Goal: Communication & Community: Answer question/provide support

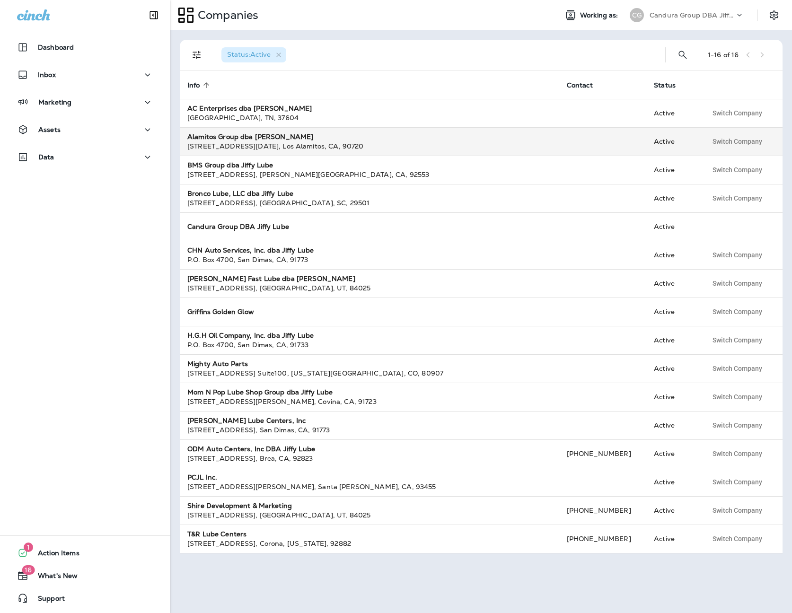
click at [258, 138] on strong "Alamitos Group dba [PERSON_NAME]" at bounding box center [250, 136] width 126 height 9
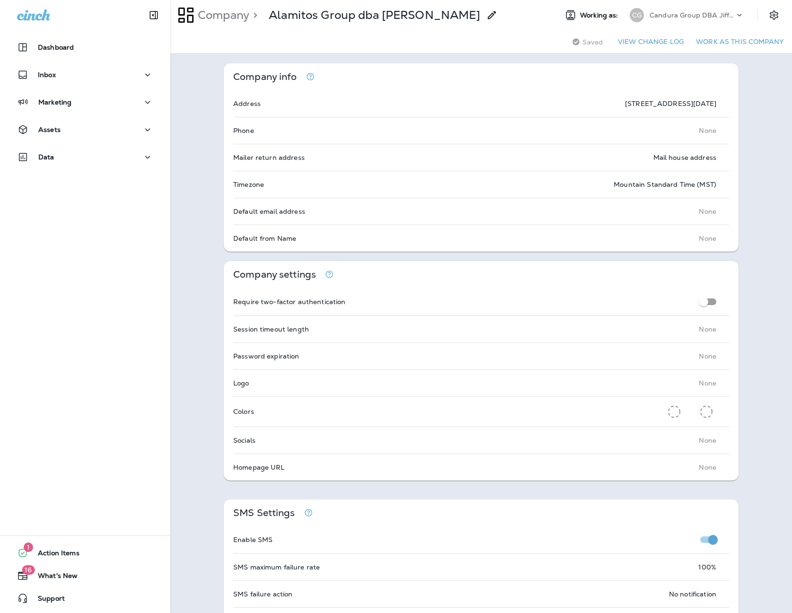
click at [679, 18] on p "Candura Group DBA Jiffy Lube" at bounding box center [692, 15] width 85 height 8
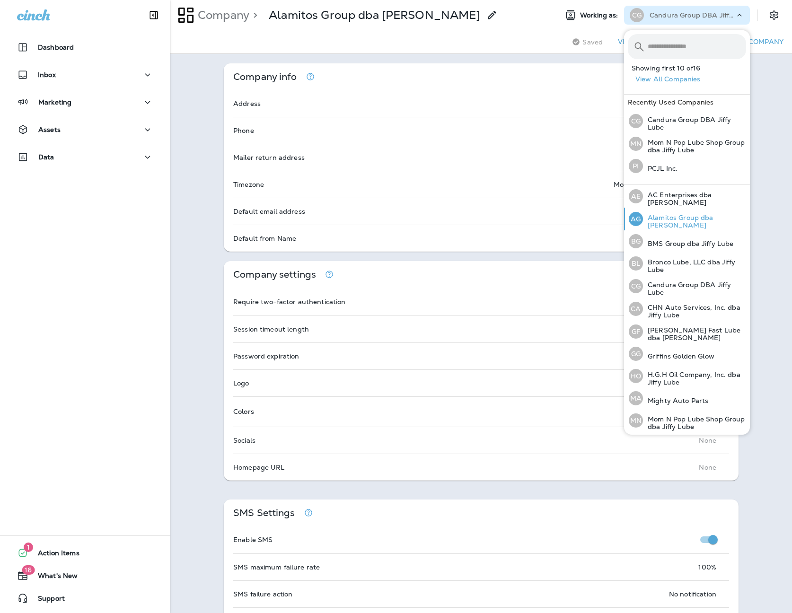
click at [678, 220] on p "Alamitos Group dba [PERSON_NAME]" at bounding box center [694, 221] width 103 height 15
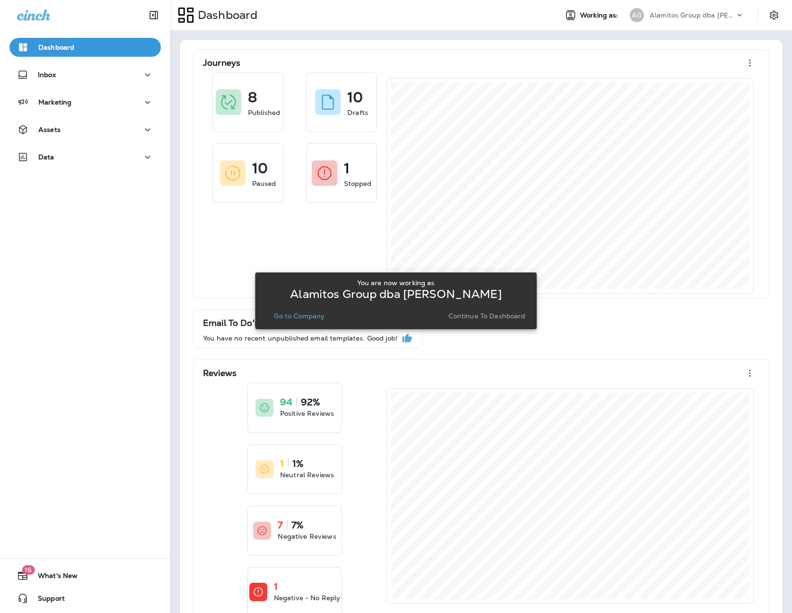
click at [293, 317] on p "Go to Company" at bounding box center [299, 316] width 51 height 8
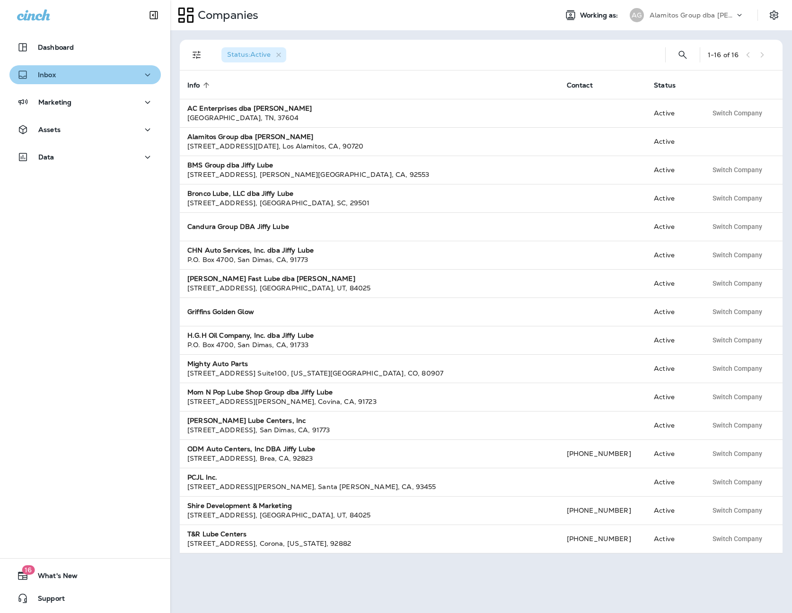
click at [74, 80] on div "Inbox" at bounding box center [85, 75] width 136 height 12
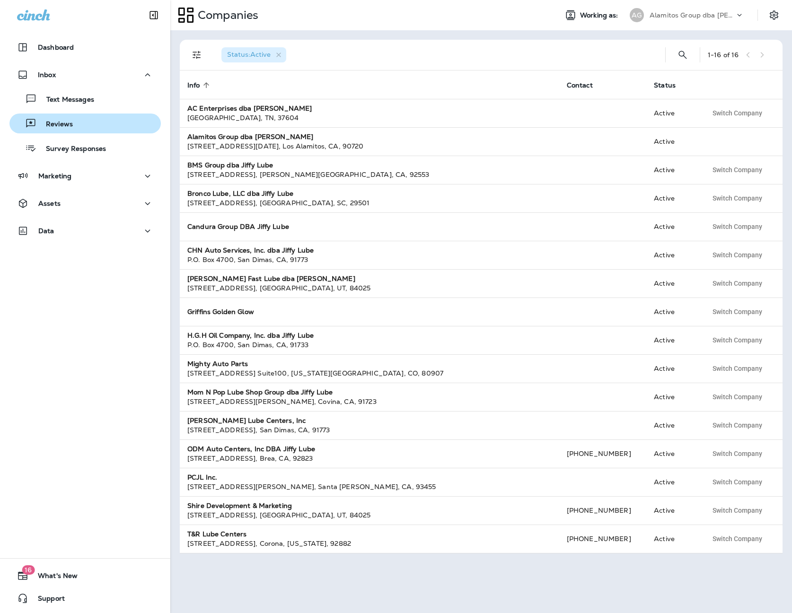
click at [61, 131] on button "Reviews" at bounding box center [84, 124] width 151 height 20
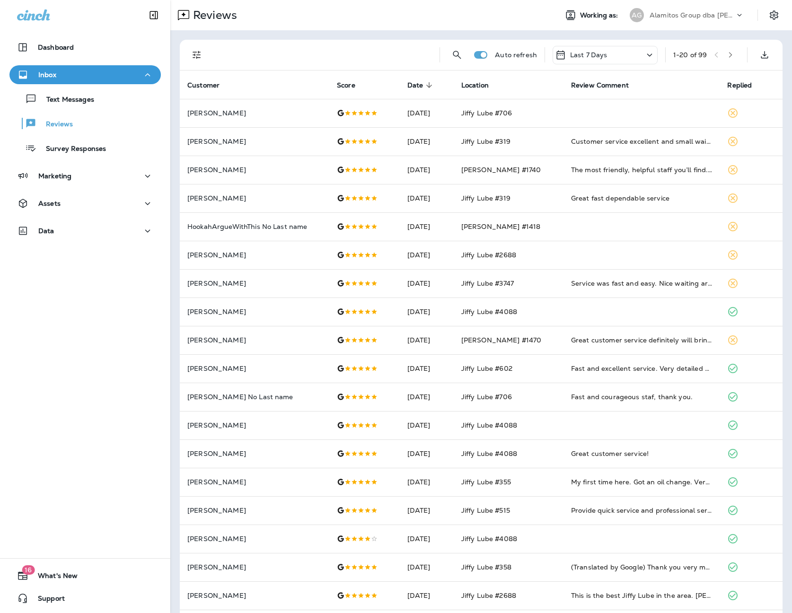
click at [197, 57] on icon "Filters" at bounding box center [197, 55] width 8 height 8
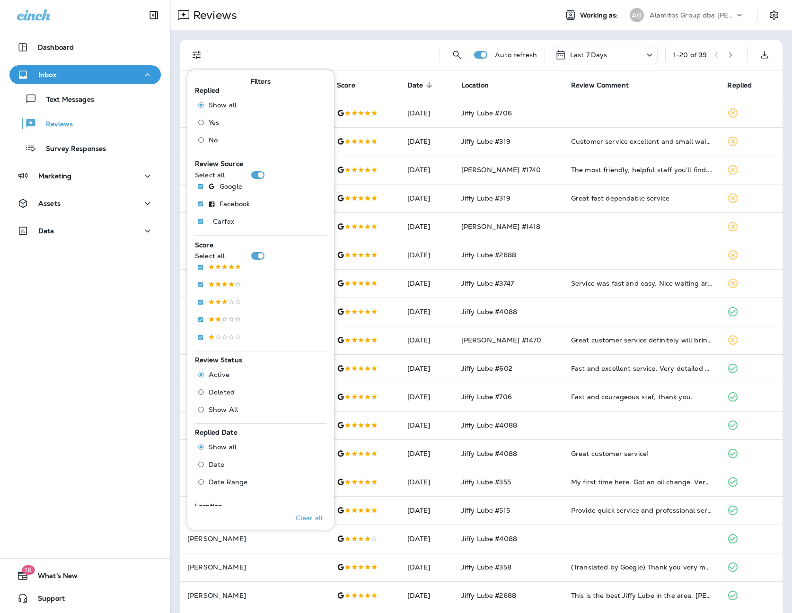
click at [209, 140] on span "No" at bounding box center [213, 140] width 9 height 8
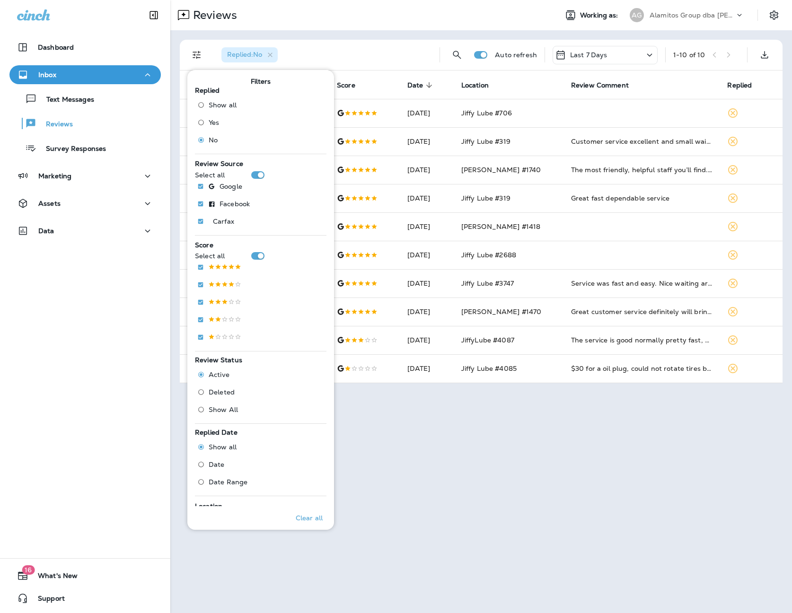
click at [523, 475] on div "Reviews Working as: AG Alamitos Group dba [PERSON_NAME] Replied : No Auto refre…" at bounding box center [481, 306] width 622 height 613
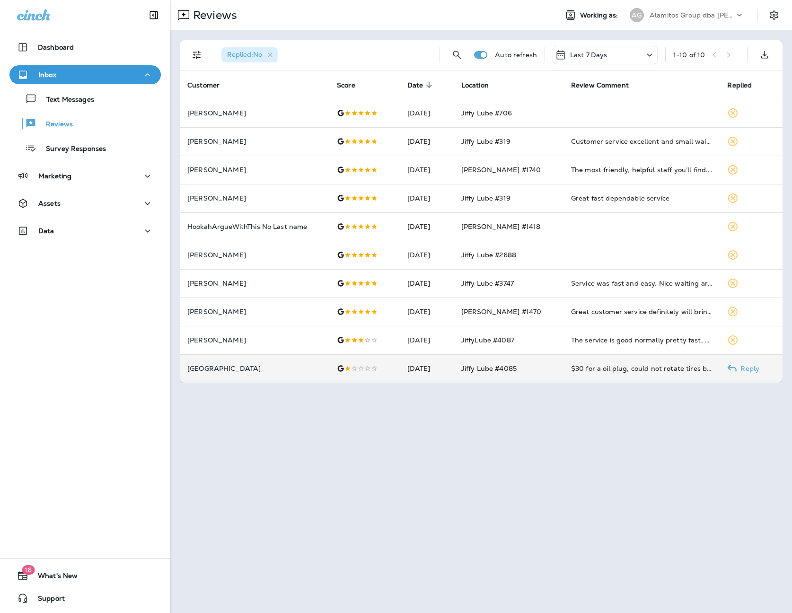
click at [564, 370] on td "$30 for a oil plug, could not rotate tires b/c nothing to lift my jeep up. Stil…" at bounding box center [642, 368] width 157 height 28
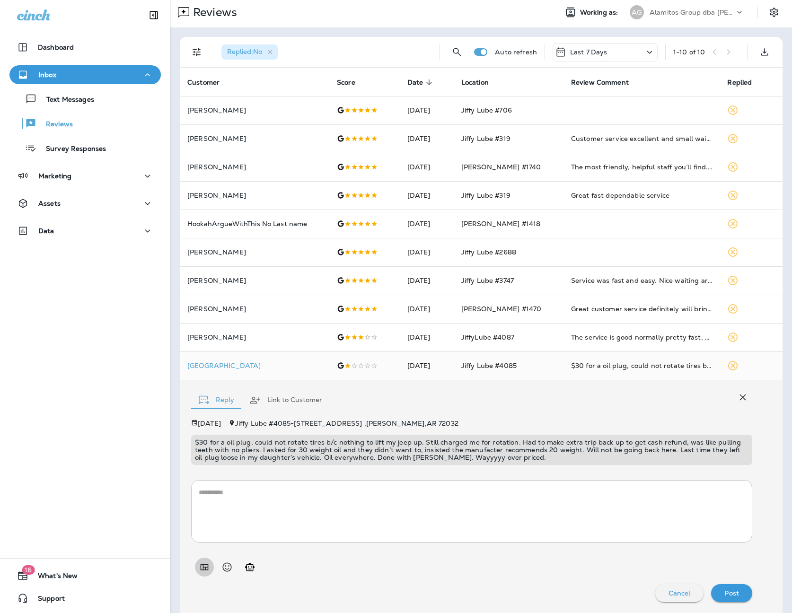
click at [203, 566] on icon "Add in a premade template" at bounding box center [205, 567] width 8 height 6
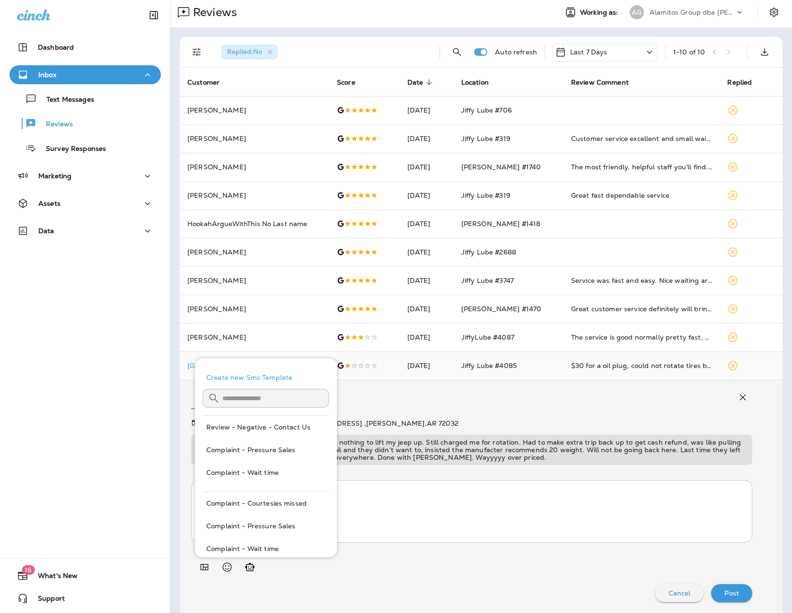
click at [276, 431] on button "Review - Negative - Contact Us" at bounding box center [266, 427] width 127 height 23
type textarea "**********"
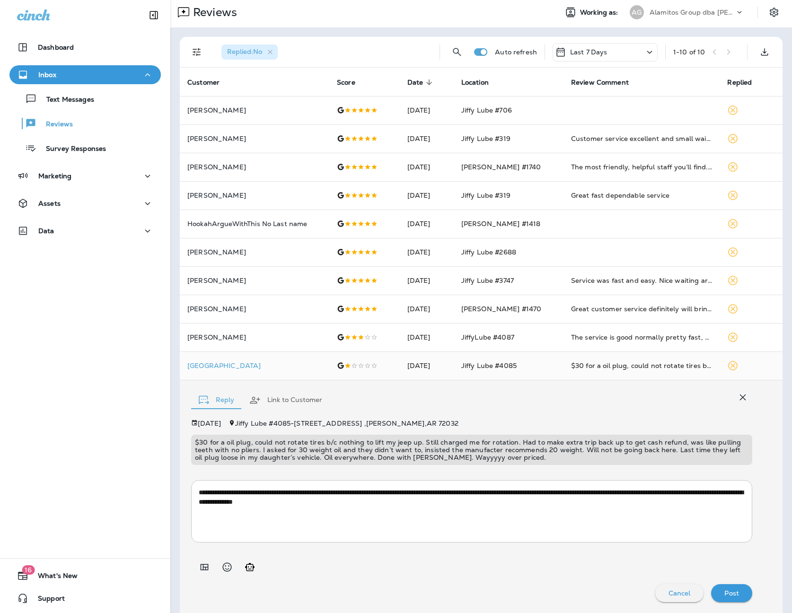
click at [727, 593] on p "Post" at bounding box center [731, 594] width 15 height 8
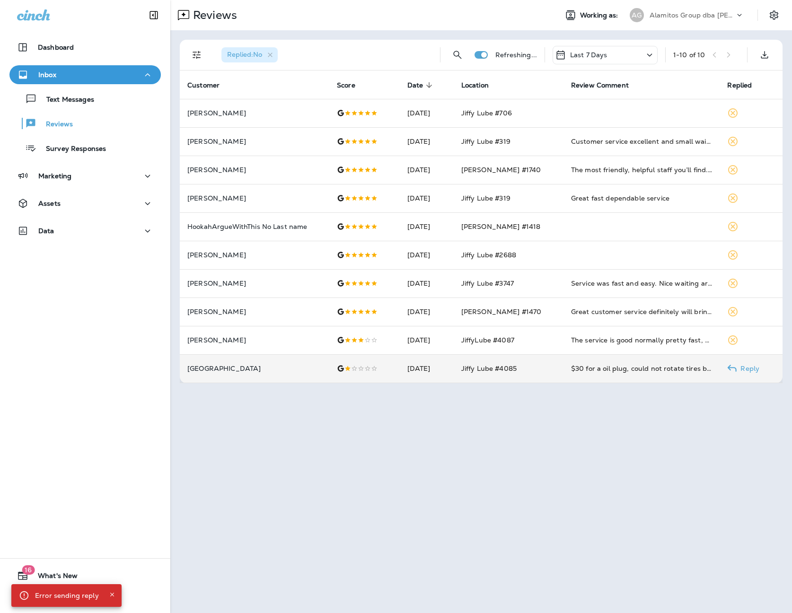
scroll to position [0, 0]
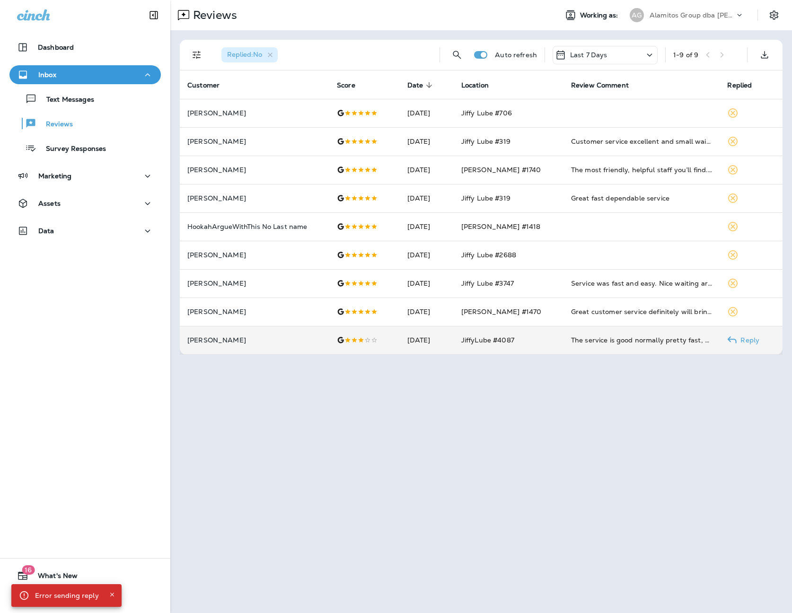
click at [553, 337] on td "JiffyLube #4087" at bounding box center [509, 340] width 110 height 28
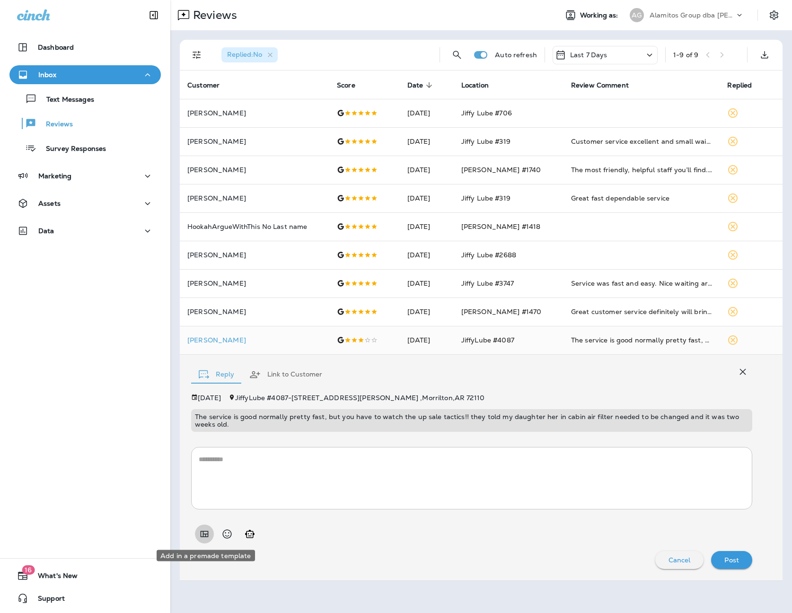
click at [208, 530] on icon "Add in a premade template" at bounding box center [204, 534] width 11 height 11
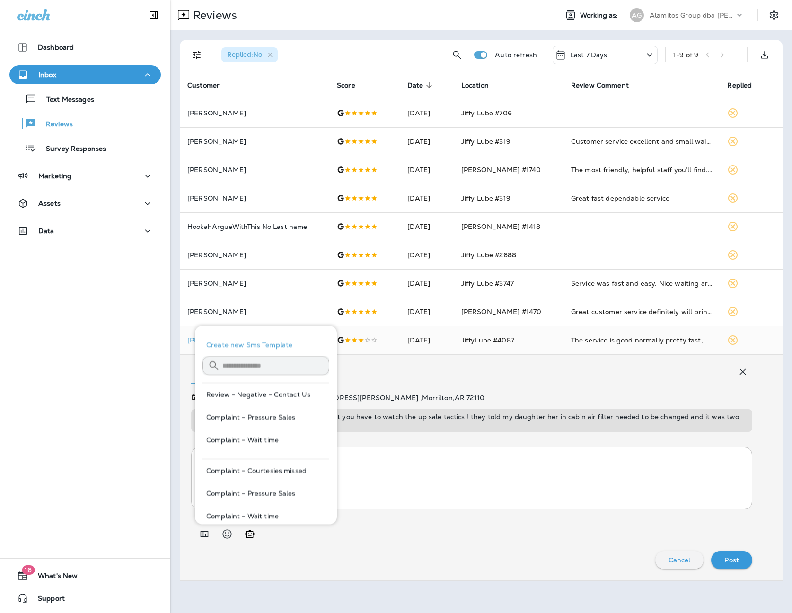
click at [274, 398] on button "Review - Negative - Contact Us" at bounding box center [266, 394] width 127 height 23
type textarea "**********"
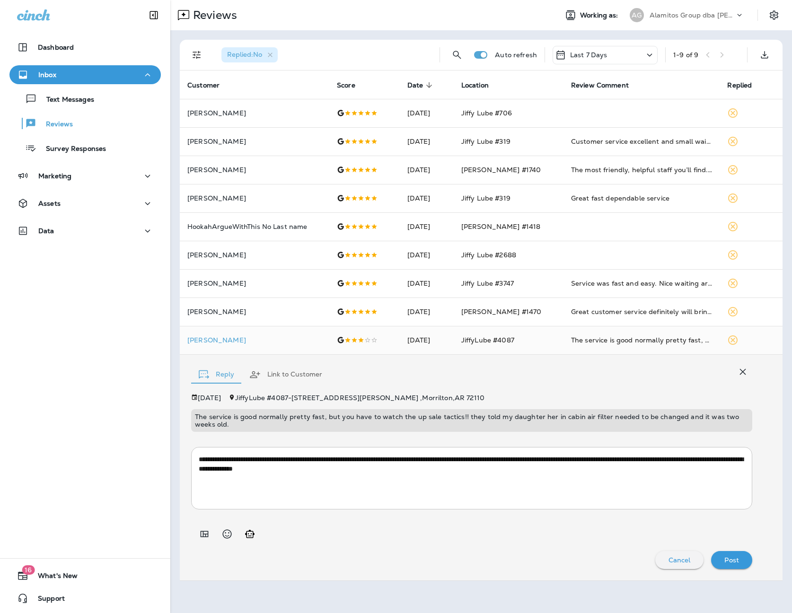
click at [730, 555] on div "Post" at bounding box center [732, 560] width 26 height 12
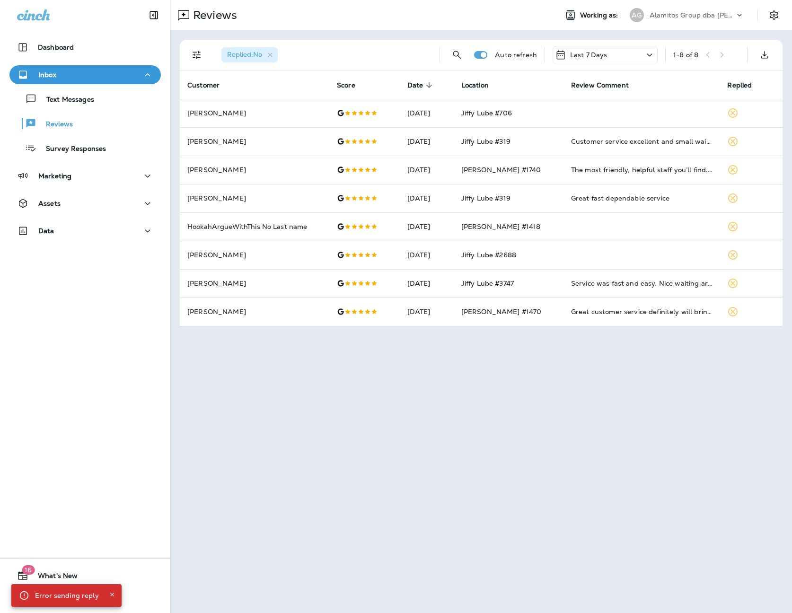
click at [695, 14] on p "Alamitos Group dba [PERSON_NAME]" at bounding box center [692, 15] width 85 height 8
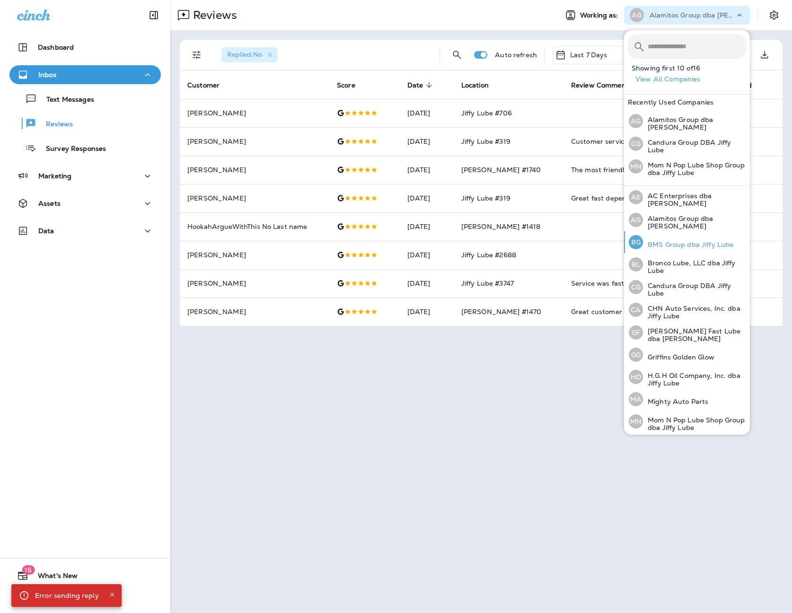
click at [687, 242] on p "BMS Group dba Jiffy Lube" at bounding box center [688, 245] width 90 height 8
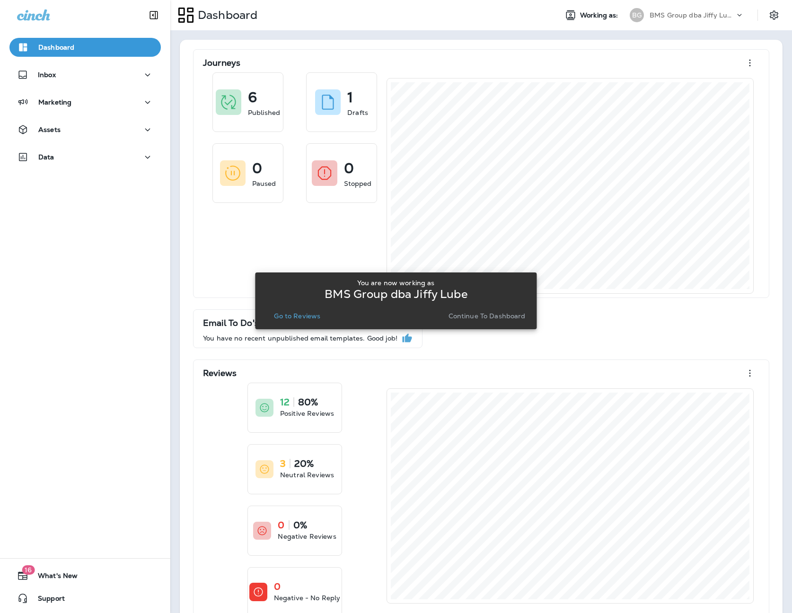
click at [288, 315] on p "Go to Reviews" at bounding box center [297, 316] width 46 height 8
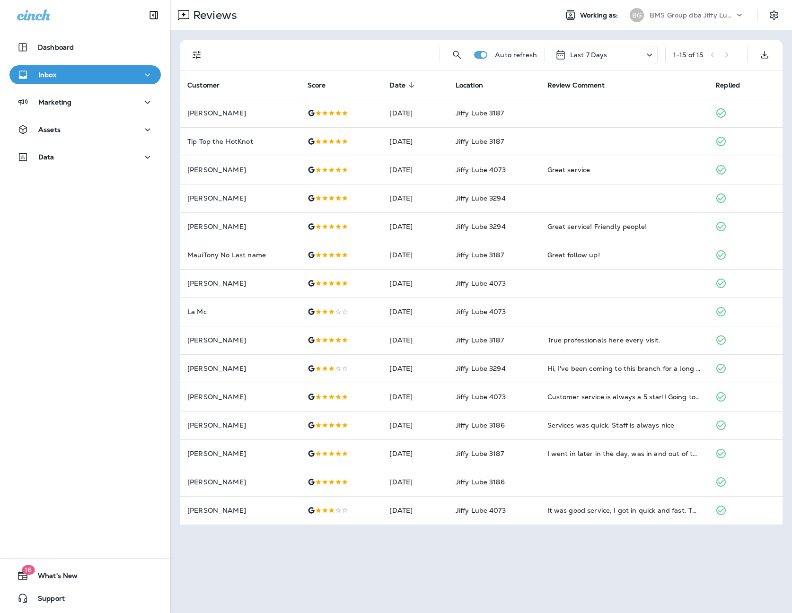
click at [696, 15] on p "BMS Group dba Jiffy Lube" at bounding box center [692, 15] width 85 height 8
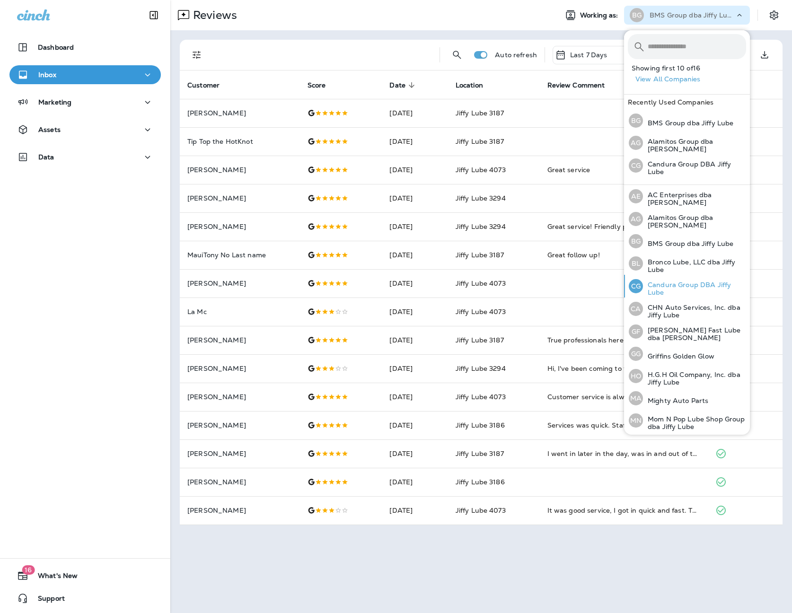
click at [684, 284] on p "Candura Group DBA Jiffy Lube" at bounding box center [694, 288] width 103 height 15
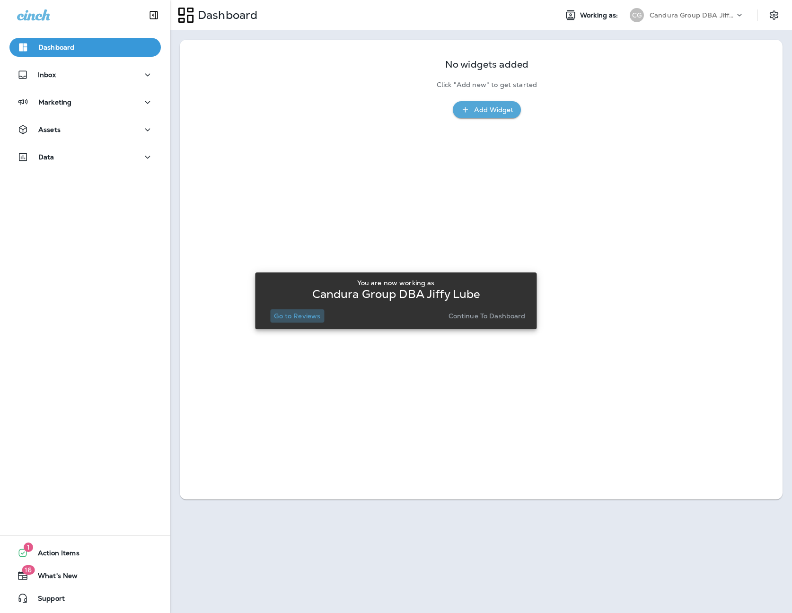
click at [300, 317] on p "Go to Reviews" at bounding box center [297, 316] width 46 height 8
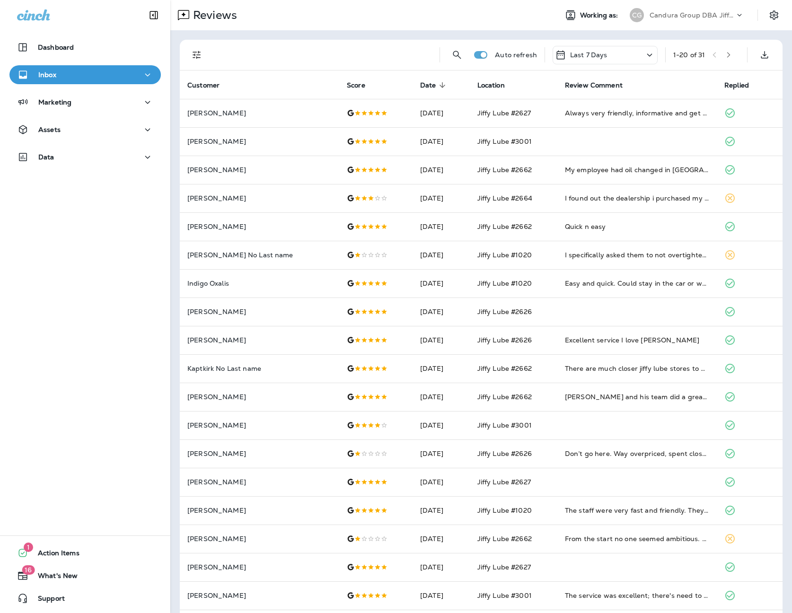
click at [196, 53] on icon "Filters" at bounding box center [196, 54] width 11 height 11
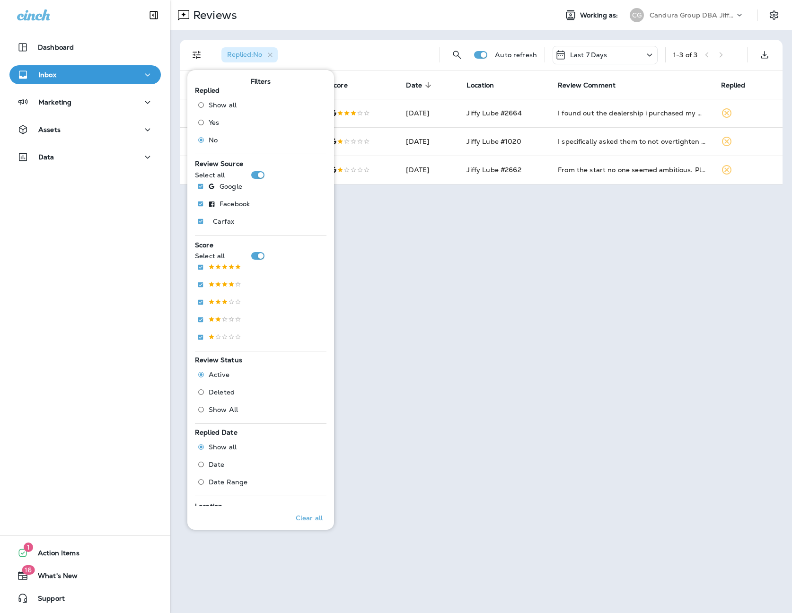
click at [719, 238] on div "Reviews Working as: [PERSON_NAME] Group DBA [PERSON_NAME] Replied : No Auto ref…" at bounding box center [481, 306] width 622 height 613
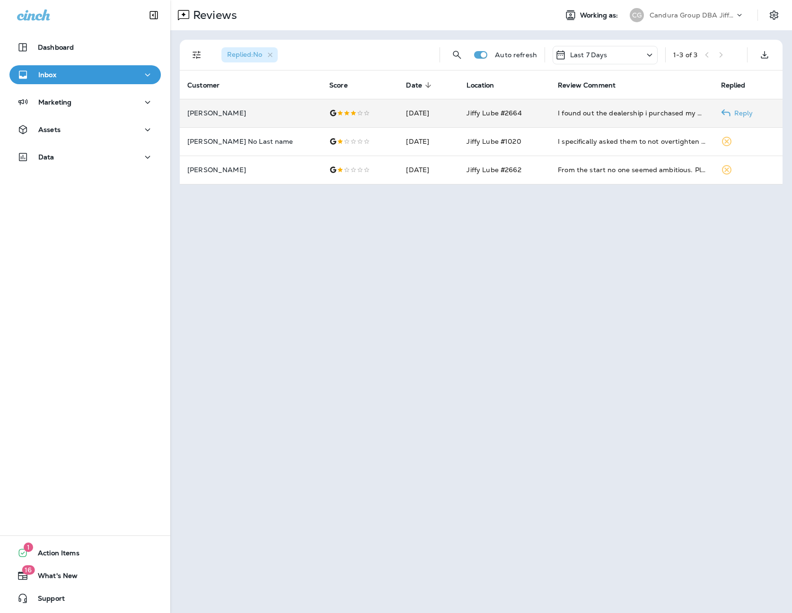
click at [550, 108] on td "I found out the dealership i purchased my used car from will do the synthetic o…" at bounding box center [631, 113] width 163 height 28
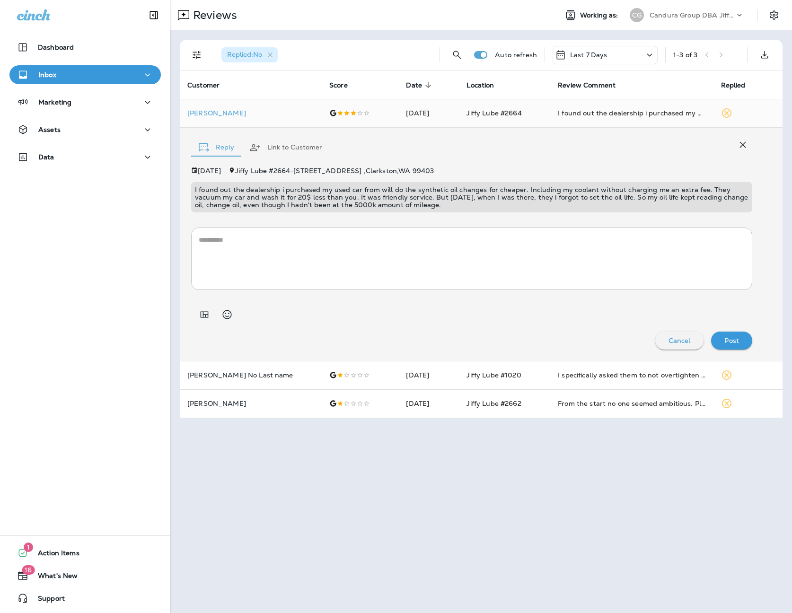
click at [447, 251] on textarea at bounding box center [472, 258] width 546 height 47
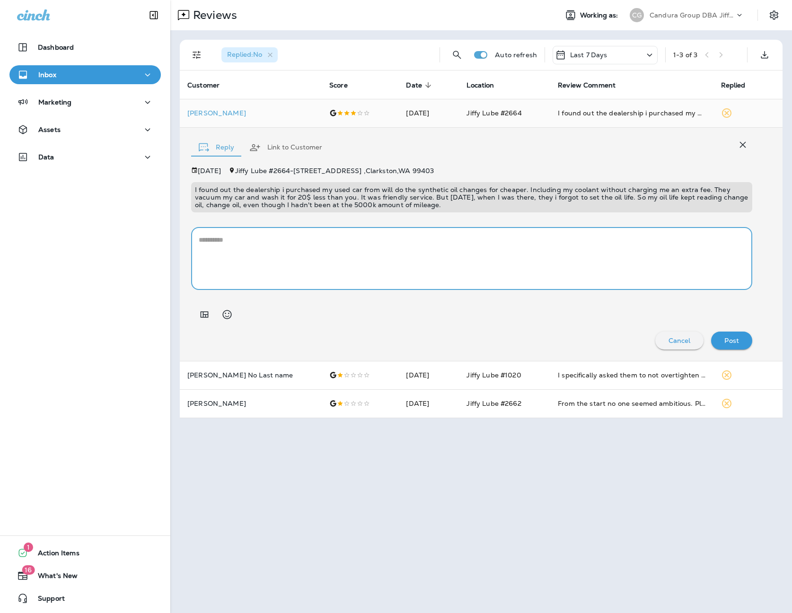
click at [699, 14] on p "Candura Group DBA Jiffy Lube" at bounding box center [692, 15] width 85 height 8
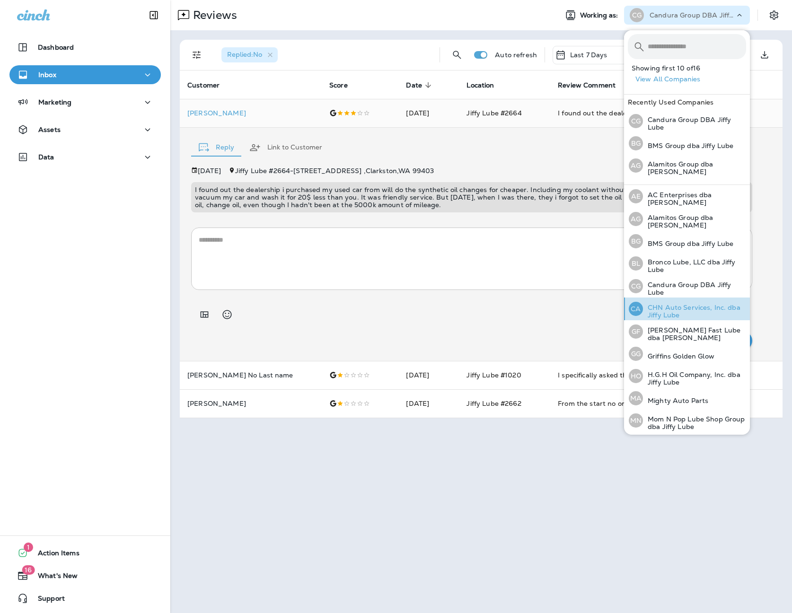
click at [687, 309] on p "CHN Auto Services, Inc. dba Jiffy Lube" at bounding box center [694, 311] width 103 height 15
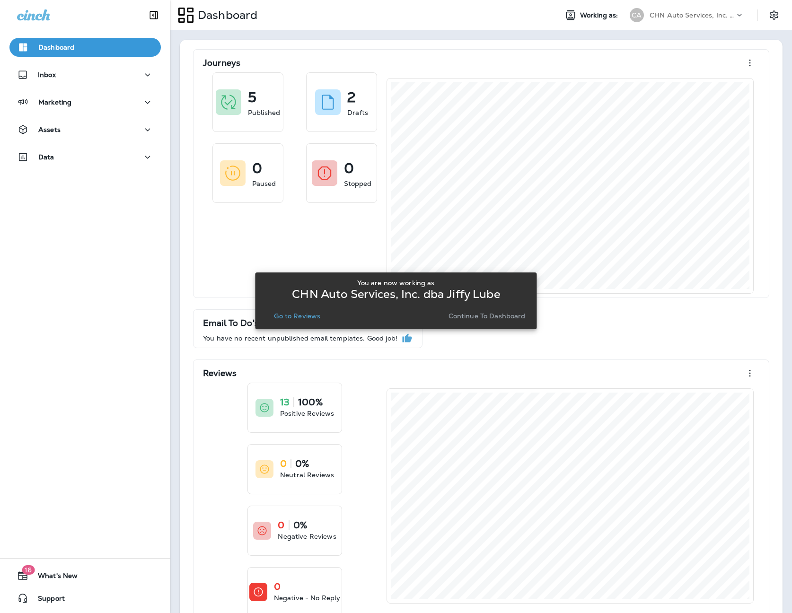
click at [314, 319] on p "Go to Reviews" at bounding box center [297, 316] width 46 height 8
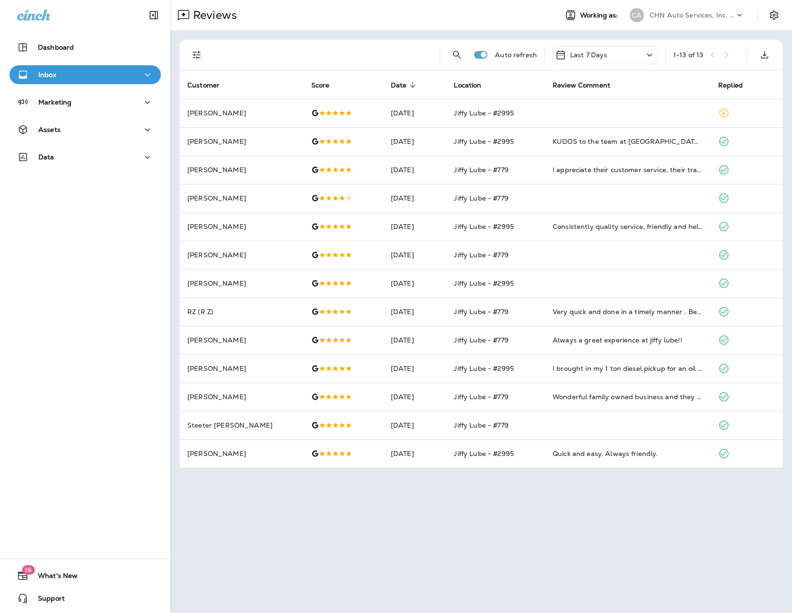
click at [703, 14] on p "CHN Auto Services, Inc. dba Jiffy Lube" at bounding box center [692, 15] width 85 height 8
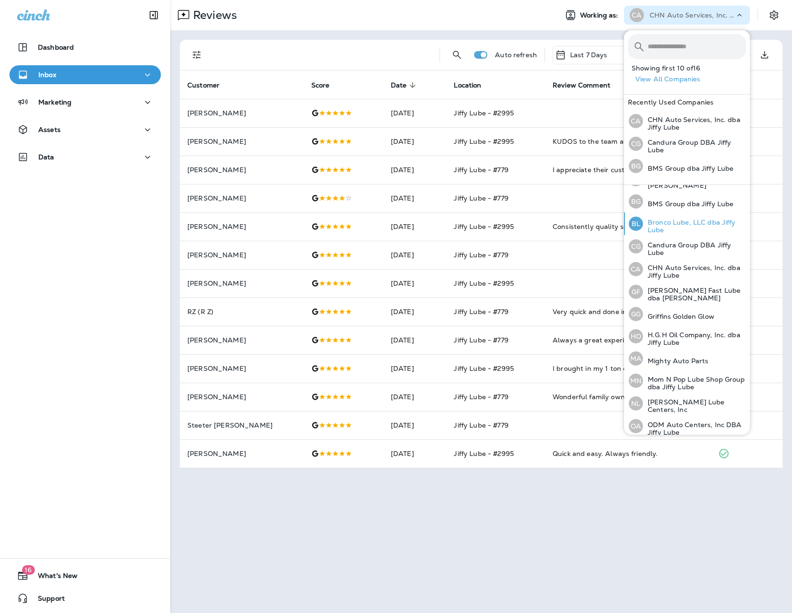
scroll to position [44, 0]
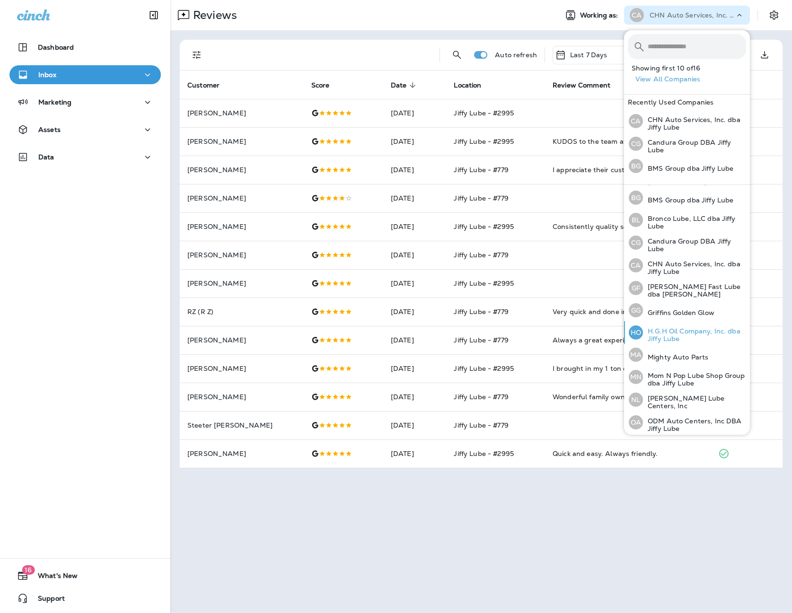
click at [673, 333] on p "H.G.H Oil Company, Inc. dba Jiffy Lube" at bounding box center [694, 334] width 103 height 15
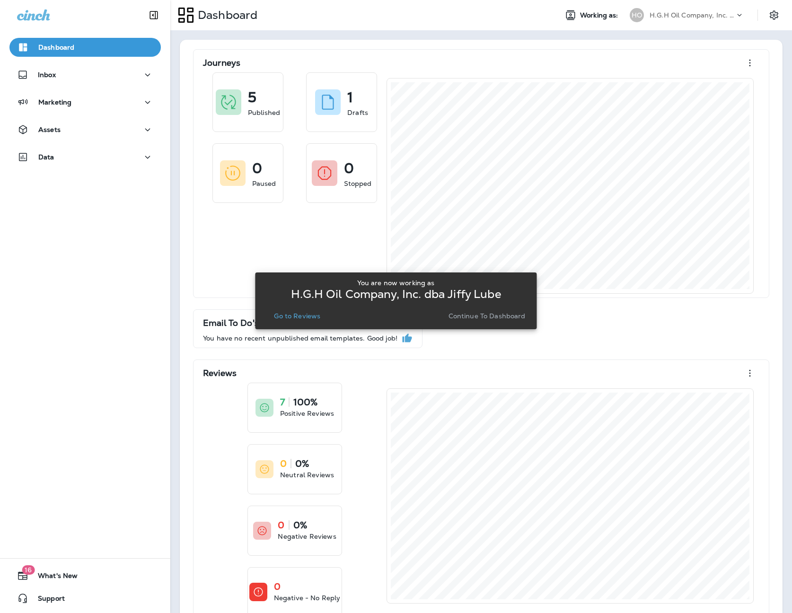
click at [311, 318] on p "Go to Reviews" at bounding box center [297, 316] width 46 height 8
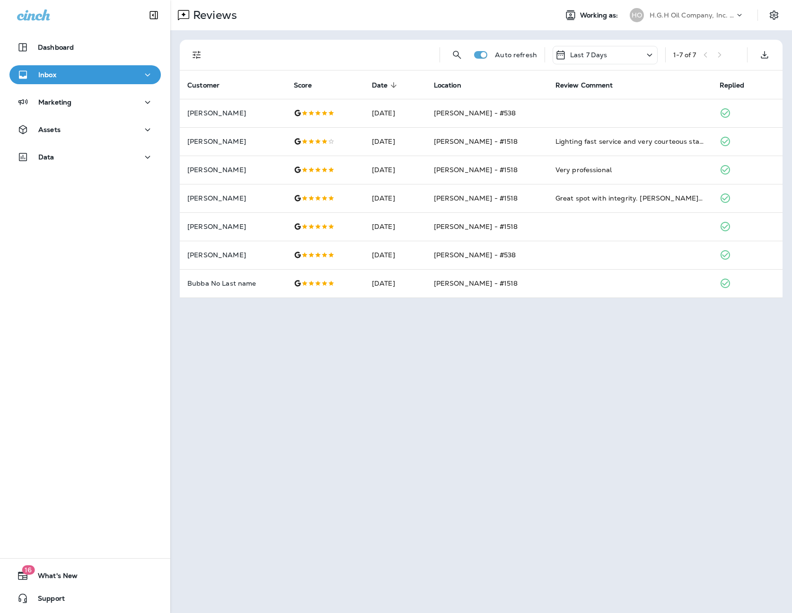
click at [670, 13] on p "H.G.H Oil Company, Inc. dba Jiffy Lube" at bounding box center [692, 15] width 85 height 8
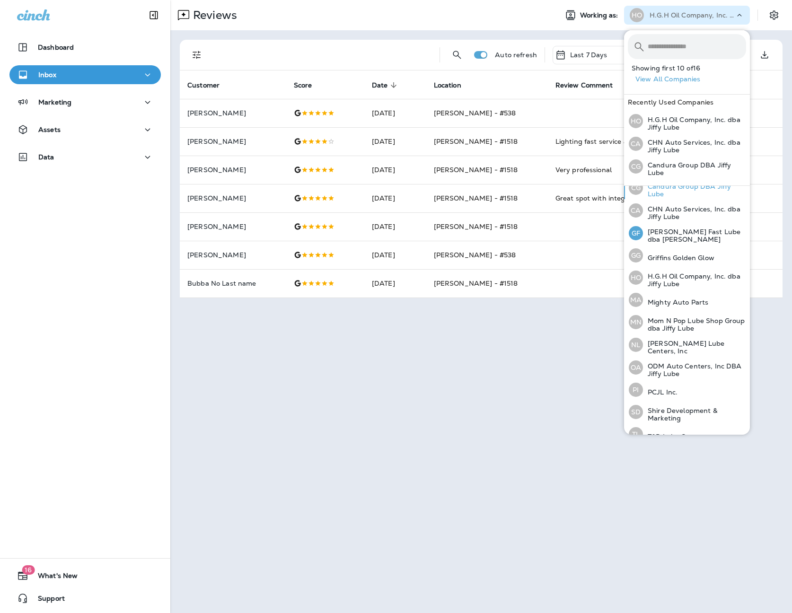
scroll to position [110, 0]
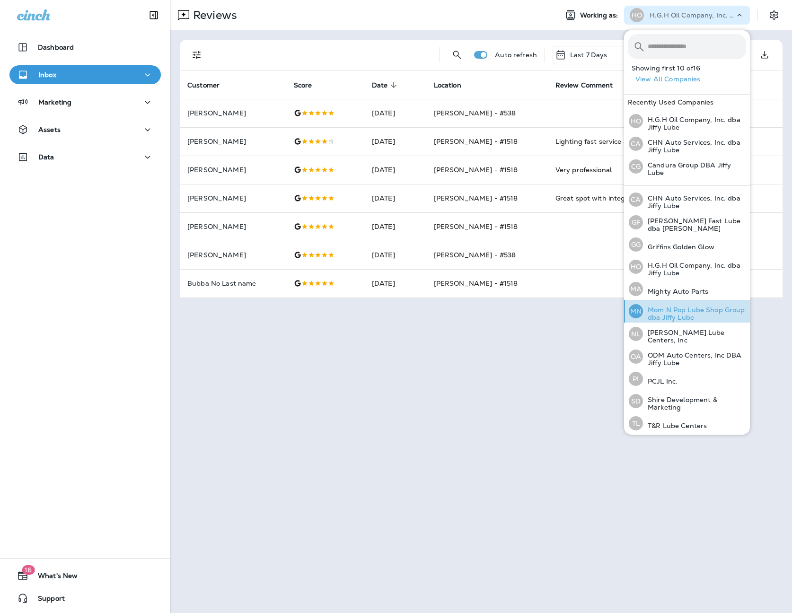
click at [670, 308] on p "Mom N Pop Lube Shop Group dba Jiffy Lube" at bounding box center [694, 313] width 103 height 15
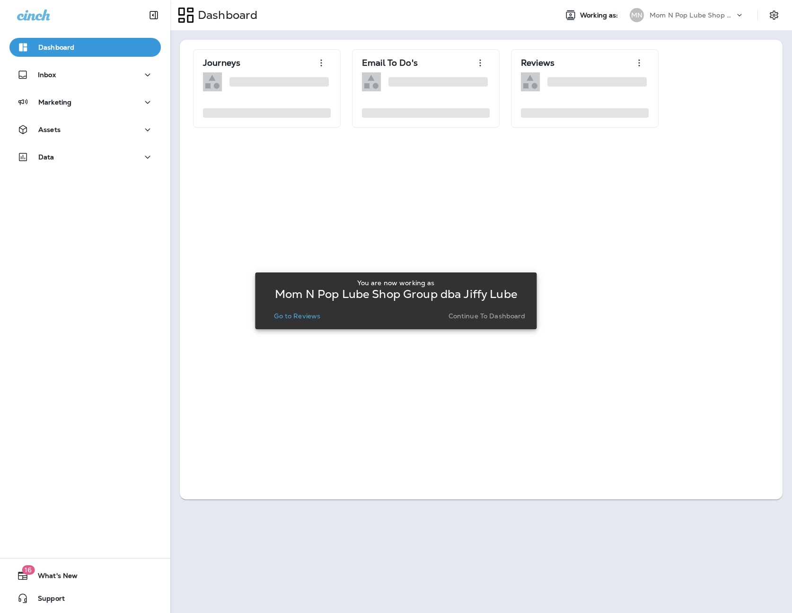
click at [292, 313] on p "Go to Reviews" at bounding box center [297, 316] width 46 height 8
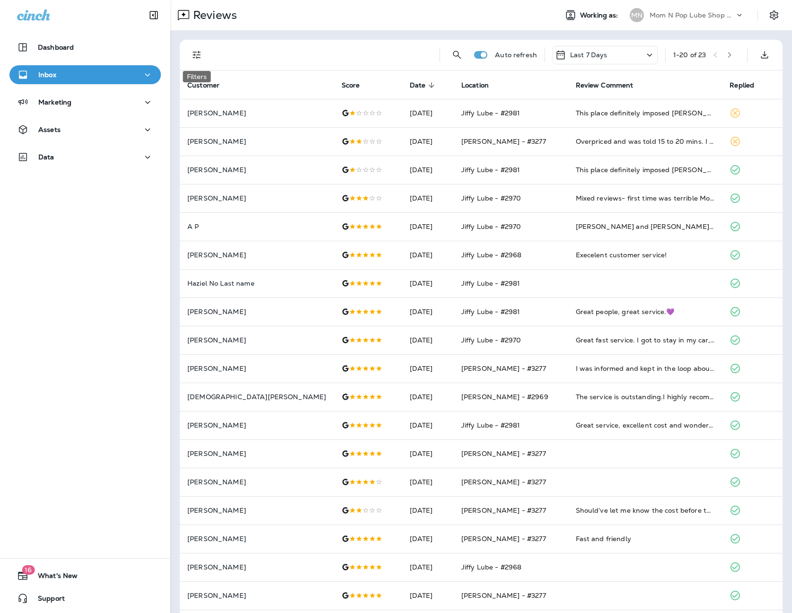
click at [195, 54] on icon "Filters" at bounding box center [196, 54] width 11 height 11
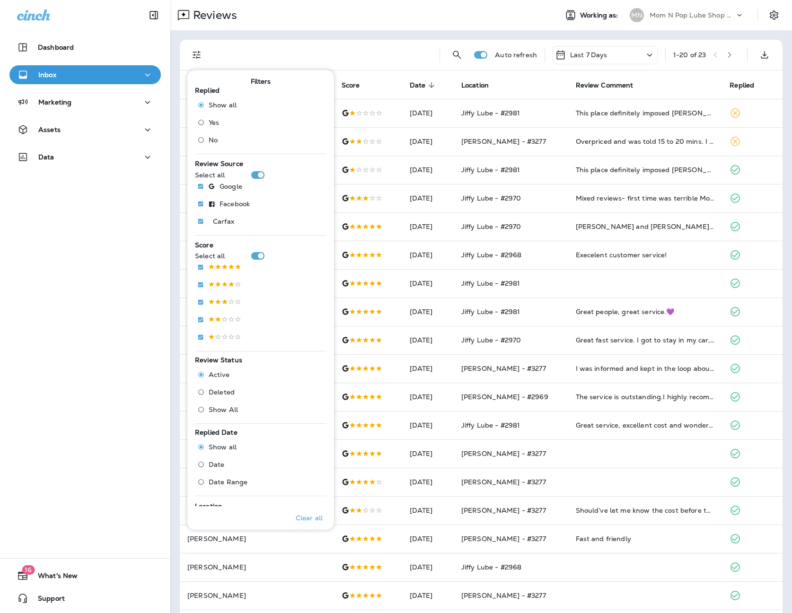
click at [212, 141] on span "No" at bounding box center [213, 140] width 9 height 8
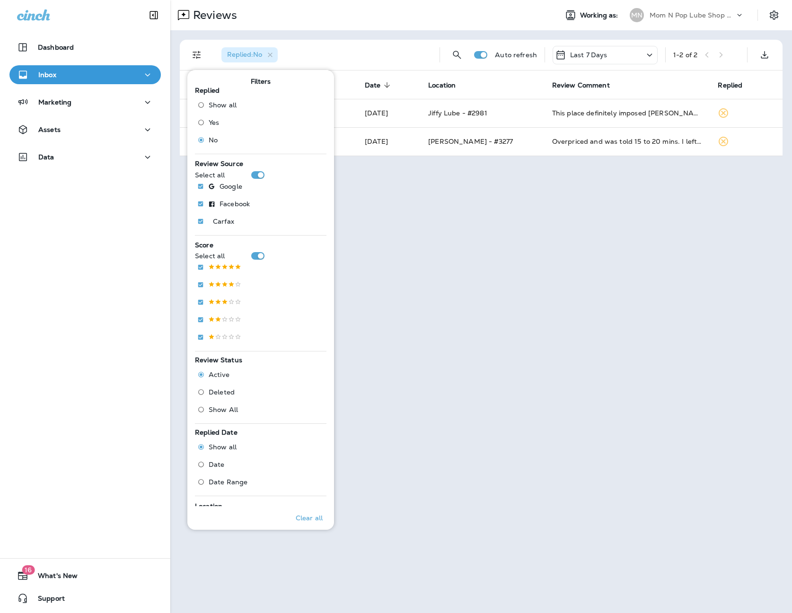
click at [497, 193] on div "Reviews Working as: MN Mom N Pop Lube Shop Group dba [PERSON_NAME] Replied : No…" at bounding box center [481, 306] width 622 height 613
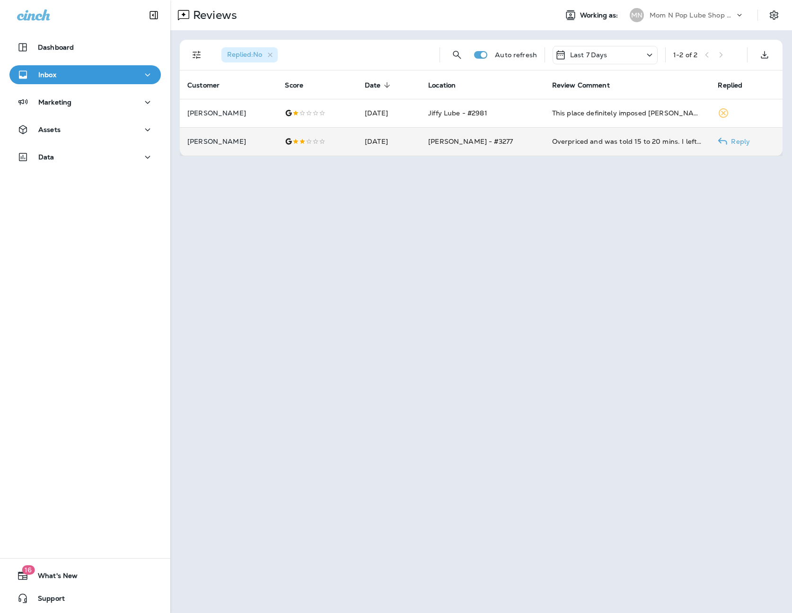
click at [546, 143] on td "Overpriced and was told 15 to 20 mins. I left after more than one hour." at bounding box center [628, 141] width 166 height 28
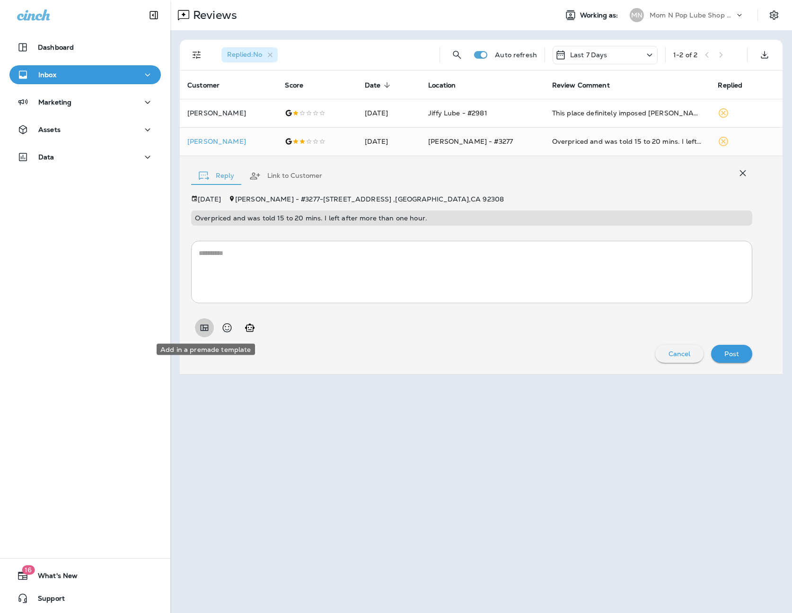
click at [206, 329] on icon "Add in a premade template" at bounding box center [205, 328] width 8 height 6
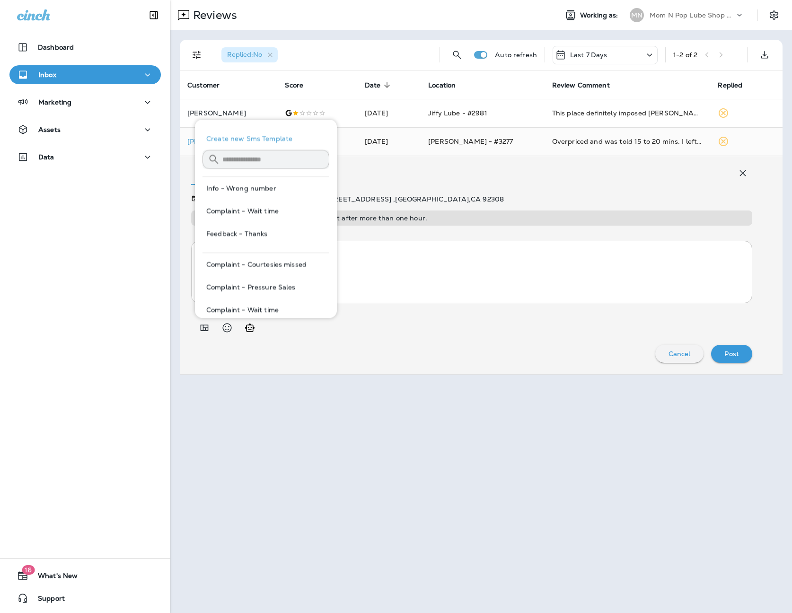
click at [410, 257] on textarea at bounding box center [472, 271] width 546 height 47
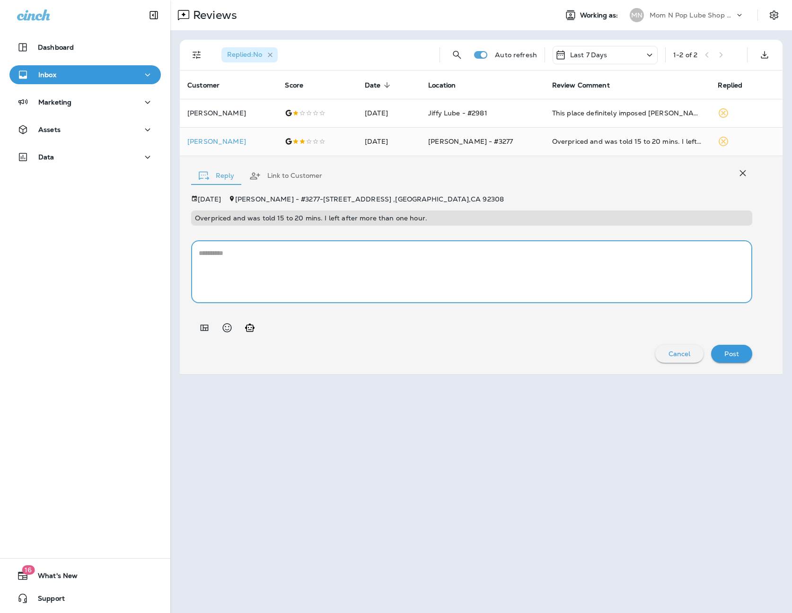
click at [273, 54] on icon "button" at bounding box center [270, 55] width 8 height 8
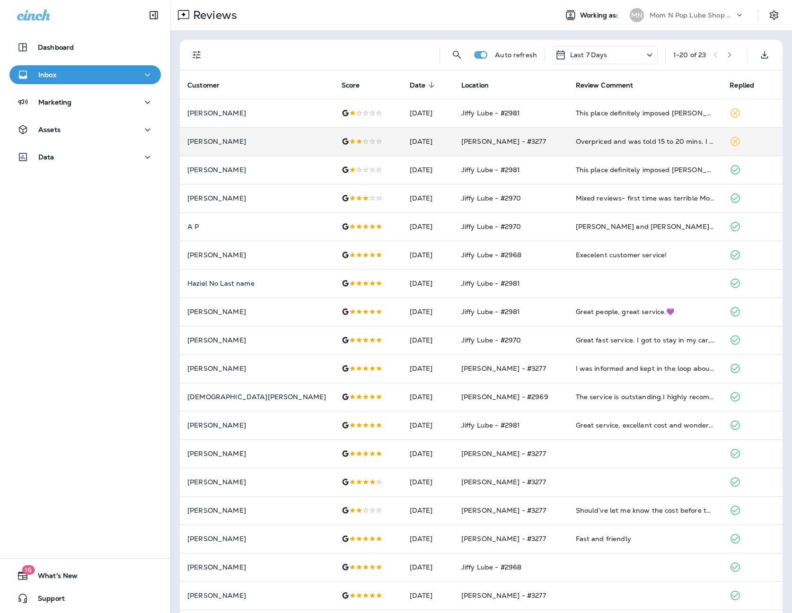
scroll to position [63, 0]
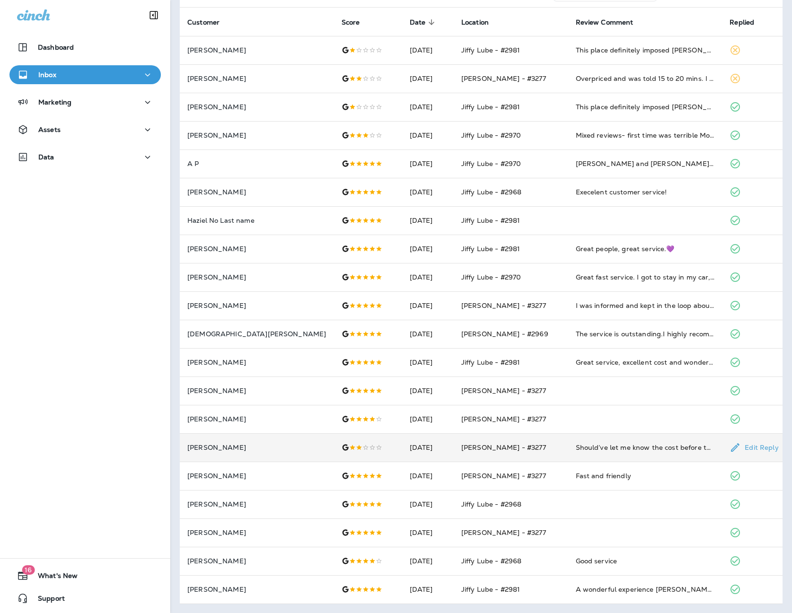
click at [581, 452] on td "Should’ve let me know the cost before they started, I though I was paying for c…" at bounding box center [645, 447] width 154 height 28
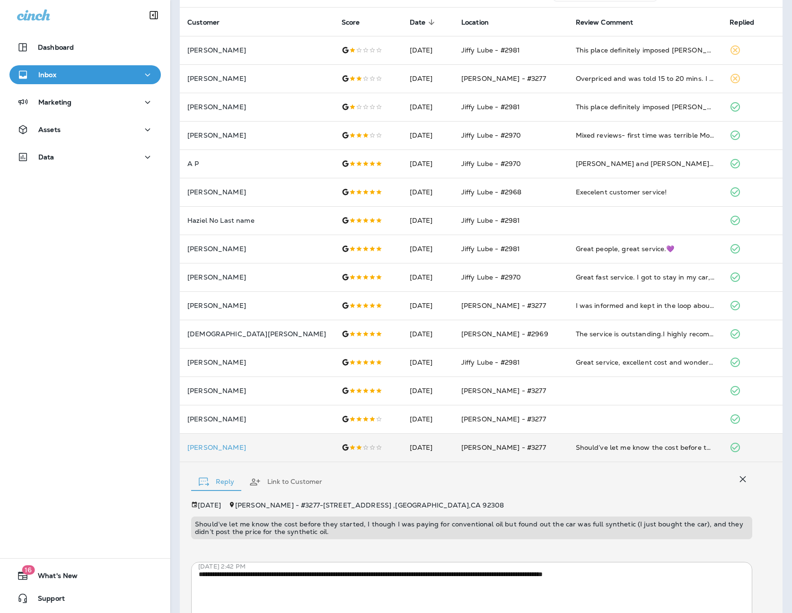
scroll to position [145, 0]
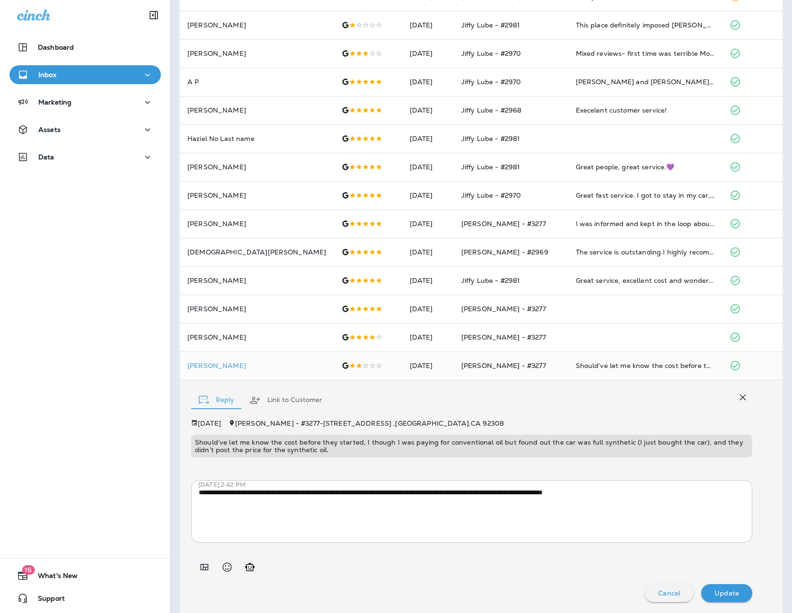
click at [747, 395] on icon "button" at bounding box center [742, 397] width 11 height 11
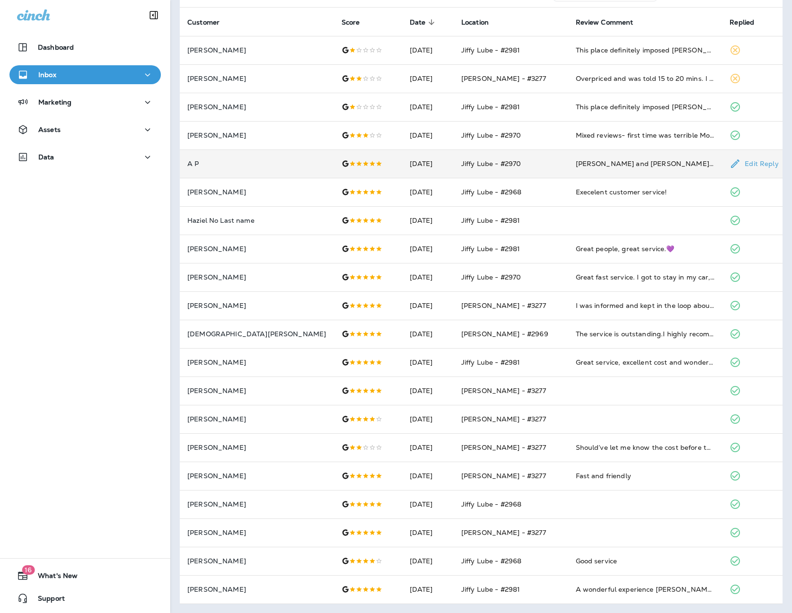
scroll to position [0, 0]
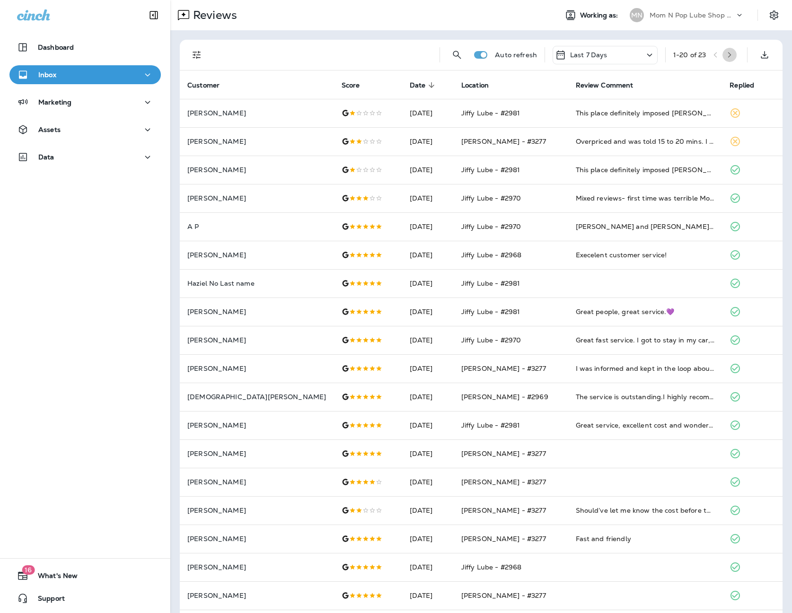
click at [733, 53] on icon "button" at bounding box center [729, 55] width 7 height 7
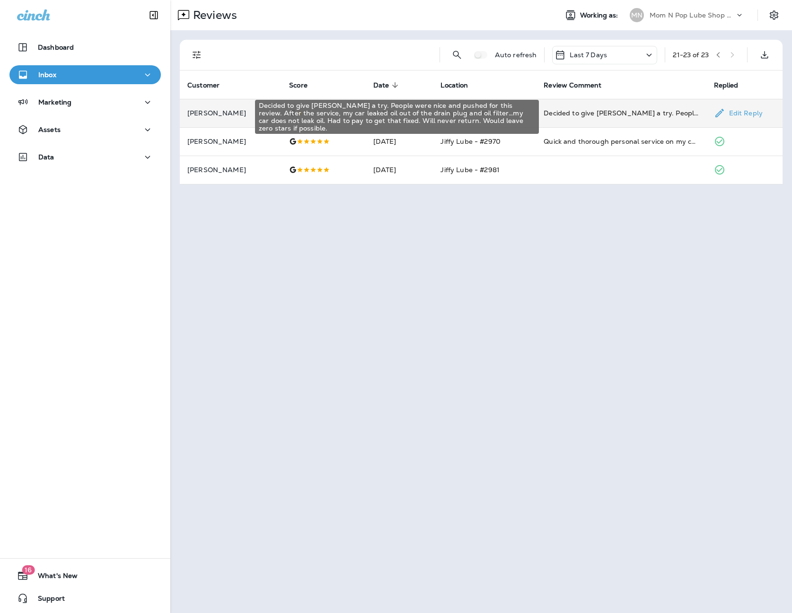
click at [568, 111] on div "Decided to give [PERSON_NAME] a try. People were nice and pushed for this revie…" at bounding box center [621, 112] width 155 height 9
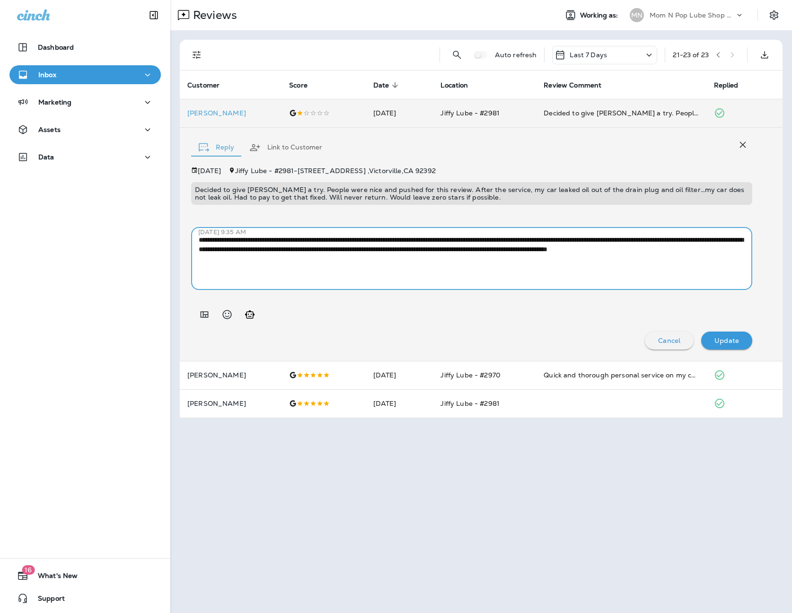
drag, startPoint x: 374, startPoint y: 265, endPoint x: 153, endPoint y: 236, distance: 222.8
click at [153, 236] on div "Dashboard Inbox Marketing Assets Data 16 What's New Support Reviews Working as:…" at bounding box center [396, 306] width 792 height 613
click at [716, 52] on icon "button" at bounding box center [718, 55] width 7 height 7
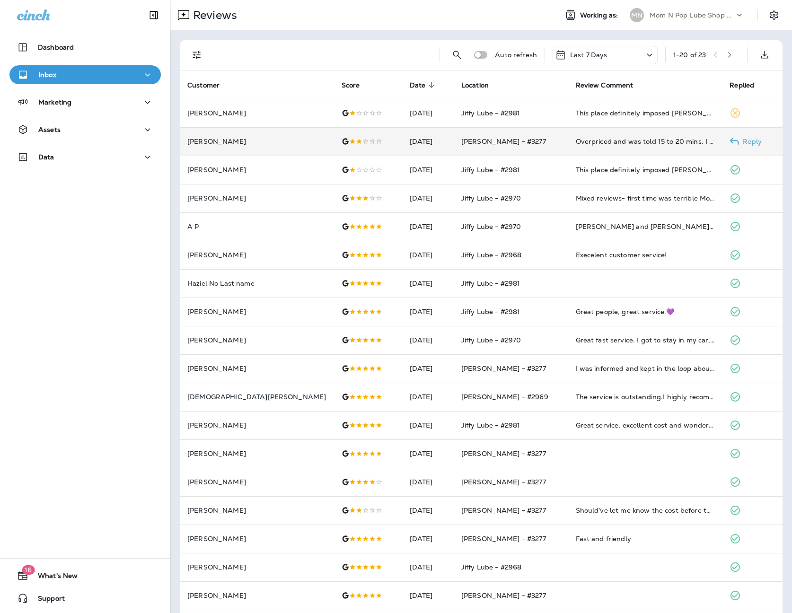
click at [346, 144] on div at bounding box center [368, 142] width 53 height 8
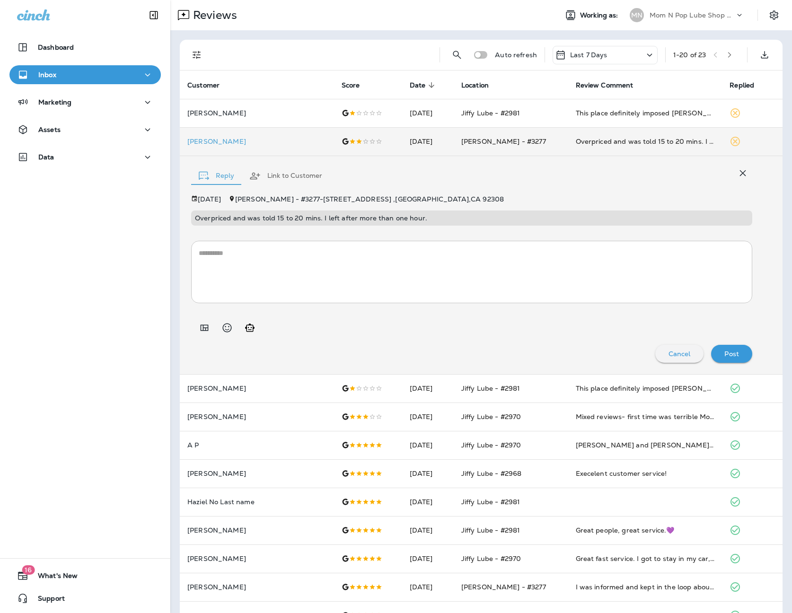
click at [248, 328] on icon "Generate AI response" at bounding box center [249, 327] width 11 height 11
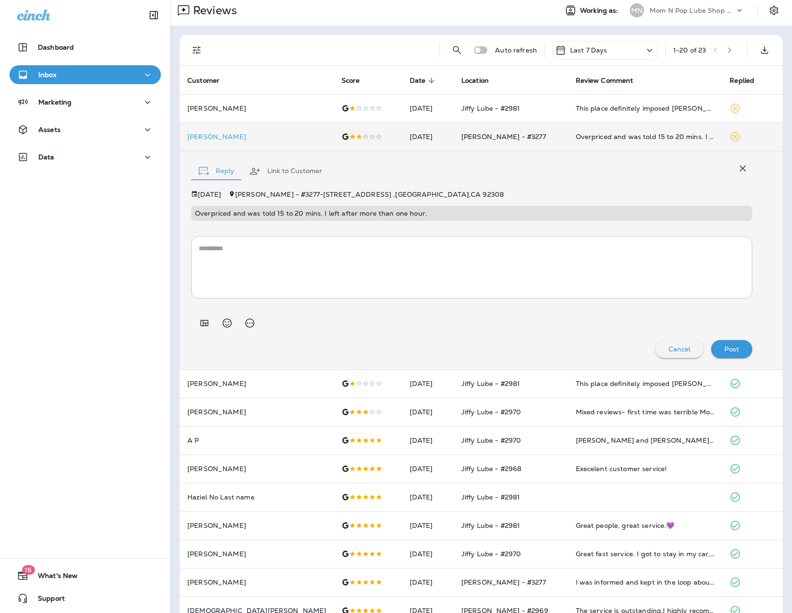
scroll to position [6, 0]
type textarea "**********"
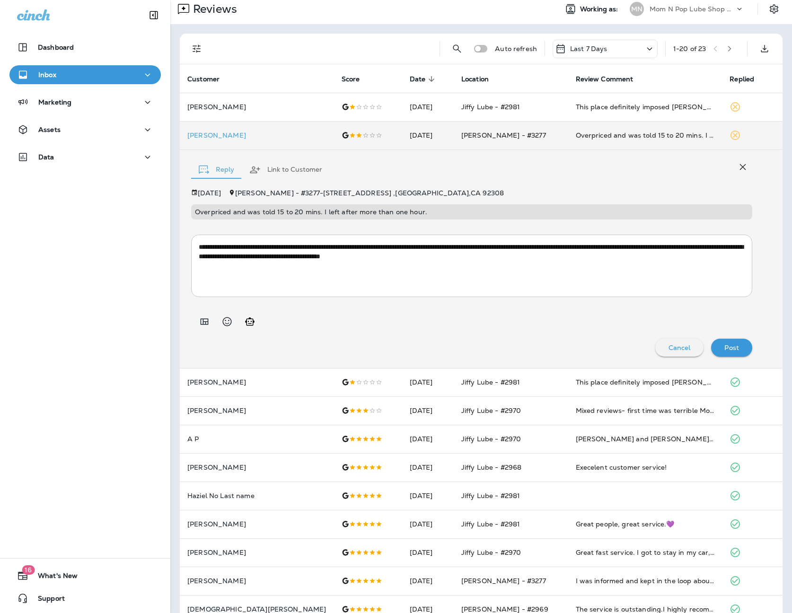
scroll to position [4, 0]
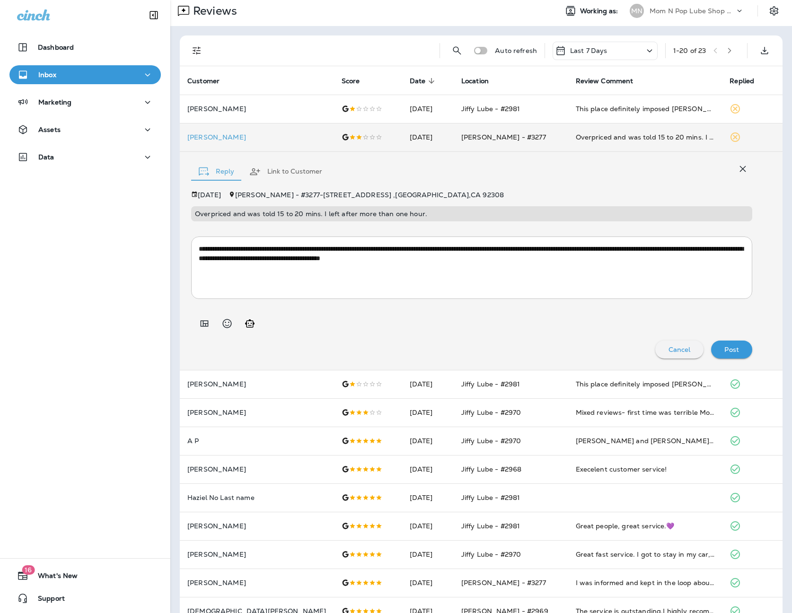
click at [733, 347] on p "Post" at bounding box center [731, 350] width 15 height 8
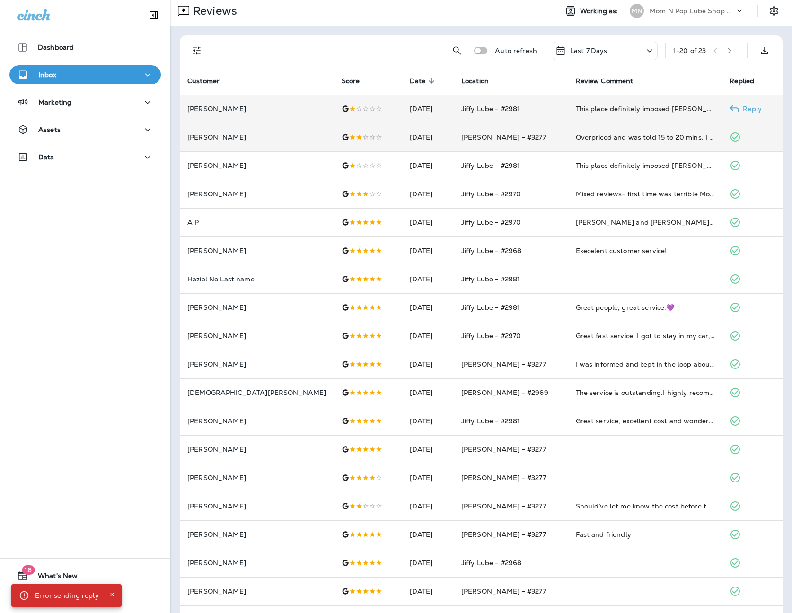
click at [336, 115] on td at bounding box center [368, 109] width 68 height 28
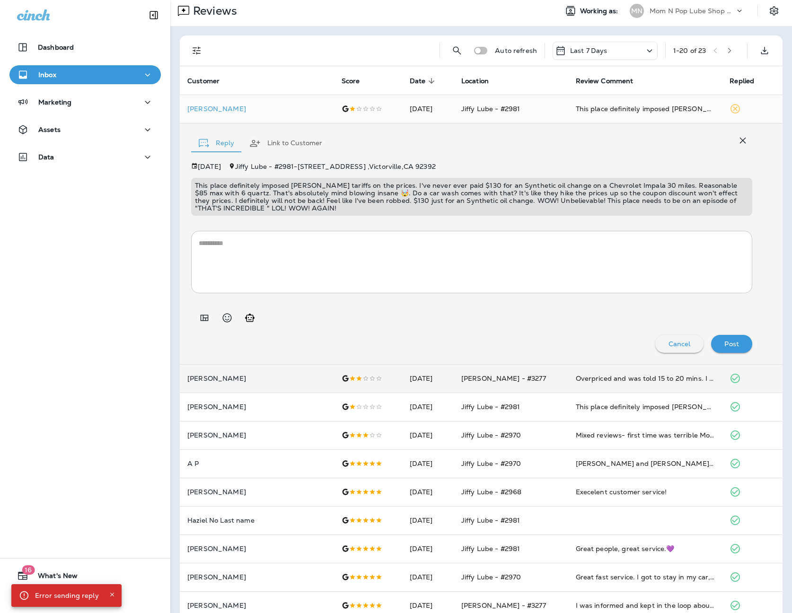
click at [418, 251] on textarea at bounding box center [472, 261] width 546 height 47
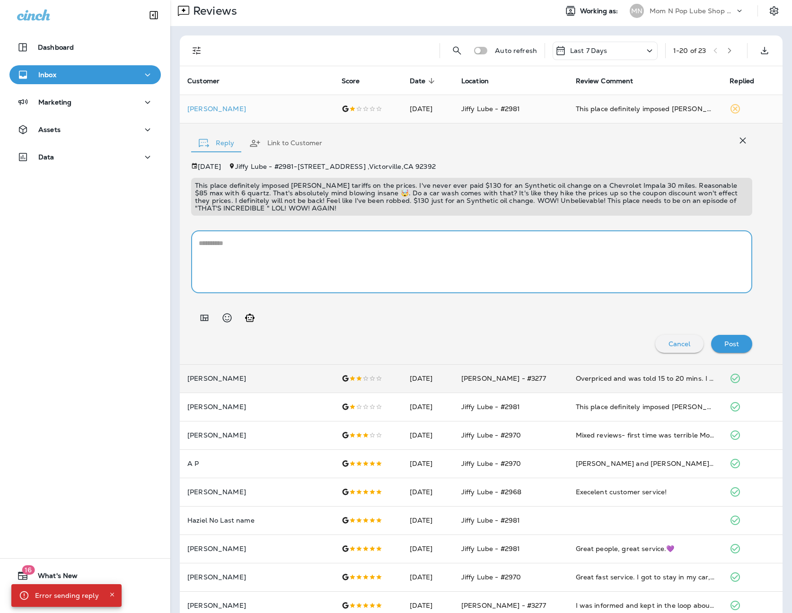
click at [251, 315] on icon "Generate AI response" at bounding box center [249, 318] width 9 height 8
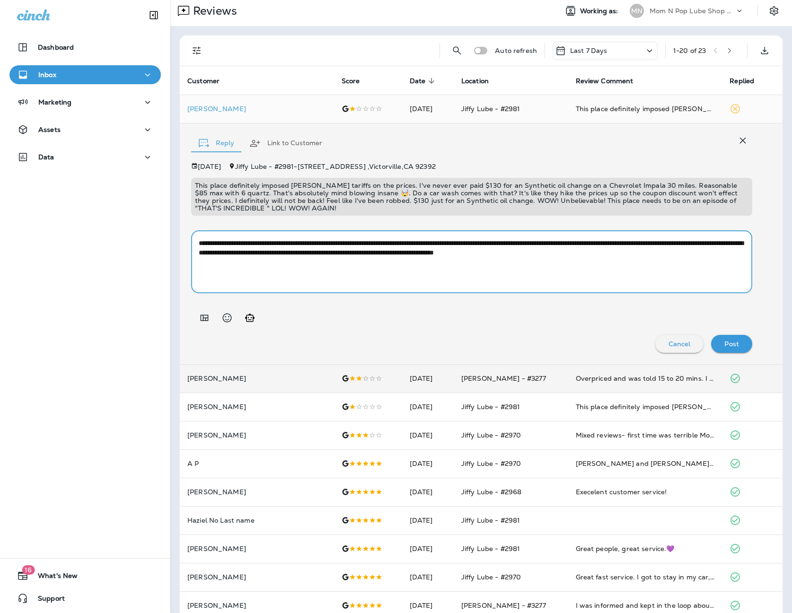
drag, startPoint x: 559, startPoint y: 278, endPoint x: 352, endPoint y: 255, distance: 208.0
click at [352, 255] on textarea "**********" at bounding box center [472, 261] width 546 height 47
drag, startPoint x: 354, startPoint y: 265, endPoint x: 657, endPoint y: 257, distance: 303.4
click at [355, 265] on textarea "**********" at bounding box center [472, 261] width 546 height 47
drag, startPoint x: 678, startPoint y: 252, endPoint x: 219, endPoint y: 191, distance: 463.4
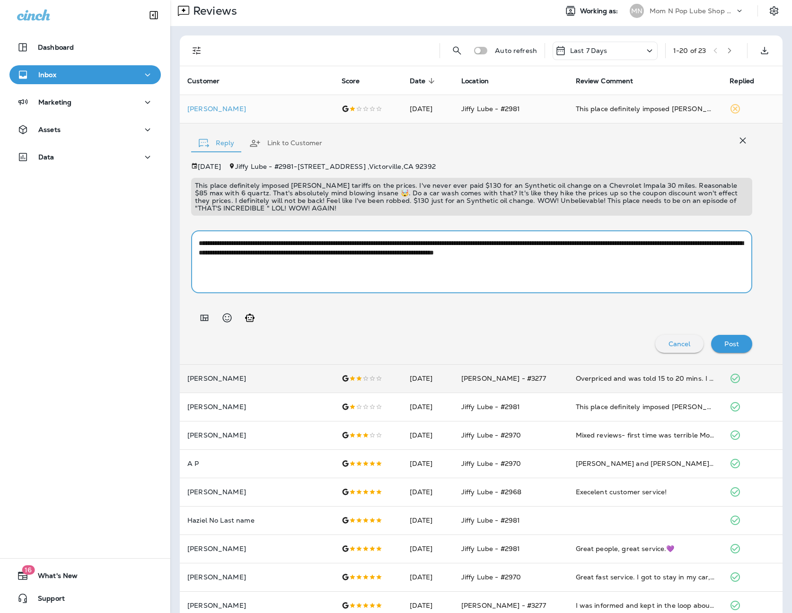
click at [219, 191] on div "**********" at bounding box center [471, 258] width 561 height 190
paste textarea "**********"
drag, startPoint x: 412, startPoint y: 242, endPoint x: 342, endPoint y: 242, distance: 69.6
click at [342, 242] on textarea "**********" at bounding box center [472, 261] width 546 height 47
type textarea "**********"
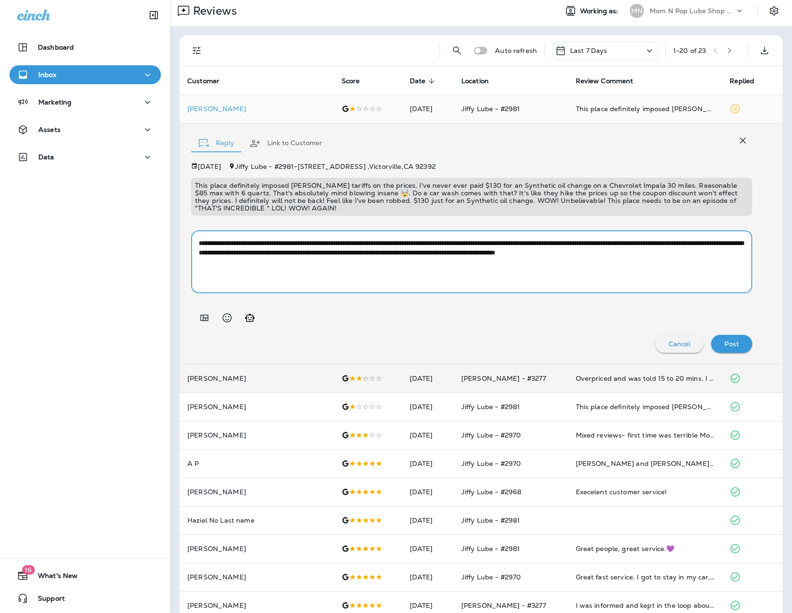
click at [739, 335] on button "Post" at bounding box center [731, 344] width 41 height 18
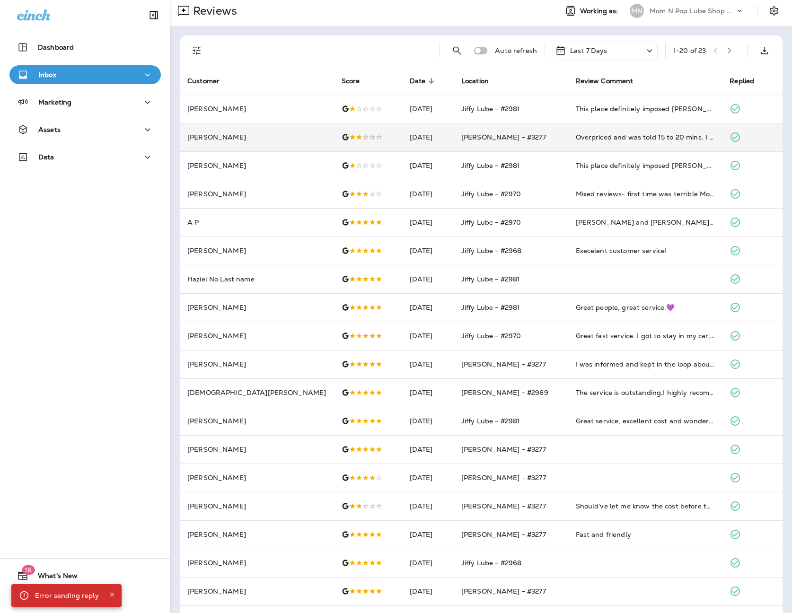
click at [706, 9] on p "Mom N Pop Lube Shop Group dba Jiffy Lube" at bounding box center [692, 11] width 85 height 8
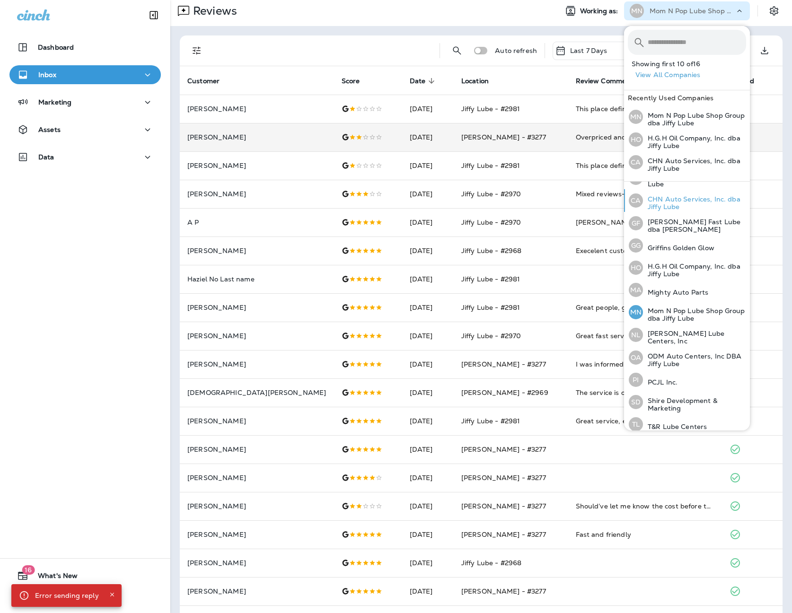
scroll to position [110, 0]
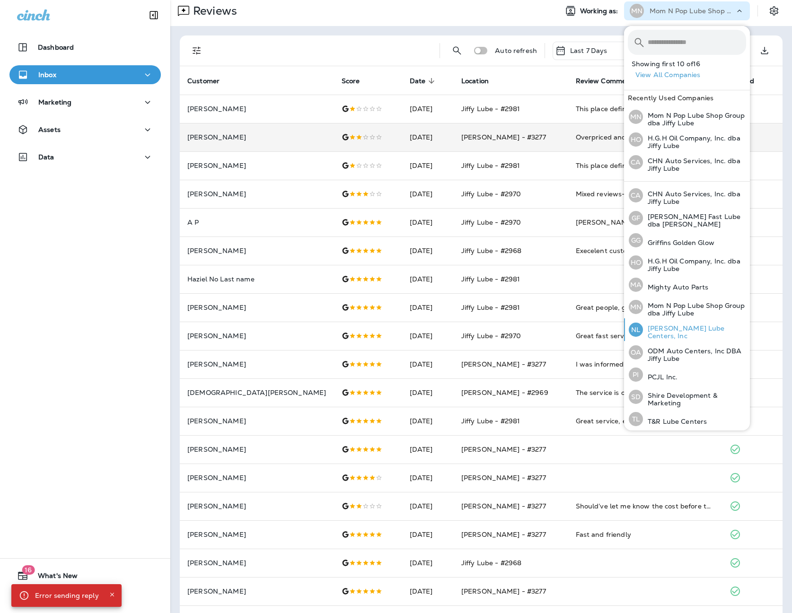
click at [704, 326] on p "[PERSON_NAME] Lube Centers, Inc" at bounding box center [694, 332] width 103 height 15
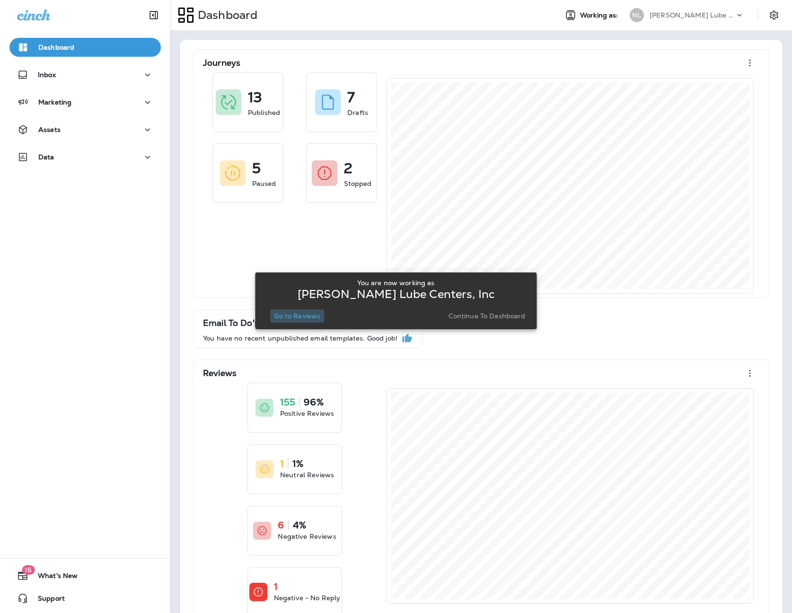
click at [314, 315] on p "Go to Reviews" at bounding box center [297, 316] width 46 height 8
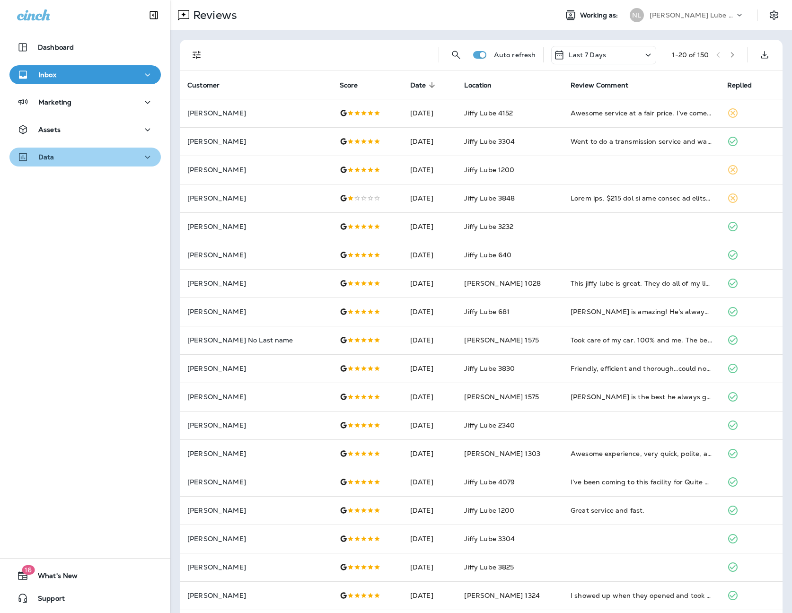
click at [51, 154] on p "Data" at bounding box center [46, 157] width 16 height 8
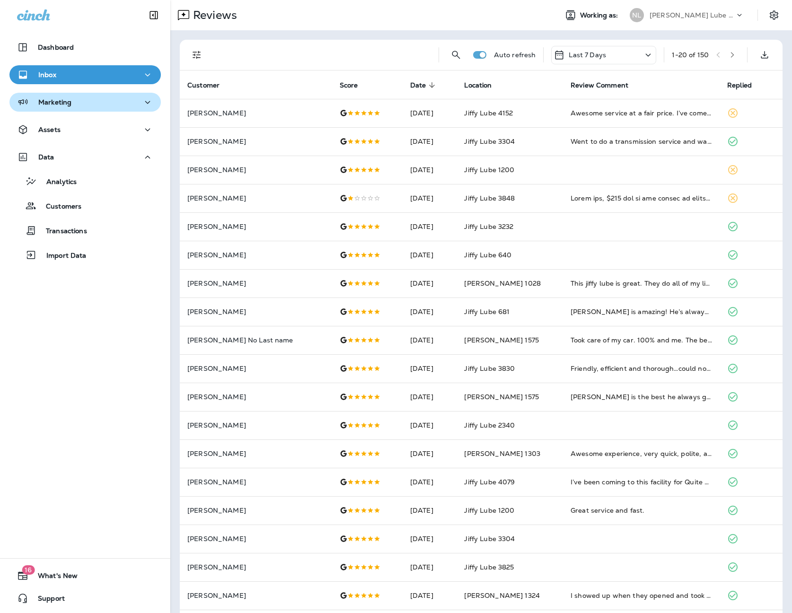
click at [50, 99] on p "Marketing" at bounding box center [54, 102] width 33 height 8
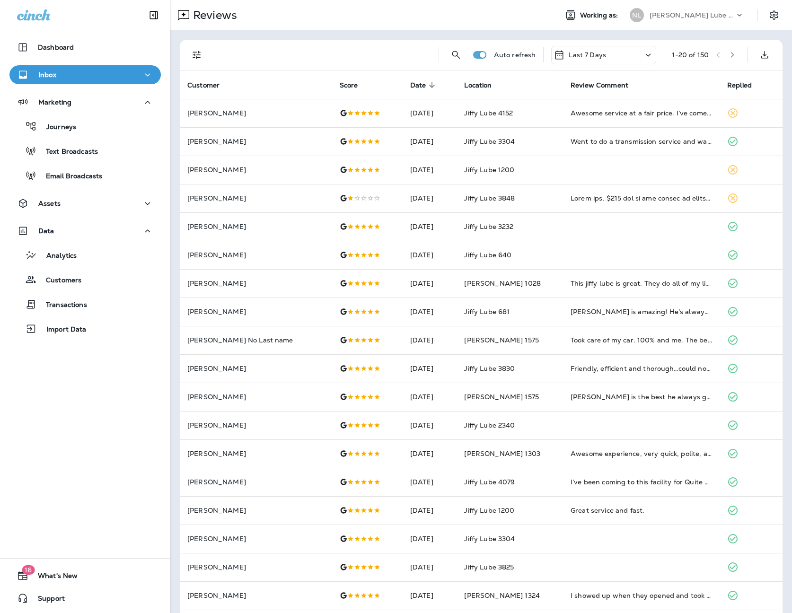
click at [317, 56] on div at bounding box center [322, 55] width 217 height 30
click at [201, 55] on icon "Filters" at bounding box center [196, 54] width 11 height 11
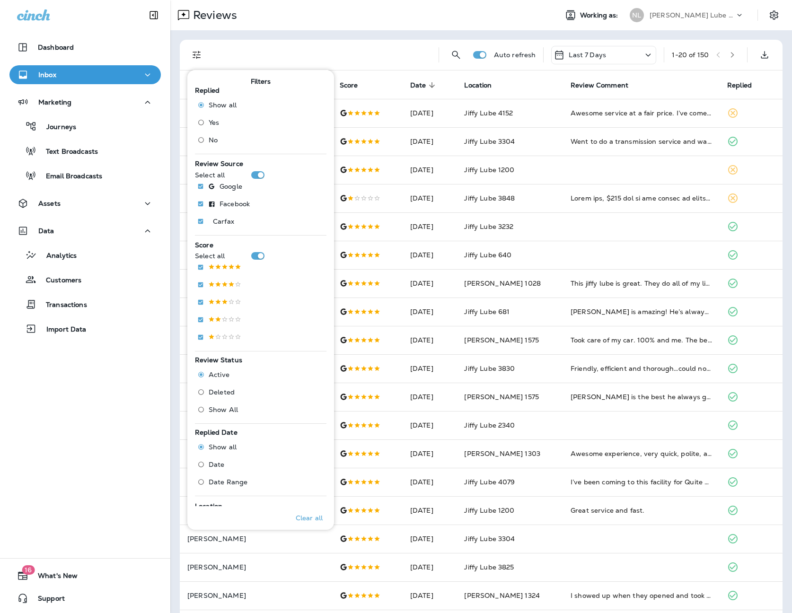
click at [214, 139] on span "No" at bounding box center [213, 140] width 9 height 8
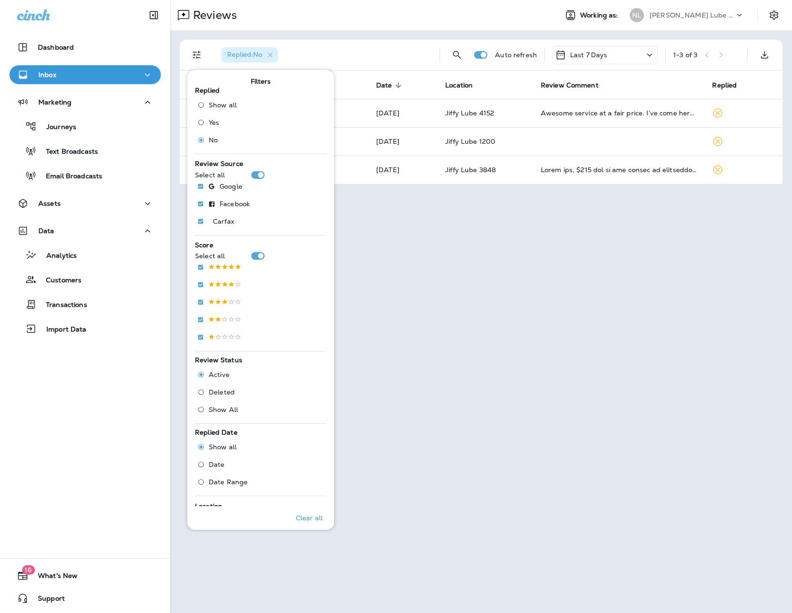
click at [586, 263] on div "Reviews Working as: [PERSON_NAME] Lube Centers, Inc Replied : No Auto refresh L…" at bounding box center [481, 306] width 622 height 613
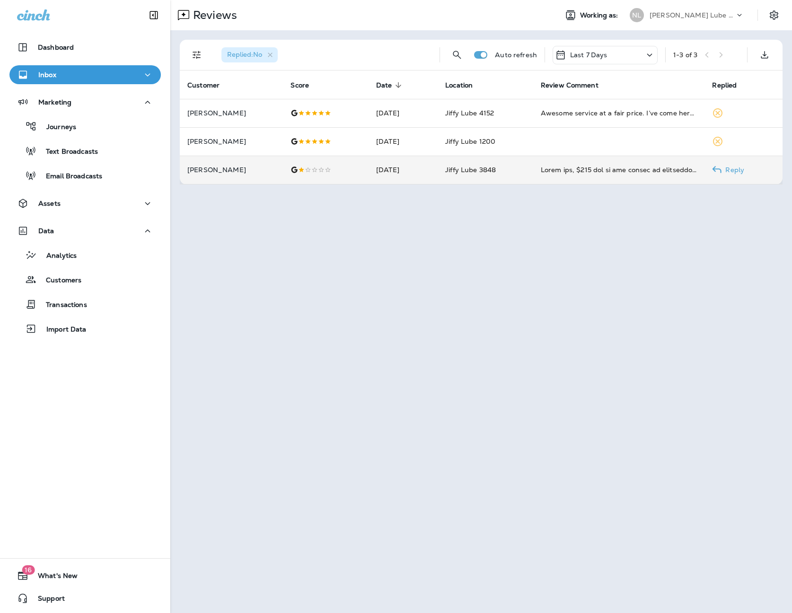
click at [400, 177] on td "[DATE]" at bounding box center [403, 170] width 69 height 28
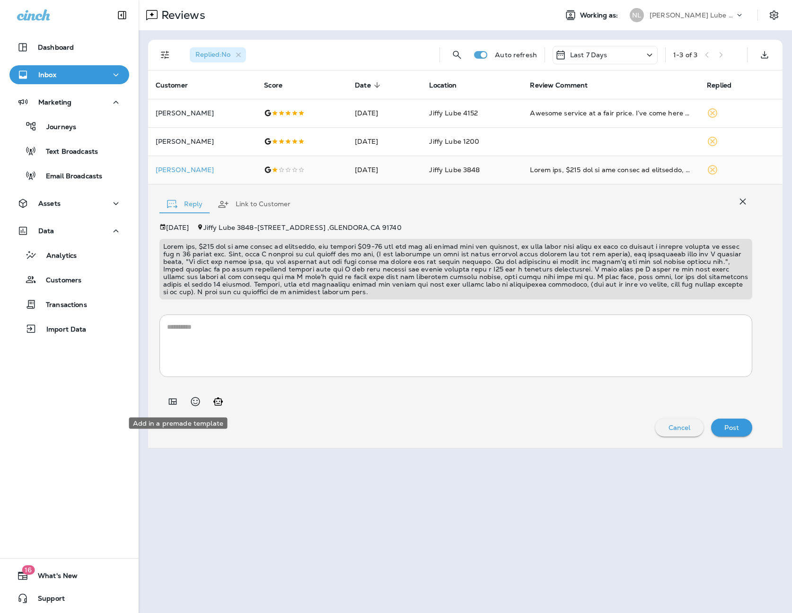
click at [177, 405] on icon "Add in a premade template" at bounding box center [172, 401] width 11 height 11
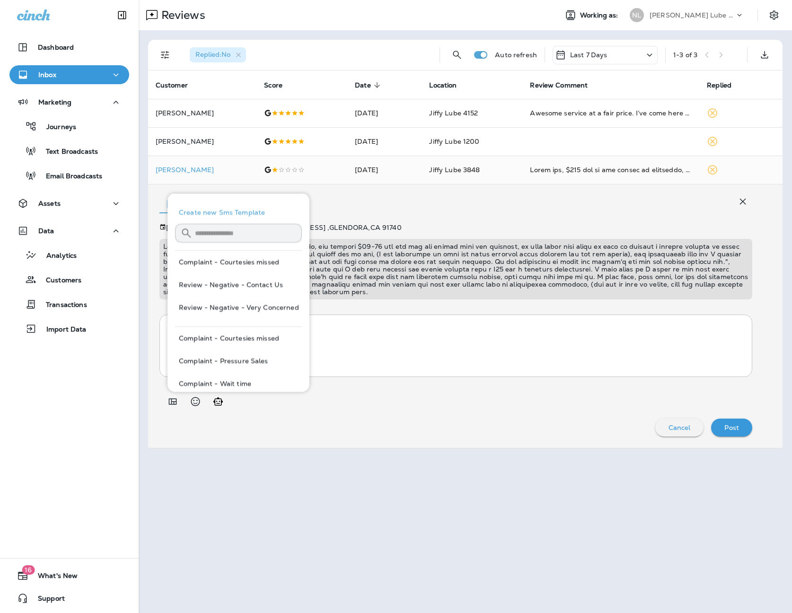
click at [261, 285] on button "Review - Negative - Contact Us" at bounding box center [238, 284] width 127 height 23
type textarea "**********"
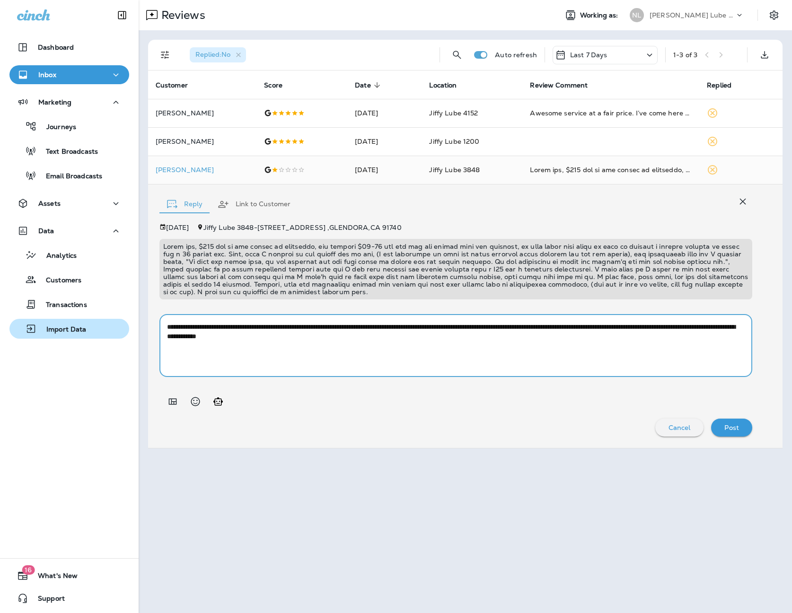
drag, startPoint x: 537, startPoint y: 351, endPoint x: 125, endPoint y: 321, distance: 413.7
click at [125, 321] on div "**********" at bounding box center [396, 306] width 792 height 613
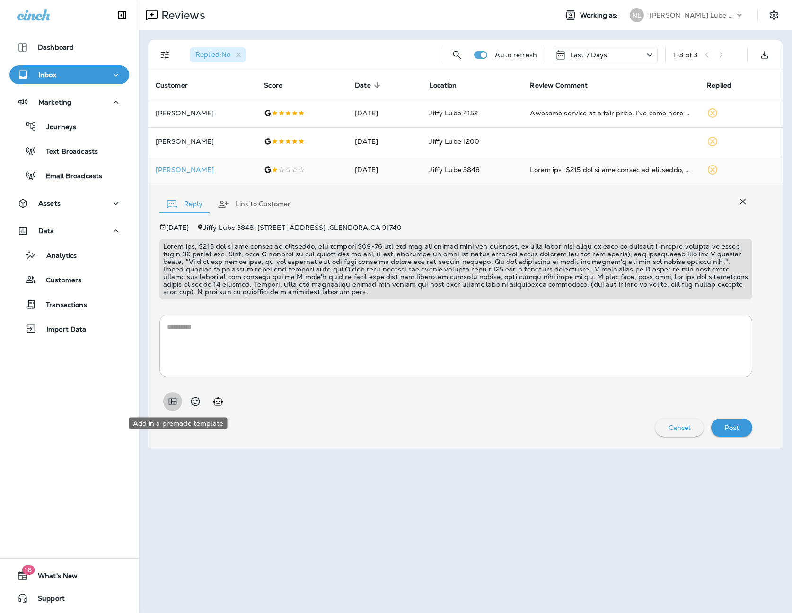
click at [178, 397] on icon "Add in a premade template" at bounding box center [172, 401] width 11 height 11
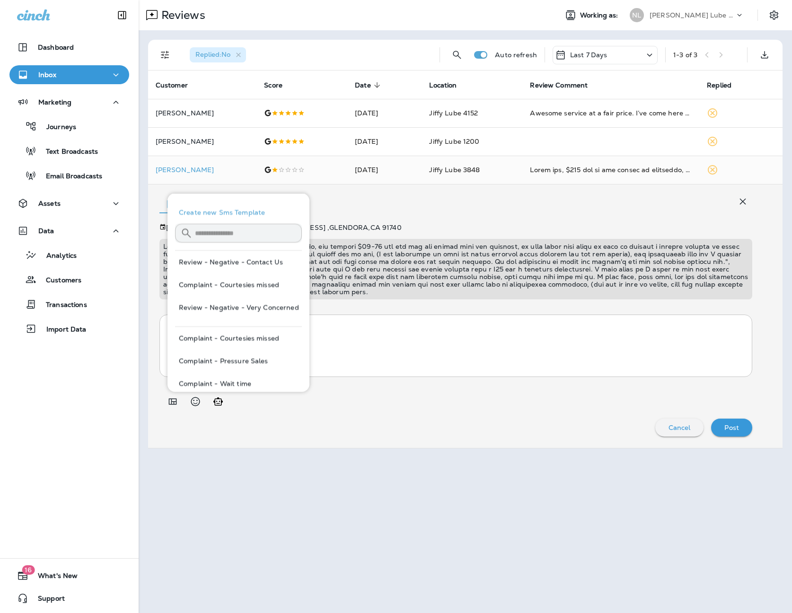
click at [272, 304] on button "Review - Negative - Very Concerned" at bounding box center [238, 307] width 127 height 23
type textarea "**********"
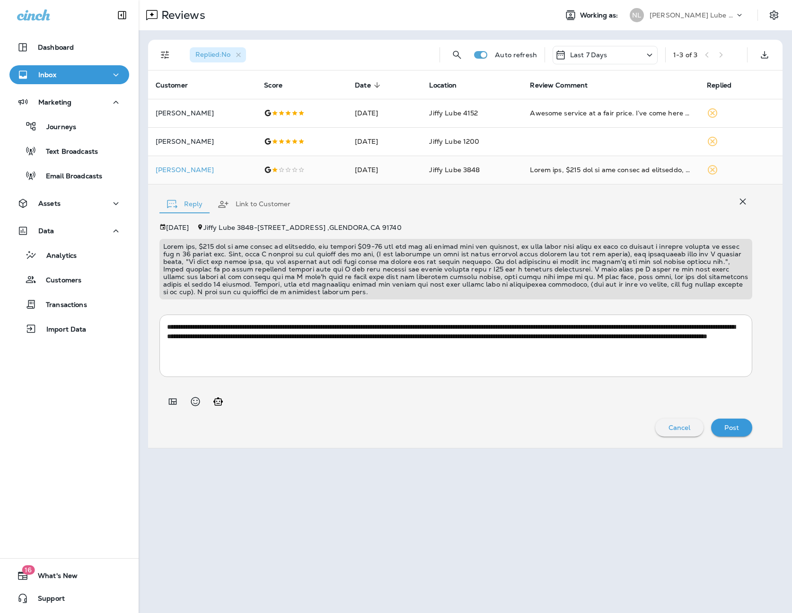
click at [574, 368] on textarea "**********" at bounding box center [453, 345] width 573 height 47
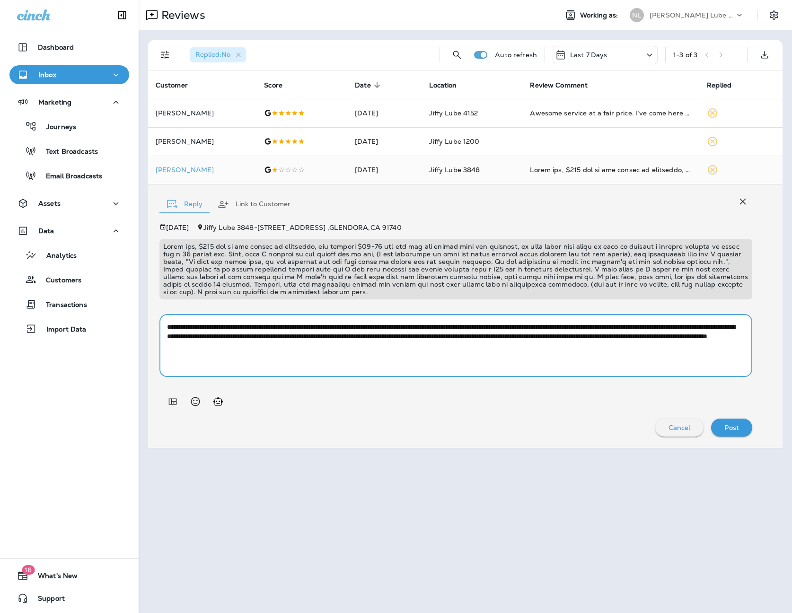
click at [733, 429] on p "Post" at bounding box center [731, 428] width 15 height 8
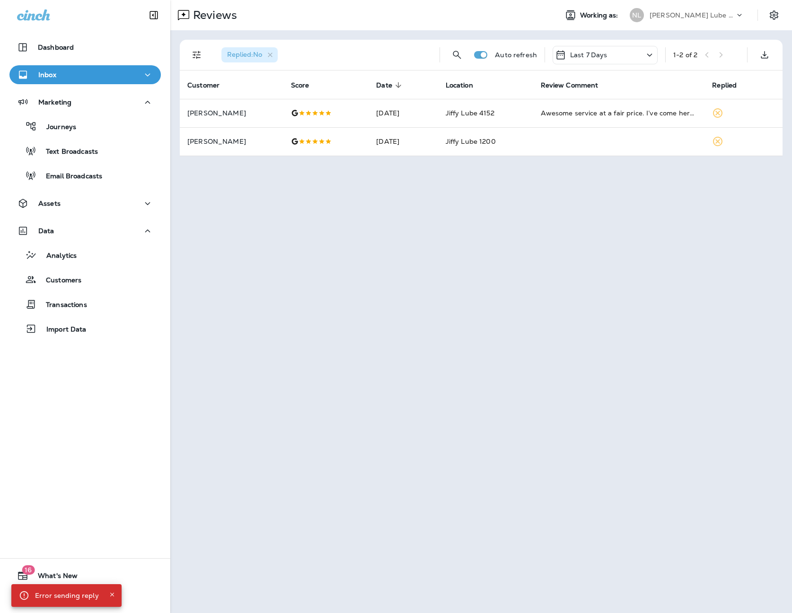
click at [678, 19] on div "[PERSON_NAME] Lube Centers, Inc" at bounding box center [692, 15] width 85 height 14
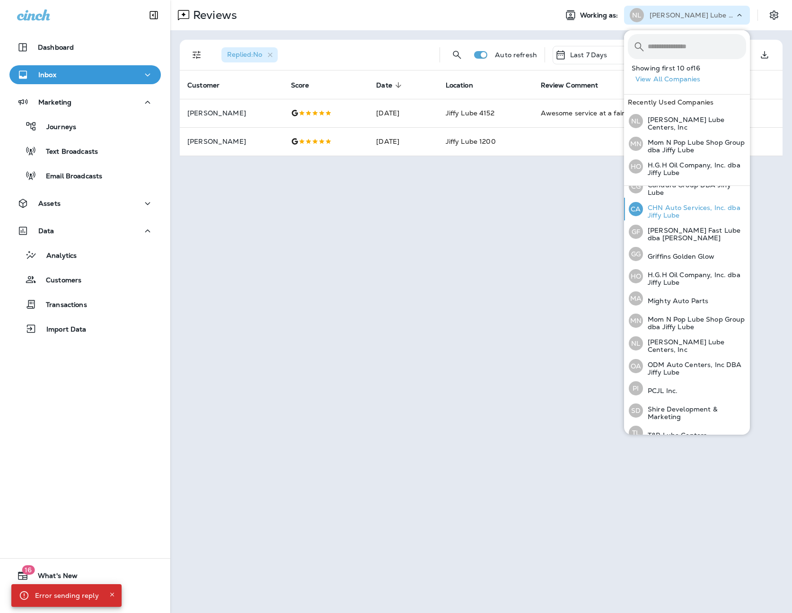
scroll to position [109, 0]
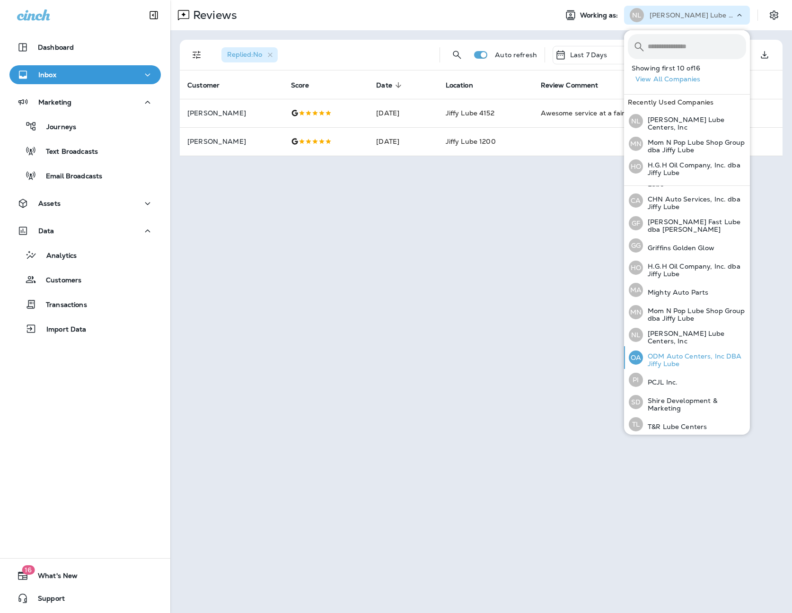
click at [685, 352] on p "ODM Auto Centers, Inc DBA Jiffy Lube" at bounding box center [694, 359] width 103 height 15
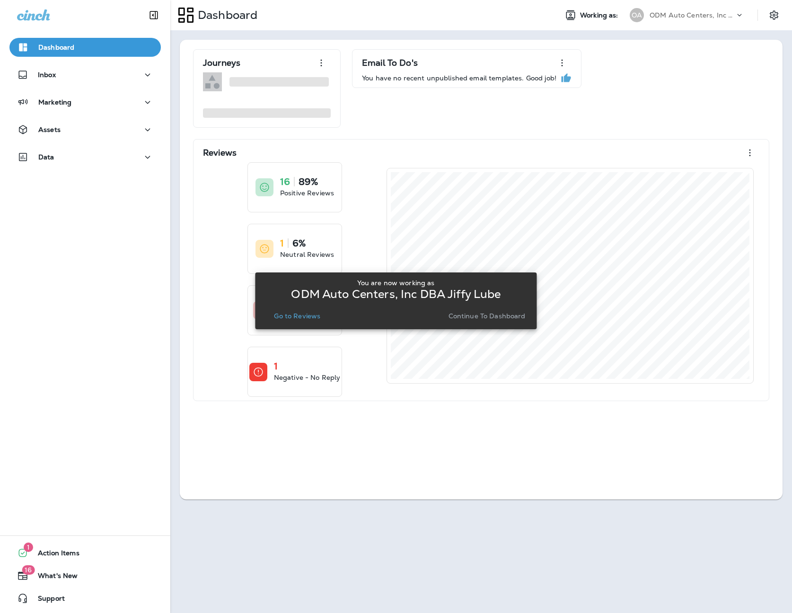
click at [306, 320] on p "Go to Reviews" at bounding box center [297, 316] width 46 height 8
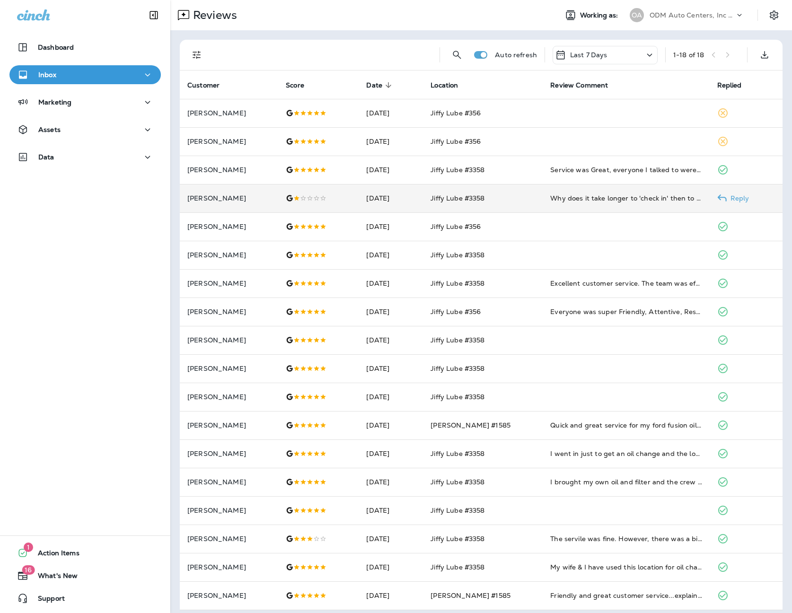
click at [573, 195] on div "Why does it take longer to 'check in' then to get the oil changed? Something is…" at bounding box center [625, 198] width 151 height 9
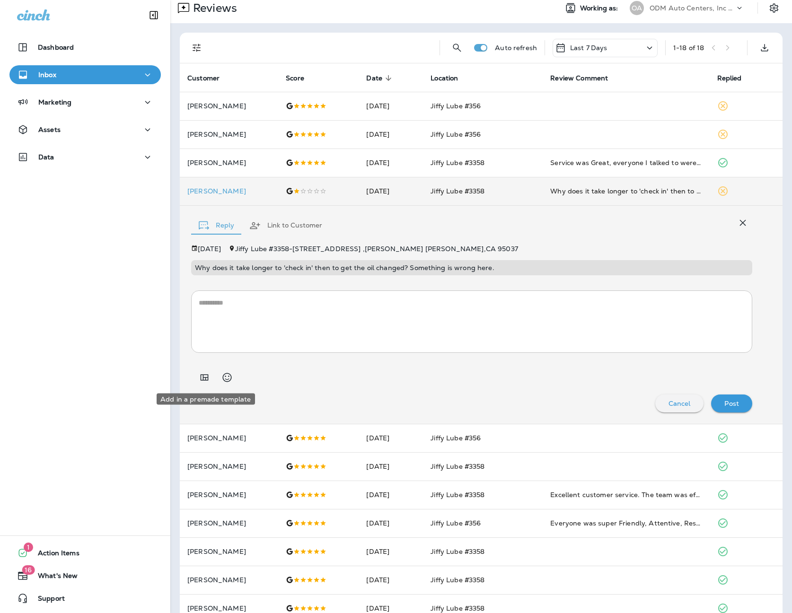
scroll to position [6, 0]
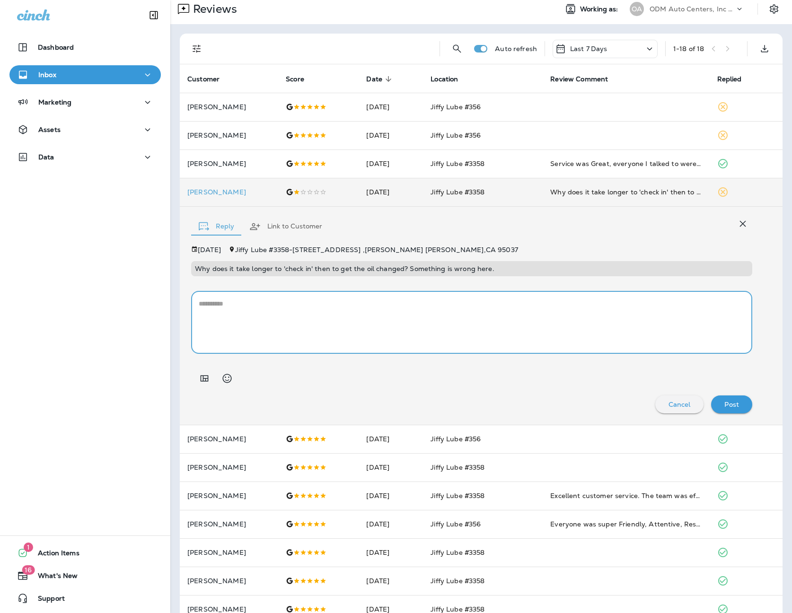
drag, startPoint x: 306, startPoint y: 315, endPoint x: 217, endPoint y: 371, distance: 105.0
click at [305, 316] on textarea at bounding box center [472, 322] width 546 height 47
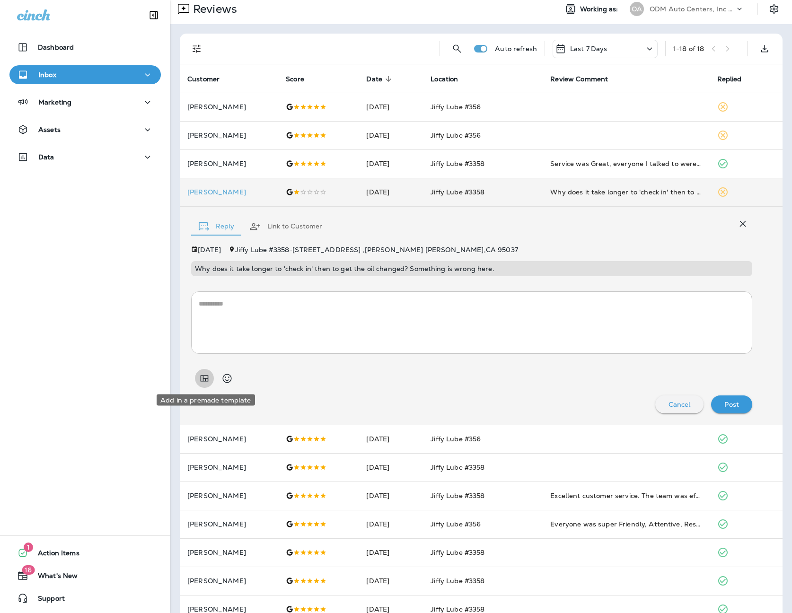
click at [195, 379] on button "Add in a premade template" at bounding box center [204, 378] width 19 height 19
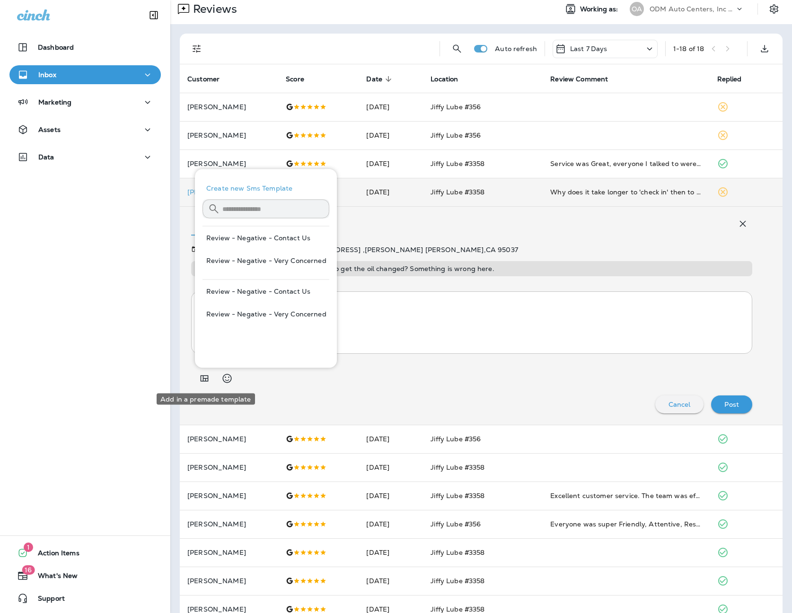
scroll to position [8, 0]
click at [273, 238] on button "Review - Negative - Contact Us" at bounding box center [266, 237] width 127 height 23
type textarea "**********"
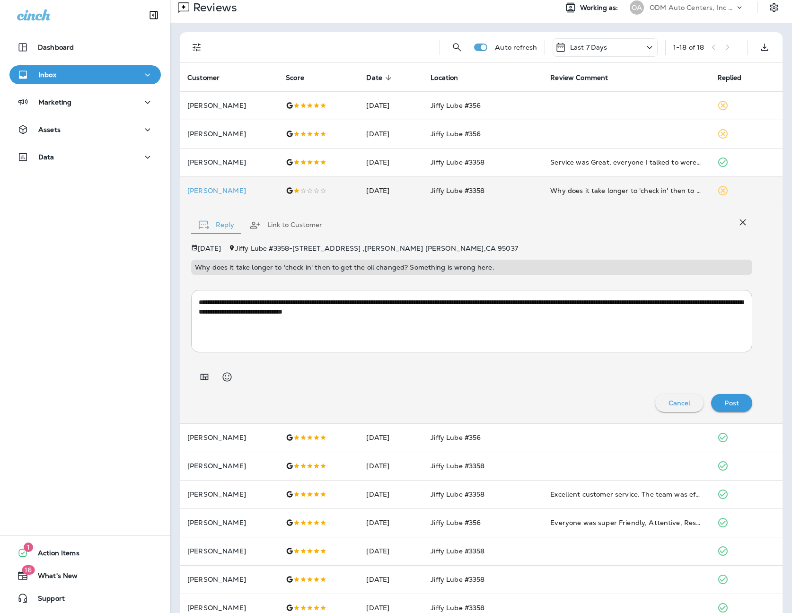
click at [730, 403] on p "Post" at bounding box center [731, 403] width 15 height 8
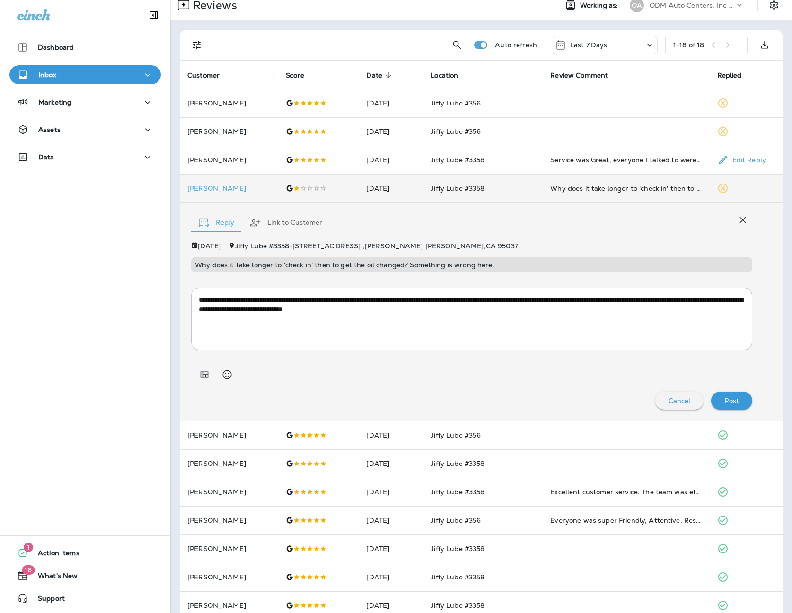
scroll to position [6, 0]
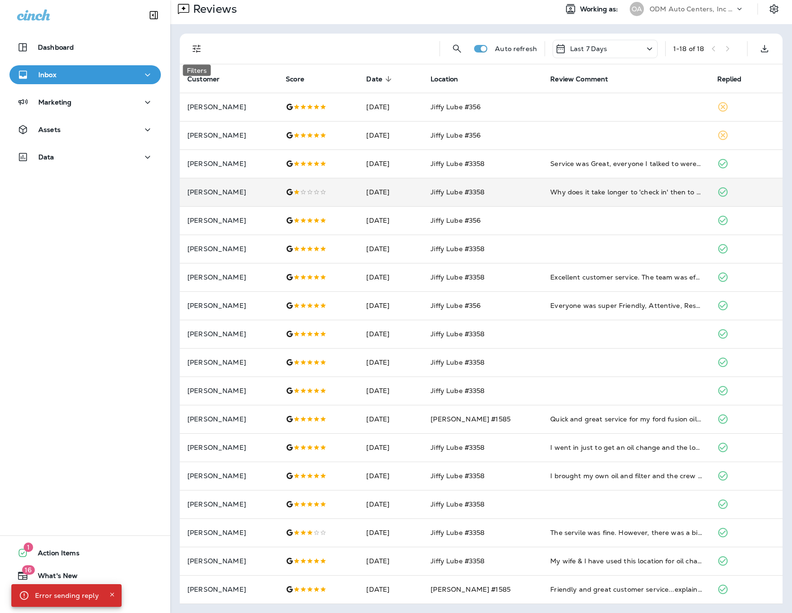
drag, startPoint x: 198, startPoint y: 49, endPoint x: 201, endPoint y: 62, distance: 13.2
click at [198, 49] on icon "Filters" at bounding box center [196, 48] width 11 height 11
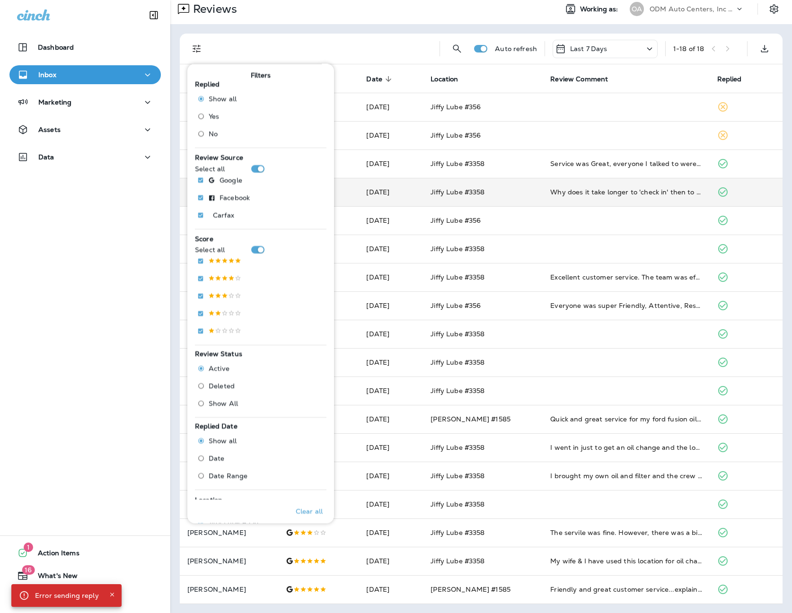
click at [211, 136] on span "No" at bounding box center [213, 134] width 9 height 8
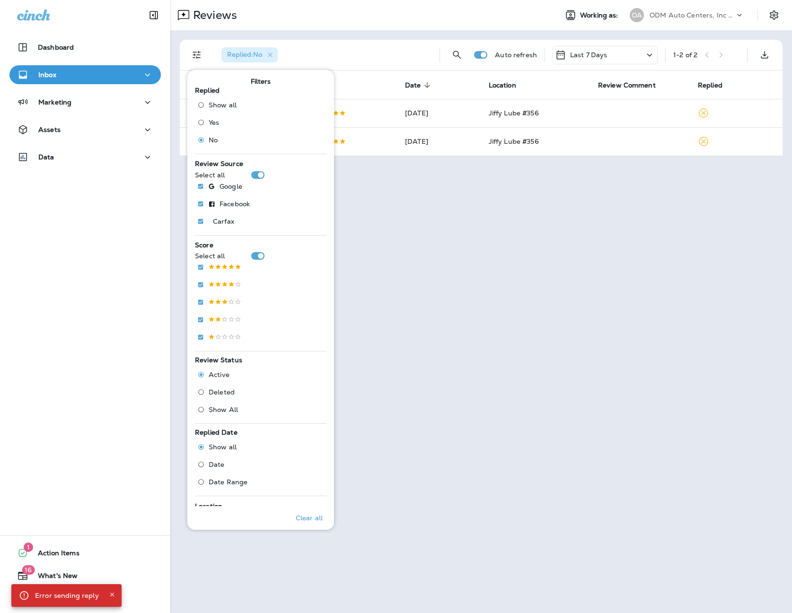
click at [612, 240] on div "Reviews Working as: OA ODM Auto Centers, Inc DBA Jiffy Lube Replied : No Auto r…" at bounding box center [481, 306] width 622 height 613
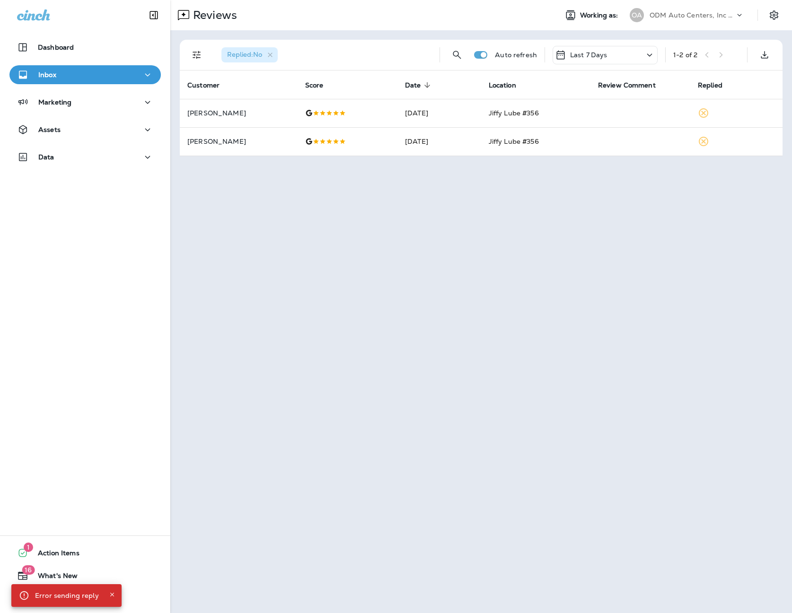
click at [658, 13] on p "ODM Auto Centers, Inc DBA Jiffy Lube" at bounding box center [692, 15] width 85 height 8
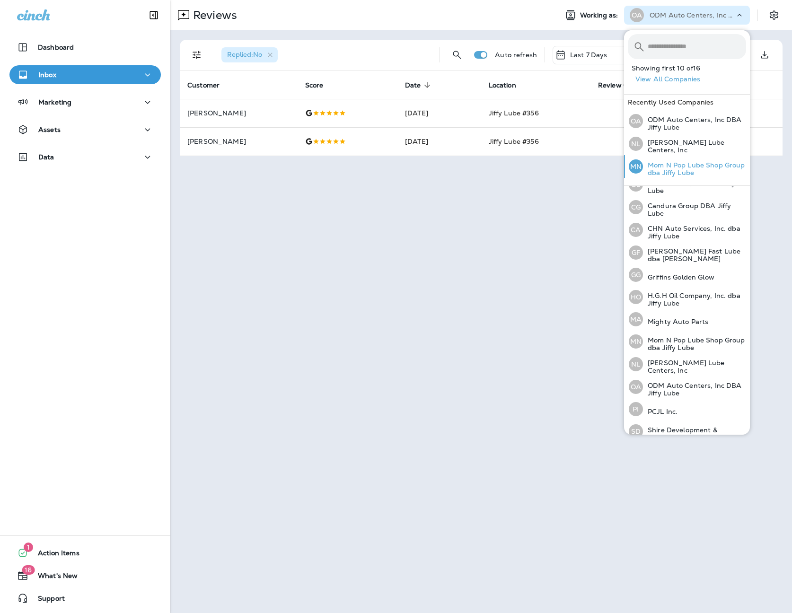
scroll to position [109, 0]
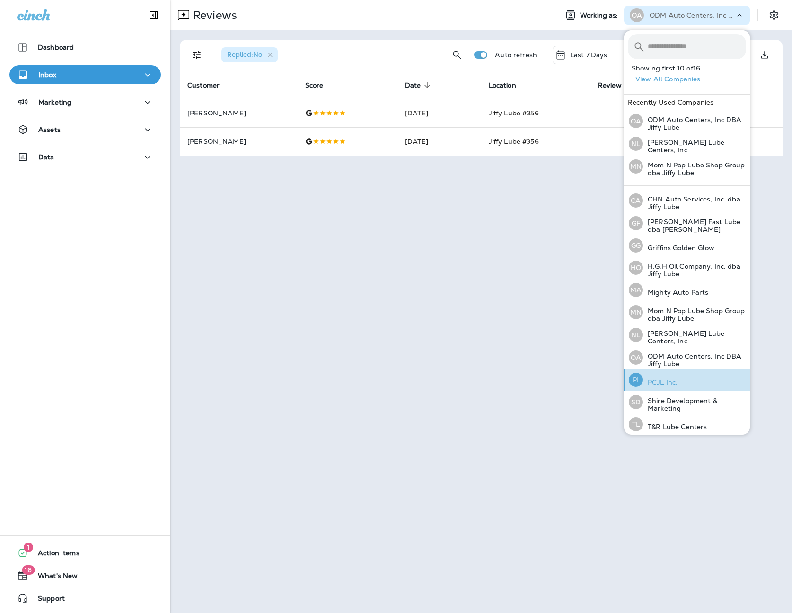
click at [702, 378] on button "PI PCJL Inc." at bounding box center [687, 380] width 126 height 22
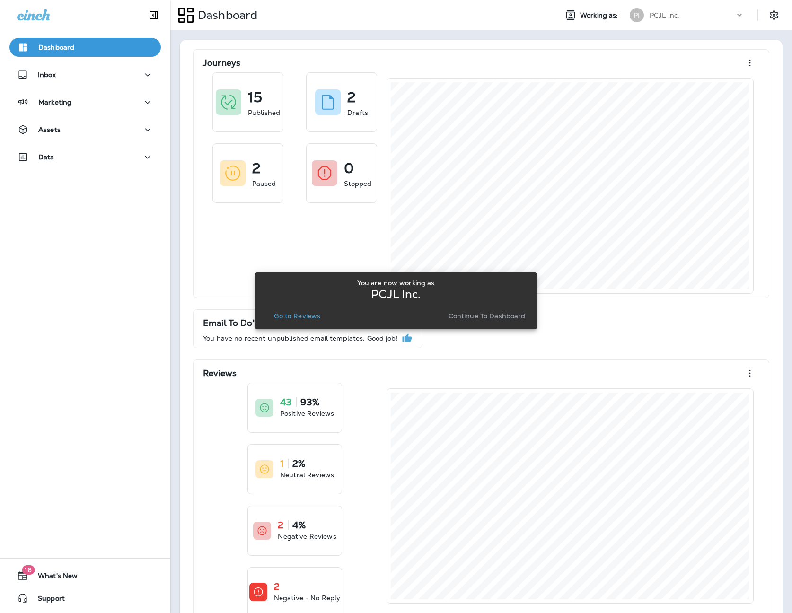
click at [299, 314] on p "Go to Reviews" at bounding box center [297, 316] width 46 height 8
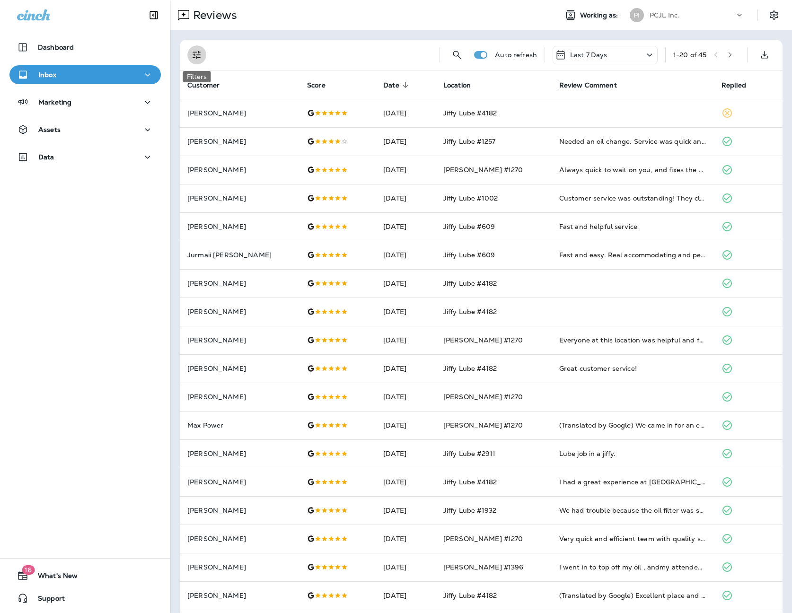
click at [191, 55] on icon "Filters" at bounding box center [196, 54] width 11 height 11
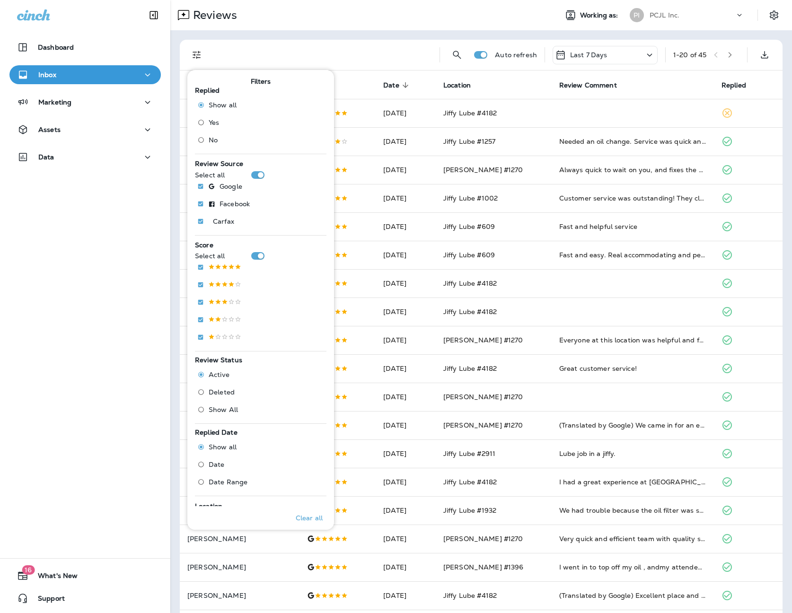
click at [212, 142] on span "No" at bounding box center [213, 140] width 9 height 8
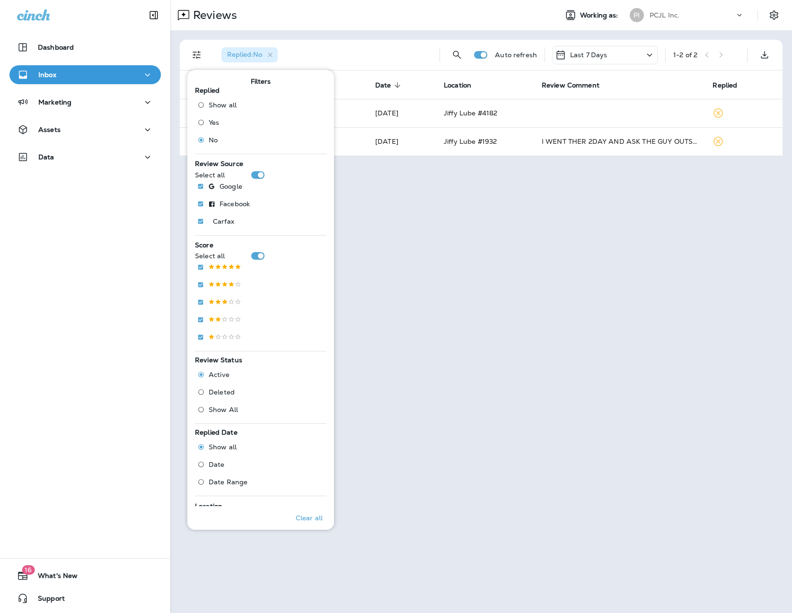
click at [515, 199] on div "Reviews Working as: PI PCJL Inc. Replied : No Auto refresh Last 7 Days 1 - 2 of…" at bounding box center [481, 306] width 622 height 613
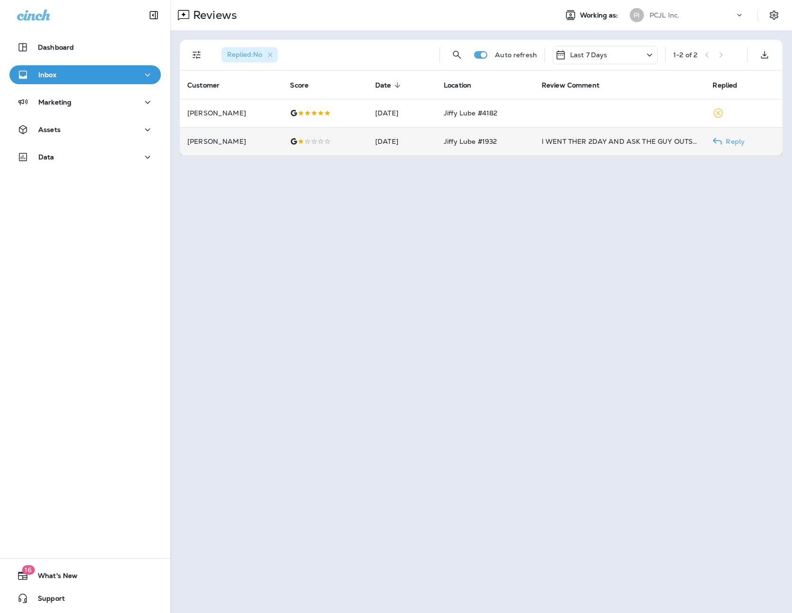
click at [444, 148] on td "Jiffy Lube #1932" at bounding box center [485, 141] width 98 height 28
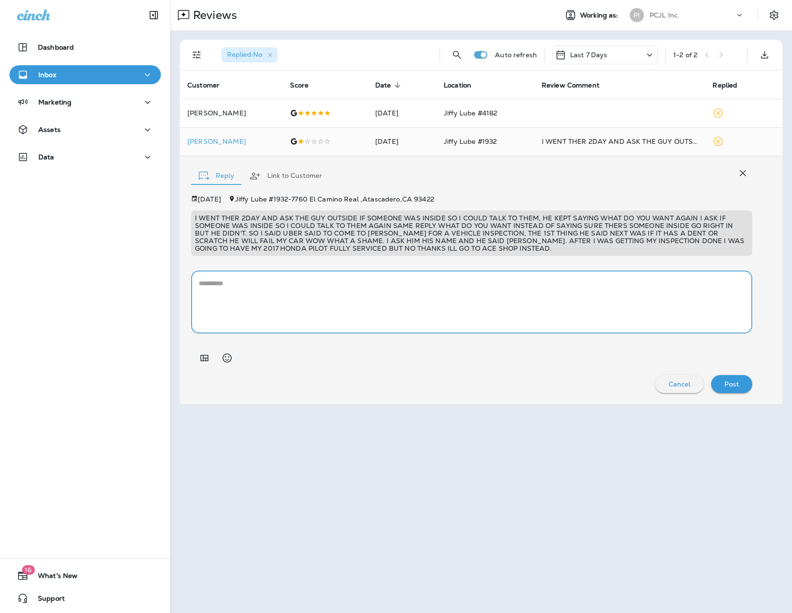
click at [272, 302] on textarea at bounding box center [472, 302] width 546 height 47
click at [271, 287] on textarea at bounding box center [472, 302] width 546 height 47
click at [205, 360] on icon "Add in a premade template" at bounding box center [205, 358] width 8 height 6
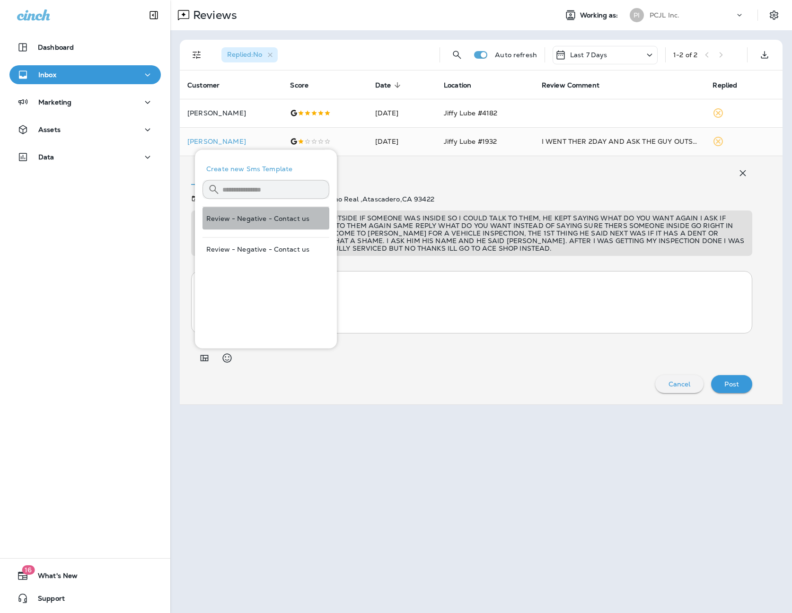
click at [281, 221] on button "Review - Negative - Contact us" at bounding box center [266, 218] width 127 height 23
type textarea "**********"
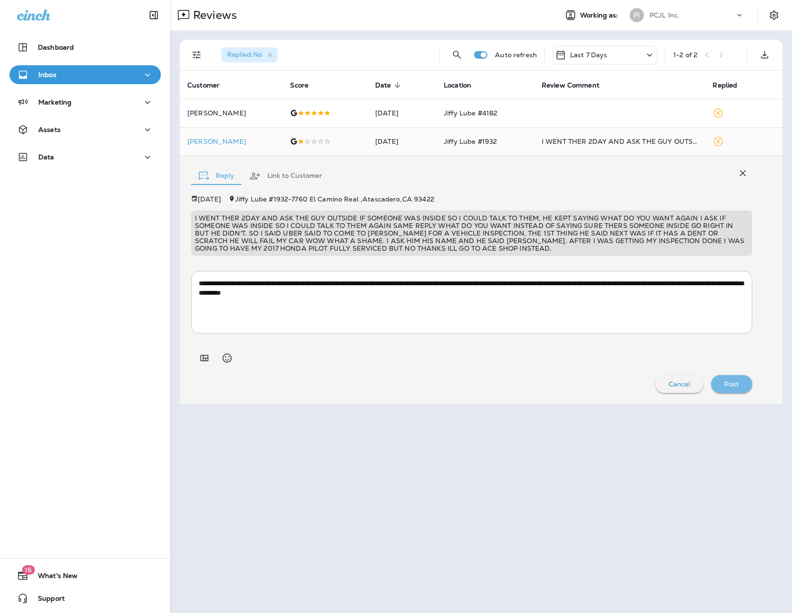
click at [733, 385] on p "Post" at bounding box center [731, 384] width 15 height 8
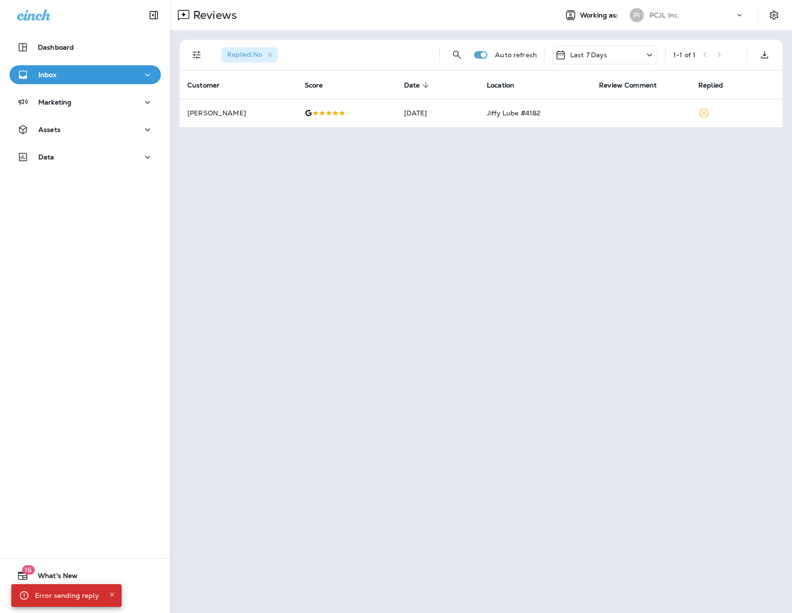
click at [697, 19] on div "PCJL Inc." at bounding box center [692, 15] width 85 height 14
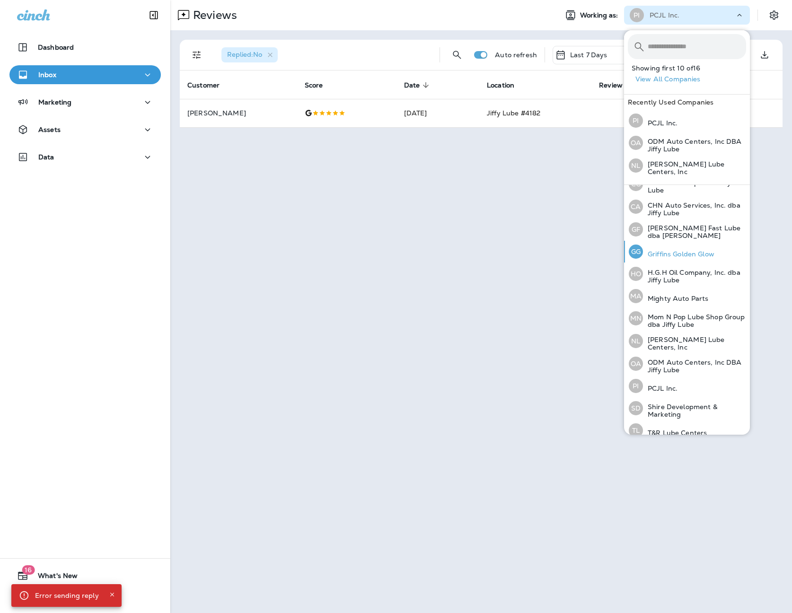
scroll to position [108, 0]
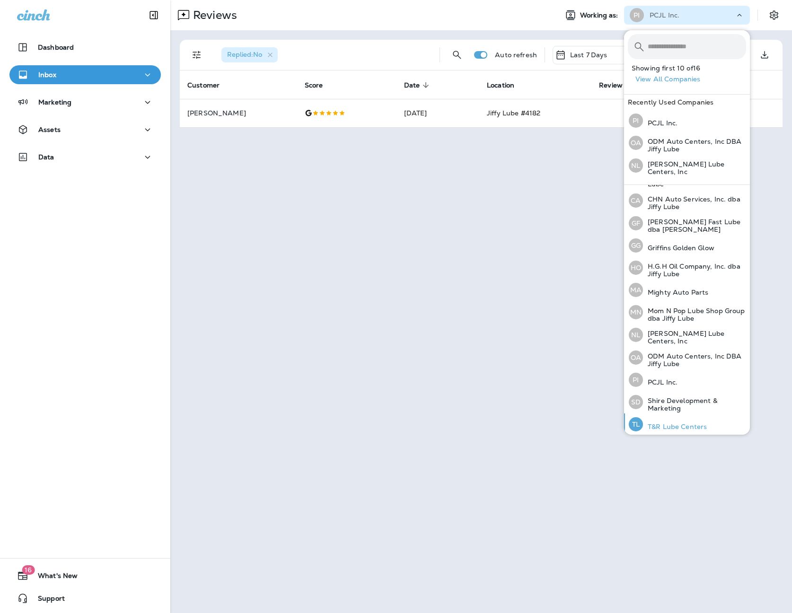
click at [682, 428] on div "TL T&R Lube Centers" at bounding box center [668, 425] width 86 height 22
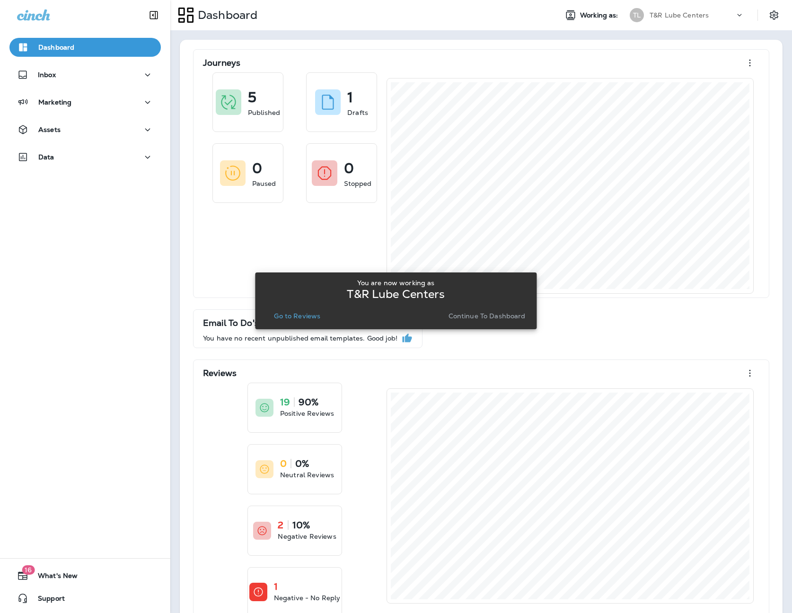
scroll to position [2, 0]
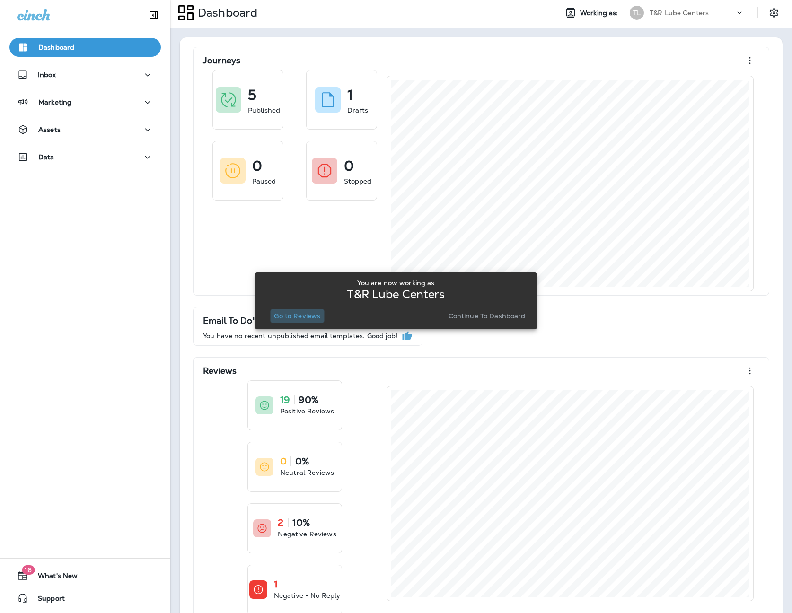
click at [310, 317] on p "Go to Reviews" at bounding box center [297, 316] width 46 height 8
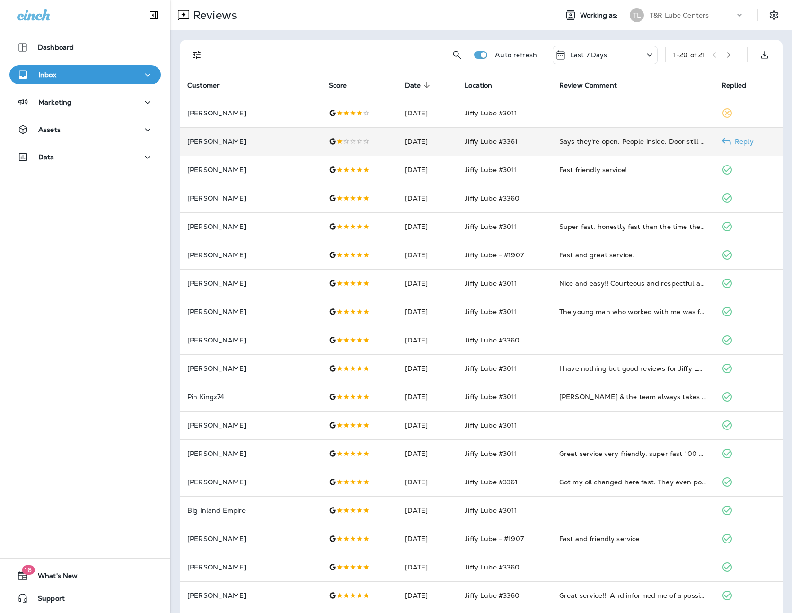
click at [613, 135] on td "Says they're open. People inside. Door still locked. Hmmmm definitely after 8am…" at bounding box center [633, 141] width 162 height 28
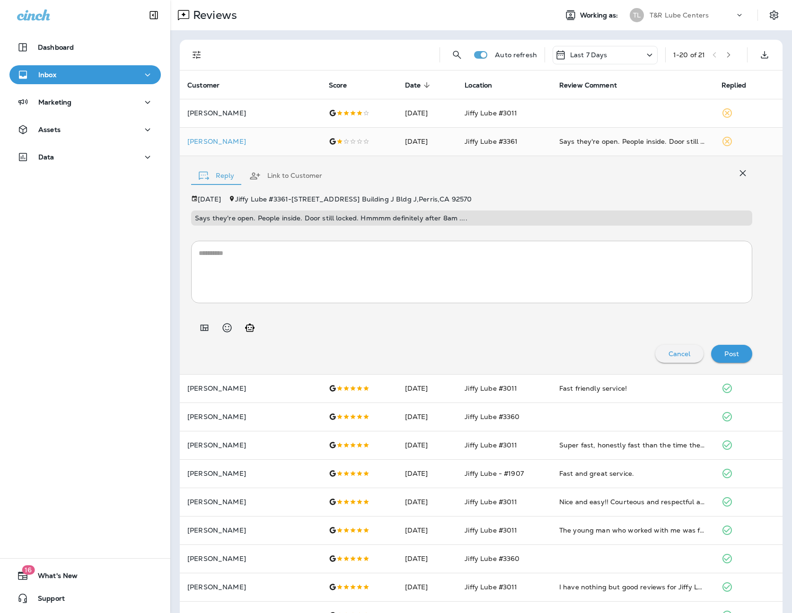
click at [379, 249] on textarea at bounding box center [472, 271] width 546 height 47
click at [682, 14] on p "T&R Lube Centers" at bounding box center [679, 15] width 59 height 8
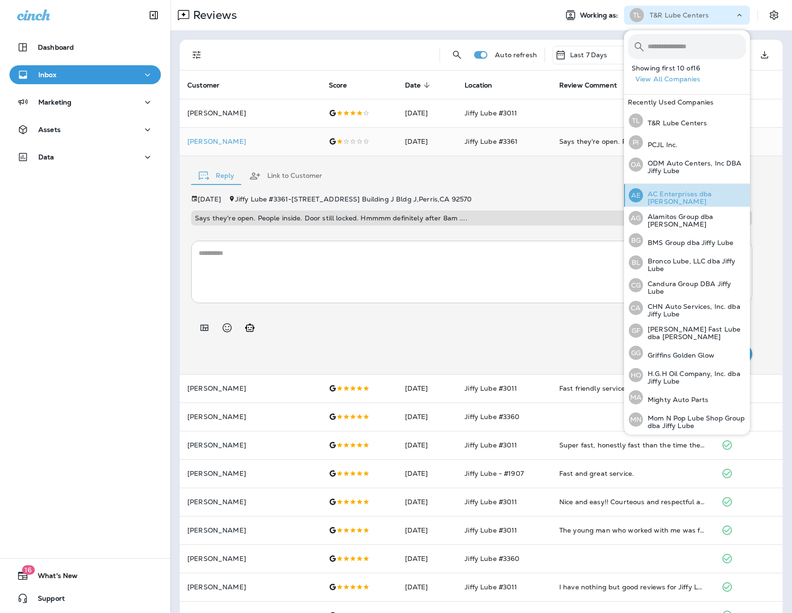
click at [678, 199] on p "AC Enterprises dba [PERSON_NAME]" at bounding box center [694, 197] width 103 height 15
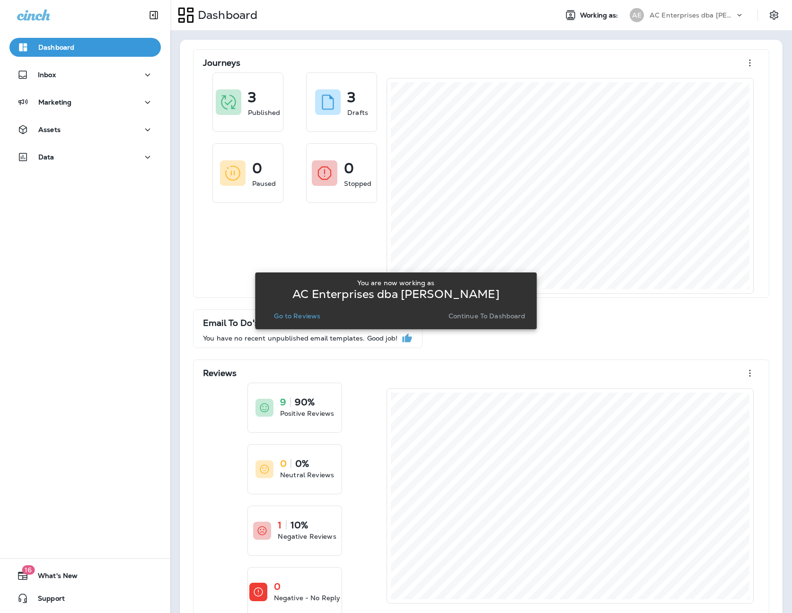
click at [284, 317] on p "Go to Reviews" at bounding box center [297, 316] width 46 height 8
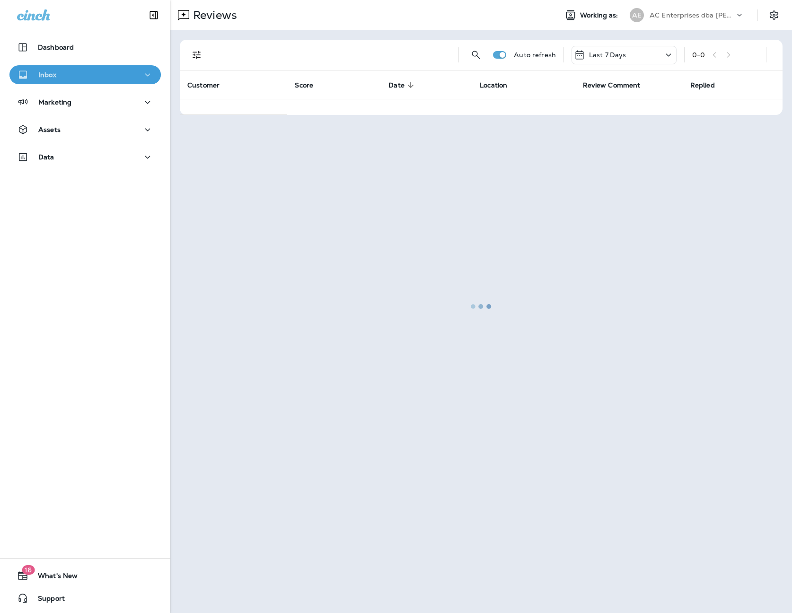
click at [58, 70] on div "Inbox" at bounding box center [85, 75] width 136 height 12
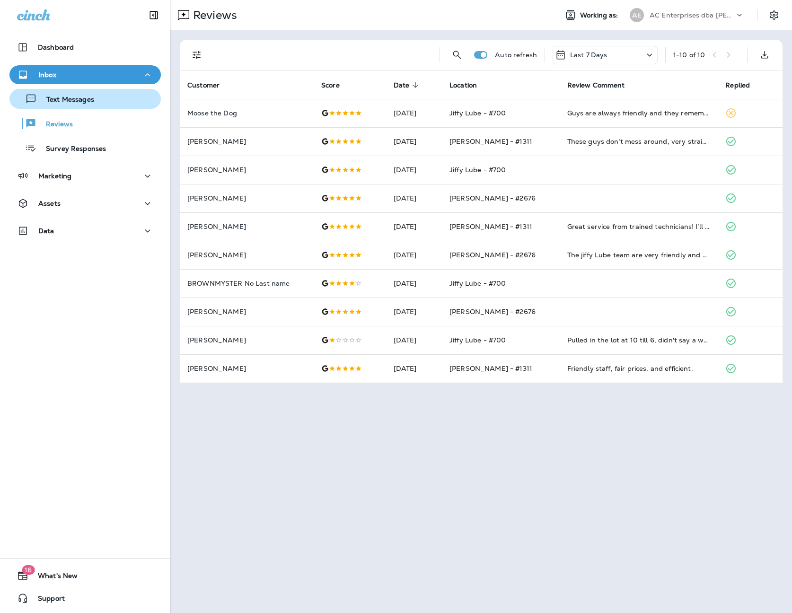
click at [55, 102] on p "Text Messages" at bounding box center [65, 100] width 57 height 9
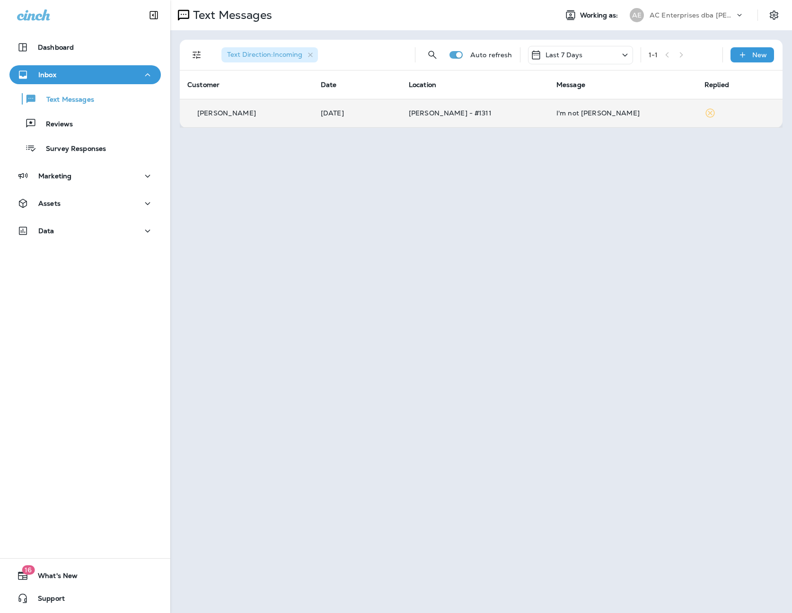
click at [556, 116] on div "I'm not [PERSON_NAME]" at bounding box center [622, 113] width 133 height 8
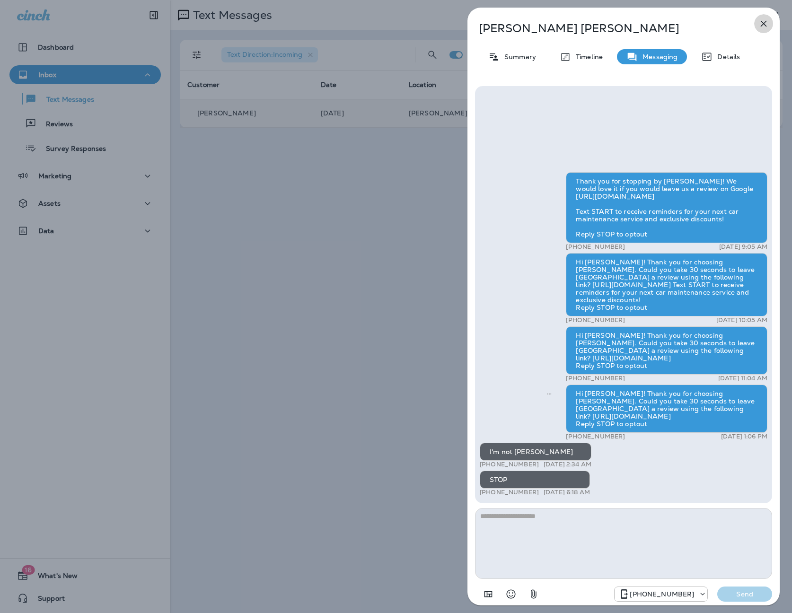
click at [764, 18] on icon "button" at bounding box center [763, 23] width 11 height 11
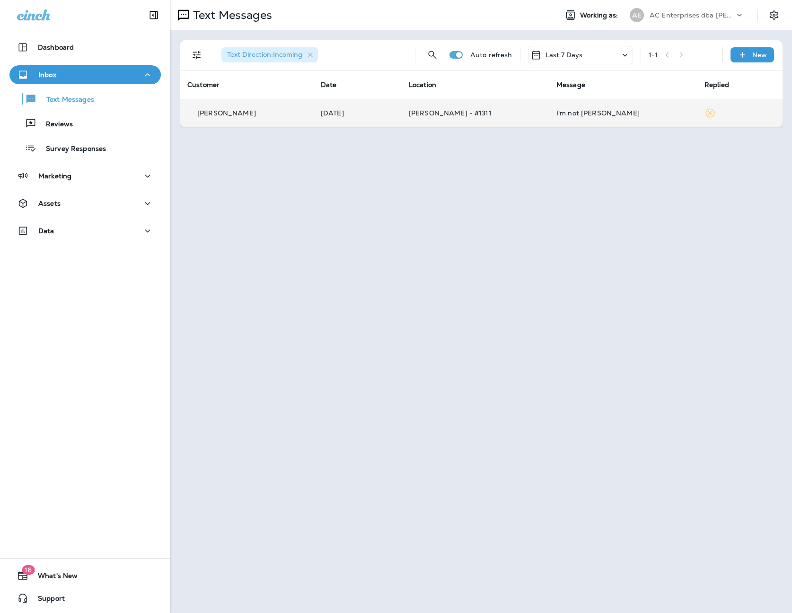
click at [685, 23] on div "AE AC Enterprises dba [PERSON_NAME]" at bounding box center [687, 15] width 126 height 19
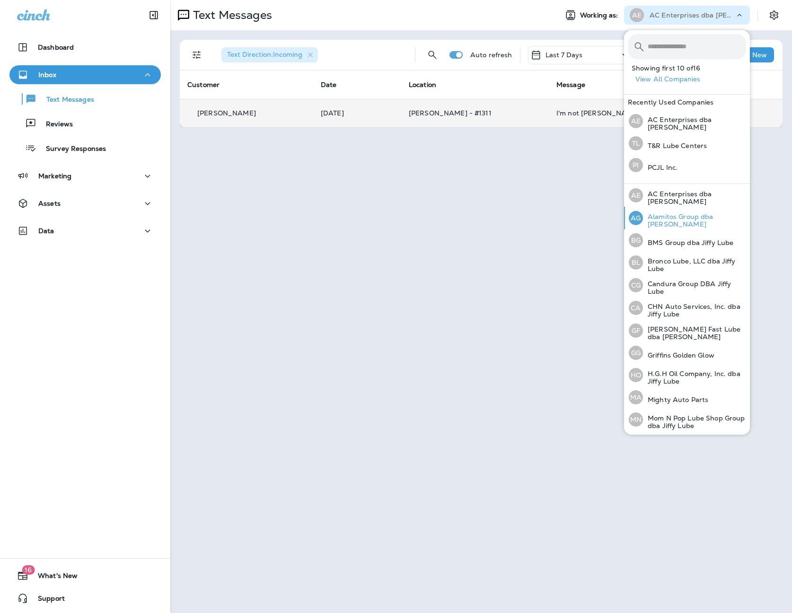
click at [693, 220] on p "Alamitos Group dba [PERSON_NAME]" at bounding box center [694, 220] width 103 height 15
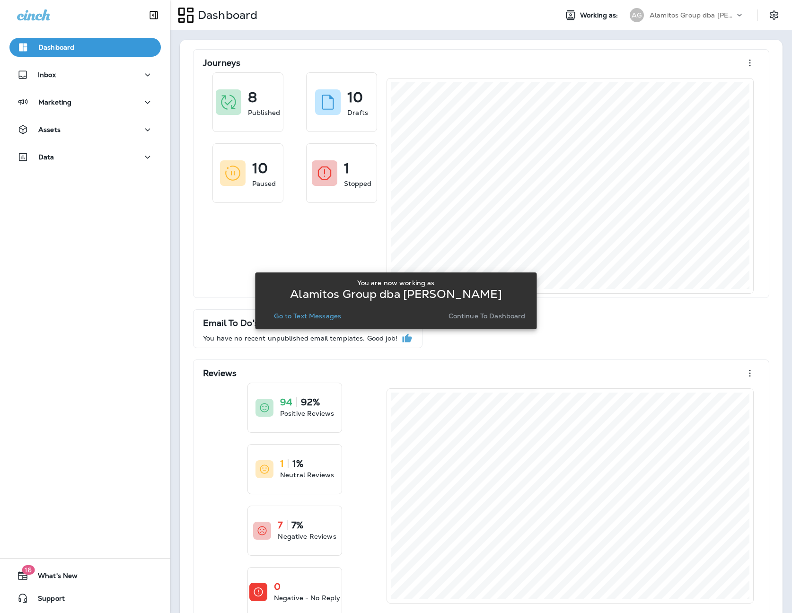
click at [286, 316] on p "Go to Text Messages" at bounding box center [307, 316] width 67 height 8
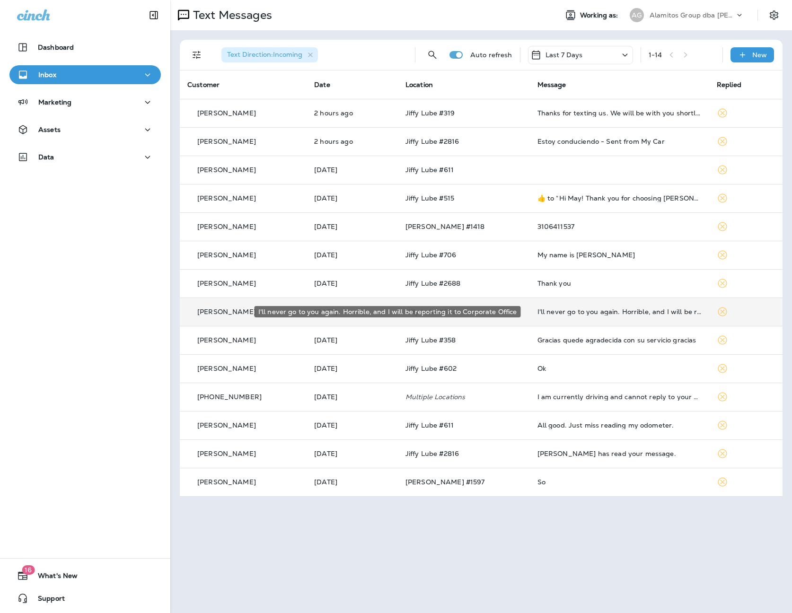
click at [565, 309] on div "I'll never go to you again. Horrible, and I will be reporting it to Corporate O…" at bounding box center [619, 312] width 164 height 8
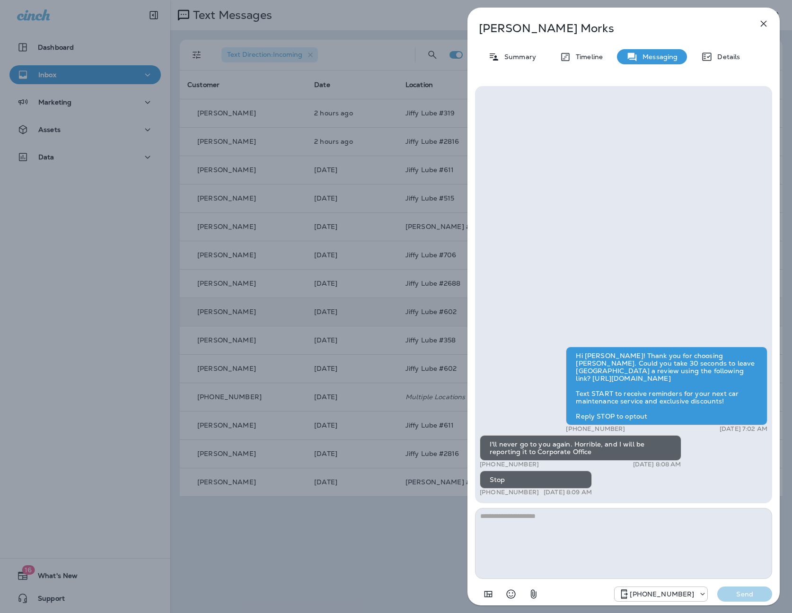
click at [405, 316] on div "[PERSON_NAME] Summary Timeline Messaging Details Hi [PERSON_NAME]! Thank you fo…" at bounding box center [396, 306] width 792 height 613
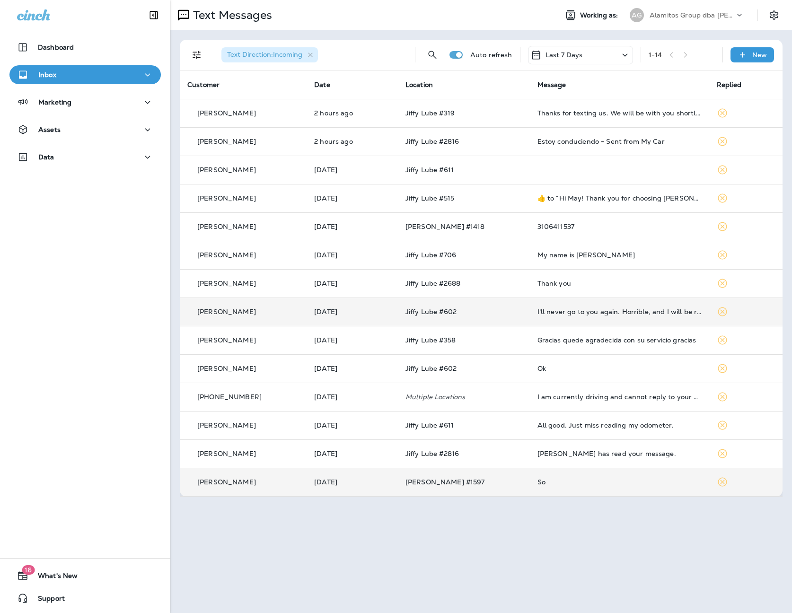
click at [565, 483] on div "So" at bounding box center [619, 482] width 164 height 8
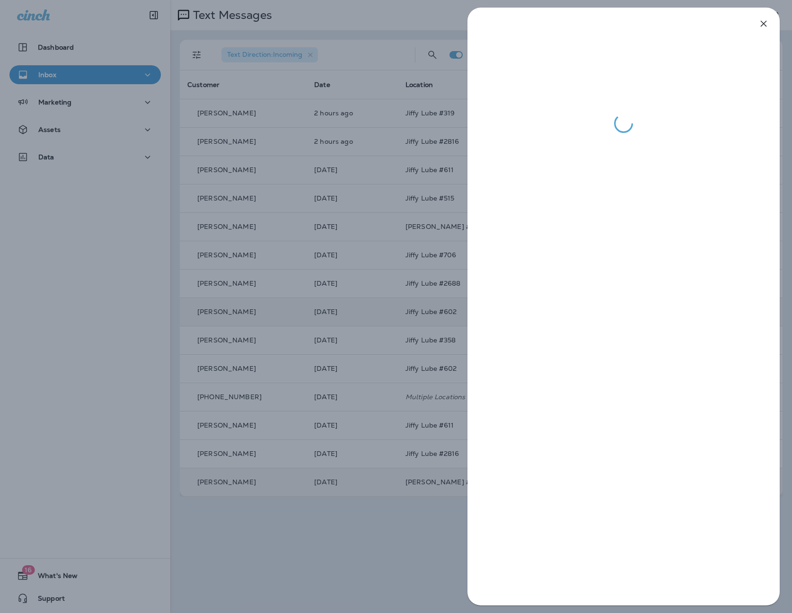
click at [396, 328] on div at bounding box center [396, 306] width 792 height 613
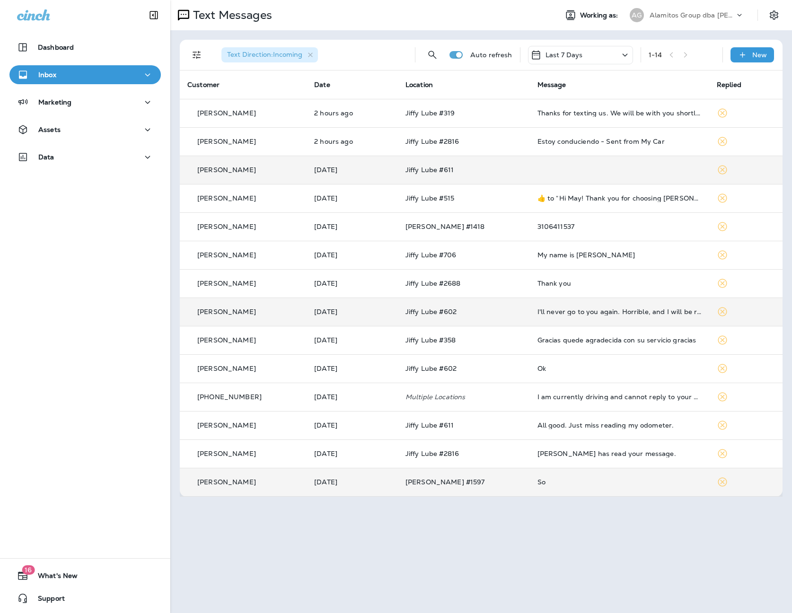
click at [553, 164] on td at bounding box center [619, 170] width 179 height 28
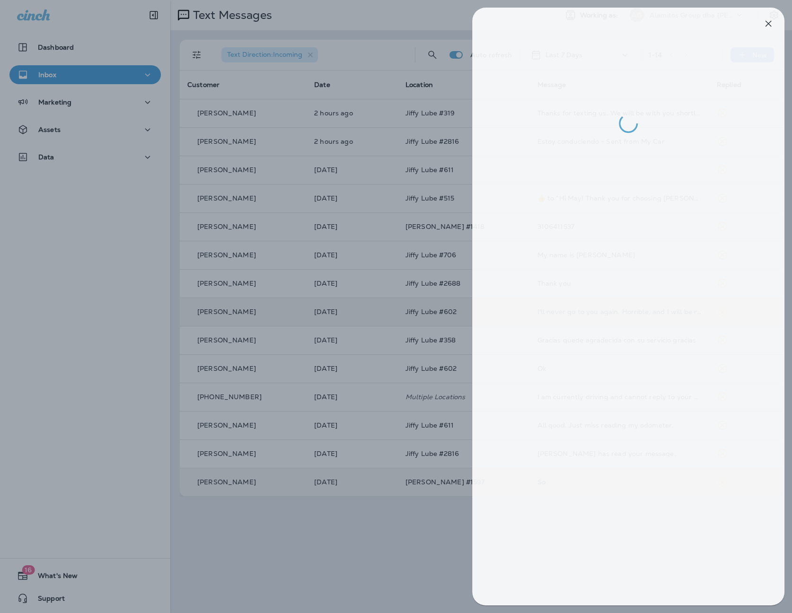
click at [361, 192] on div at bounding box center [401, 306] width 792 height 613
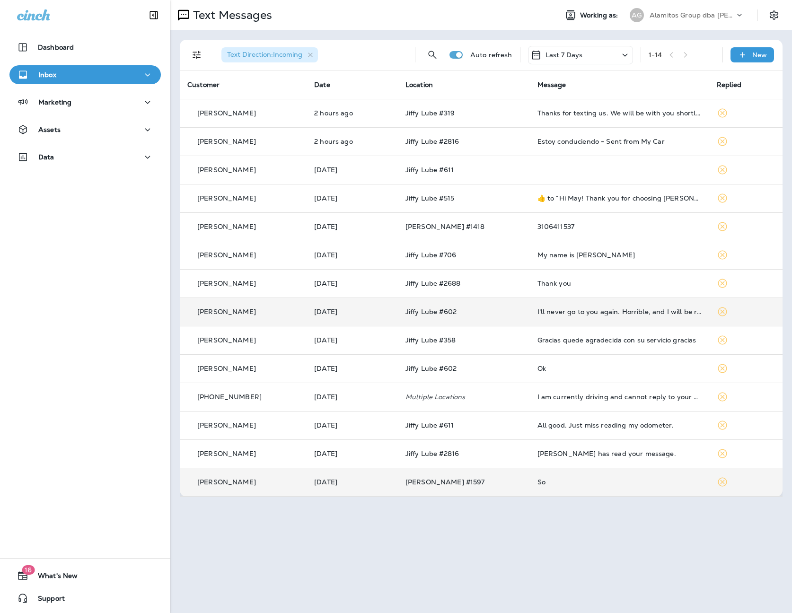
click at [669, 18] on p "Alamitos Group dba [PERSON_NAME]" at bounding box center [692, 15] width 85 height 8
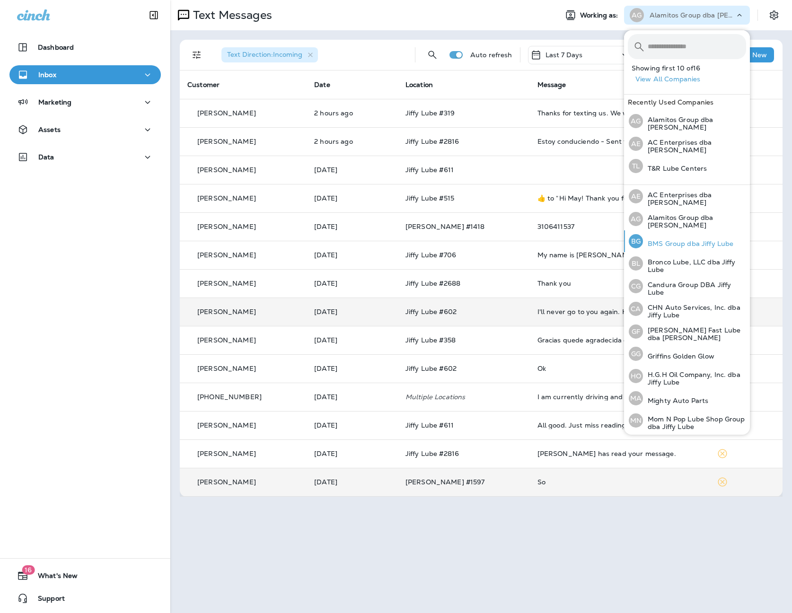
click at [654, 240] on p "BMS Group dba Jiffy Lube" at bounding box center [688, 244] width 90 height 8
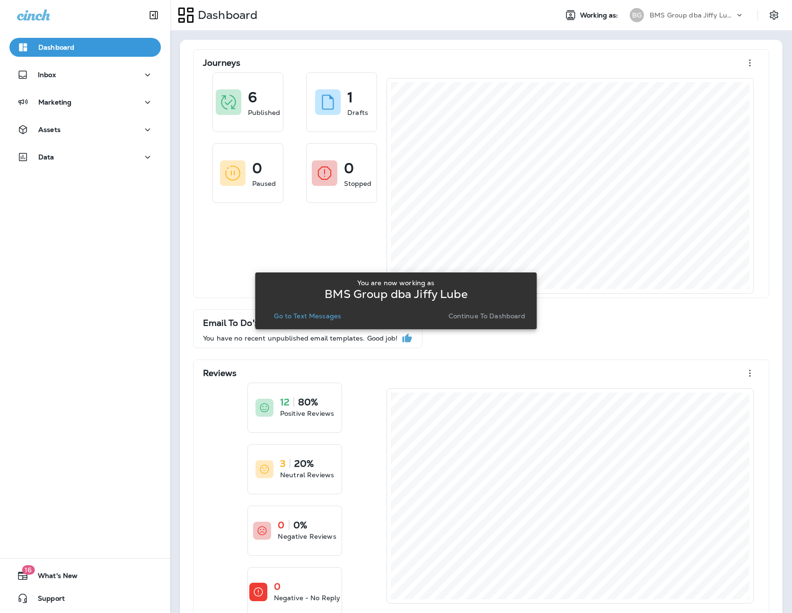
click at [293, 320] on p "Go to Text Messages" at bounding box center [307, 316] width 67 height 8
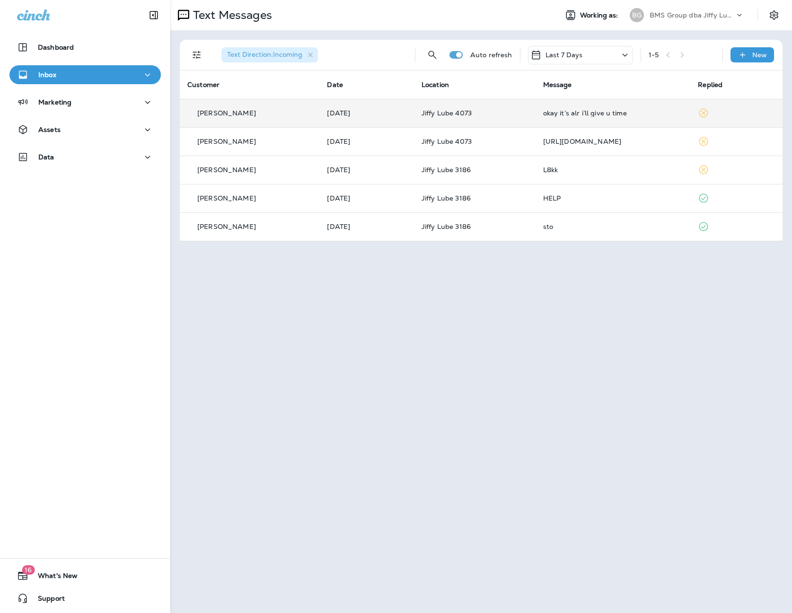
click at [467, 110] on p "Jiffy Lube 4073" at bounding box center [475, 113] width 106 height 8
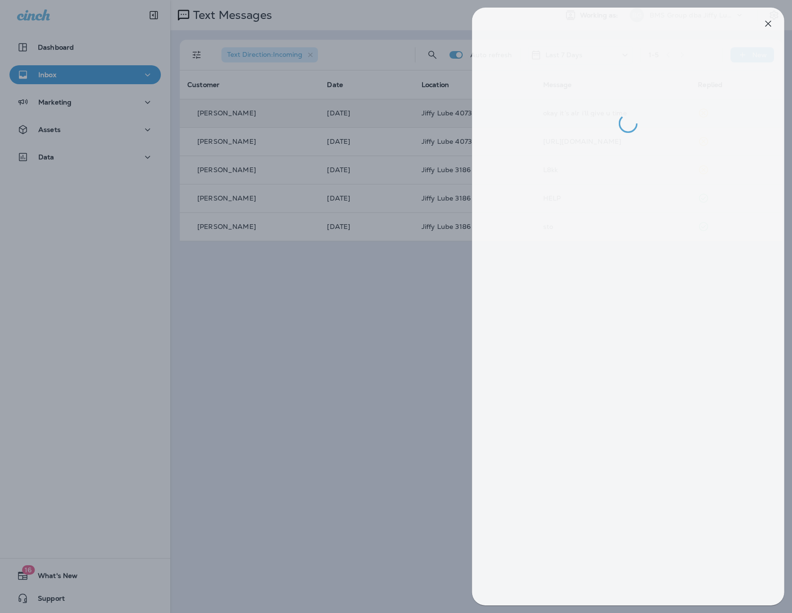
click at [378, 236] on div at bounding box center [401, 306] width 792 height 613
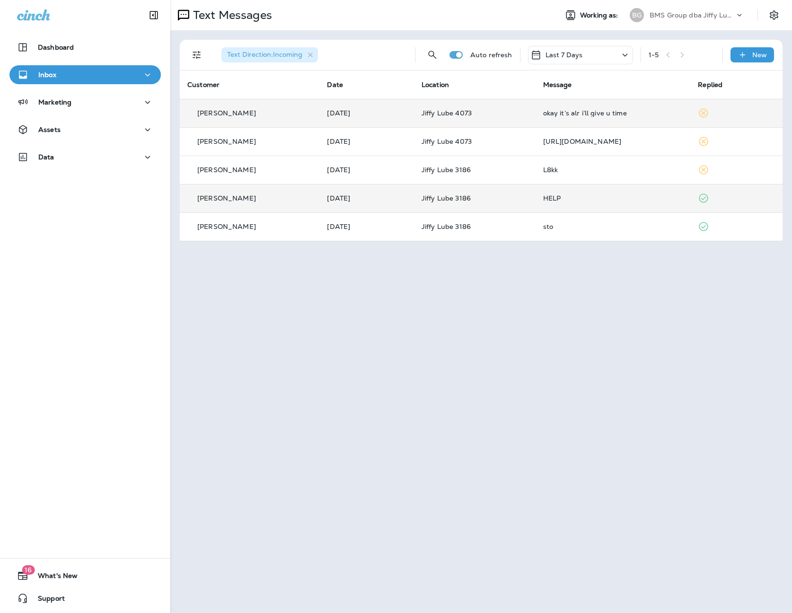
click at [546, 201] on div "HELP" at bounding box center [613, 198] width 140 height 8
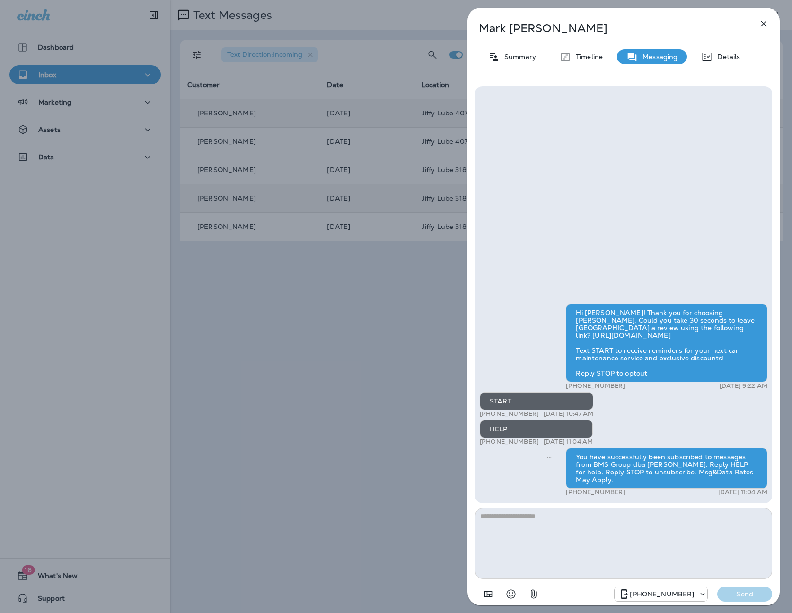
click at [408, 318] on div "[PERSON_NAME] Summary Timeline Messaging Details Hi [PERSON_NAME]! Thank you fo…" at bounding box center [396, 306] width 792 height 613
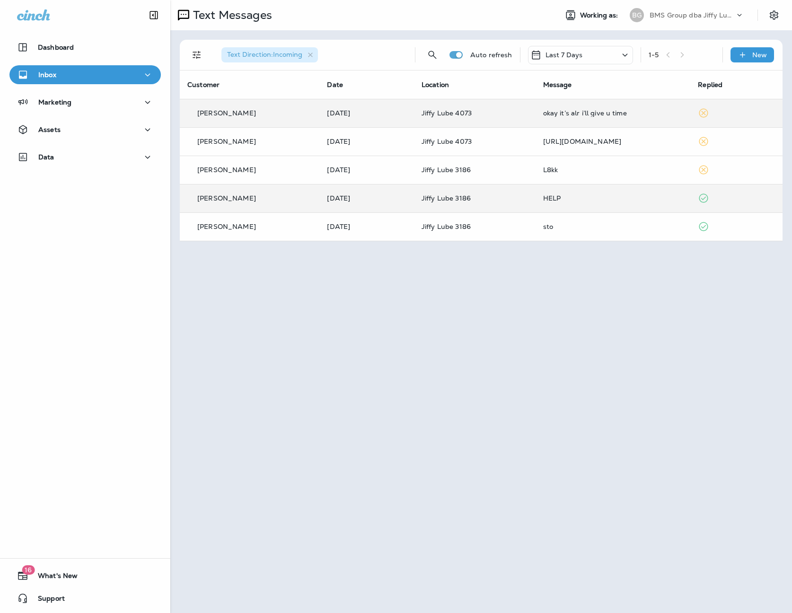
click at [541, 218] on div at bounding box center [396, 306] width 792 height 613
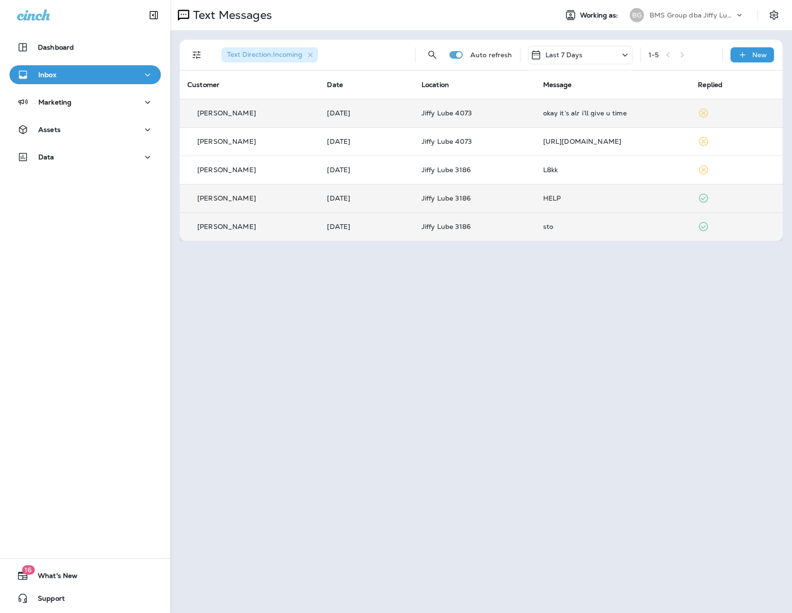
click at [543, 225] on div "sto" at bounding box center [613, 227] width 140 height 8
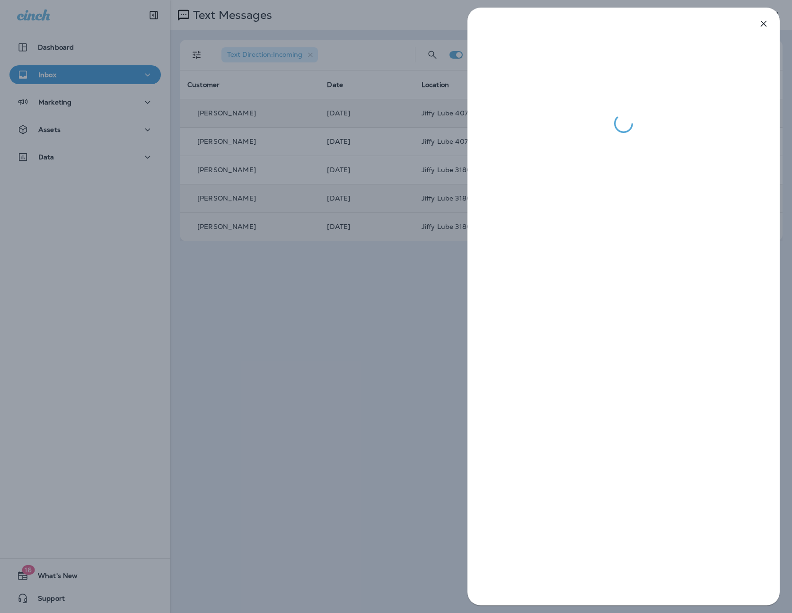
click at [373, 253] on div at bounding box center [396, 306] width 792 height 613
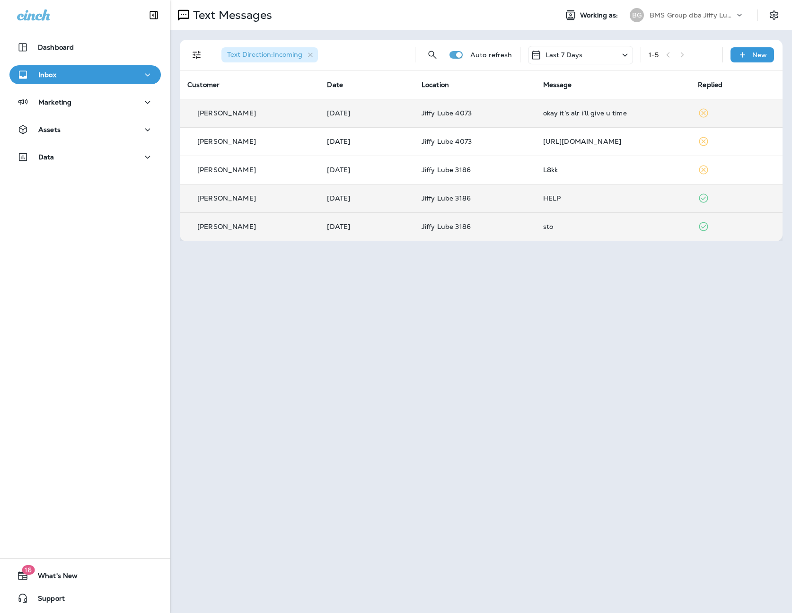
click at [669, 13] on p "BMS Group dba Jiffy Lube" at bounding box center [692, 15] width 85 height 8
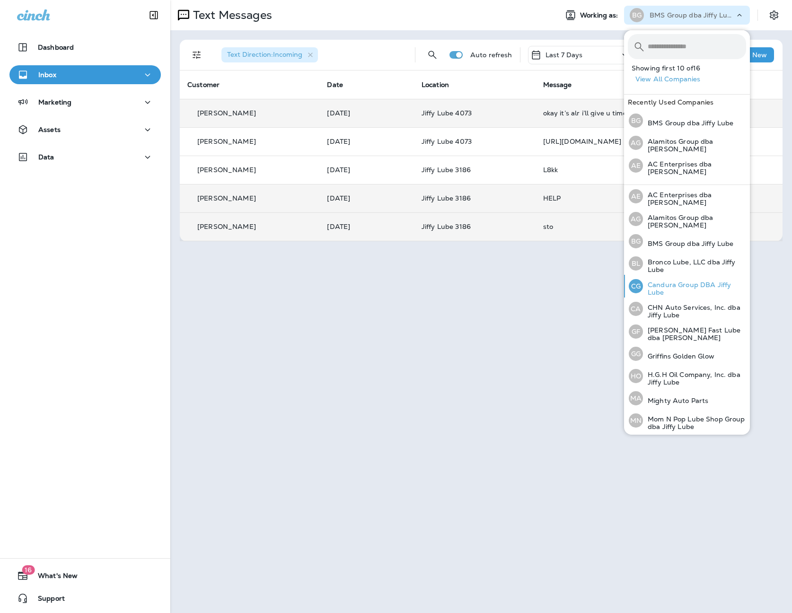
click at [662, 281] on p "Candura Group DBA Jiffy Lube" at bounding box center [694, 288] width 103 height 15
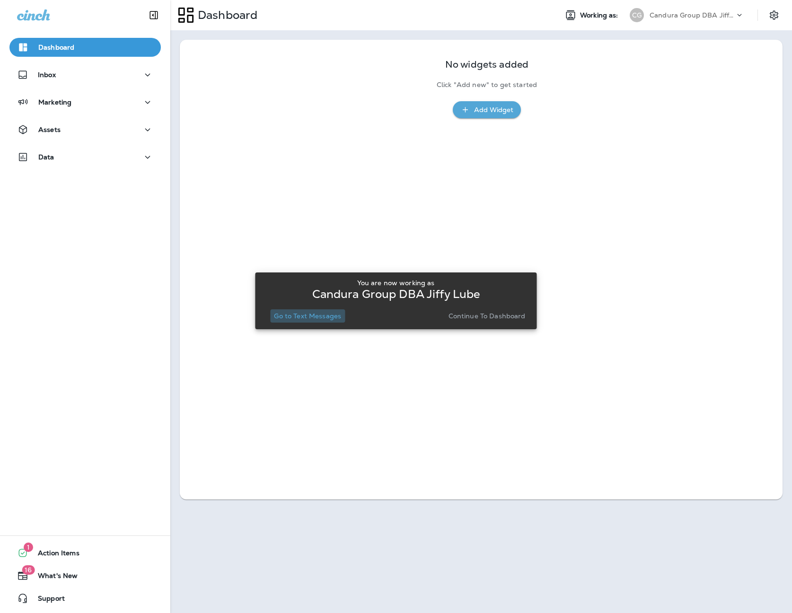
click at [319, 314] on p "Go to Text Messages" at bounding box center [307, 316] width 67 height 8
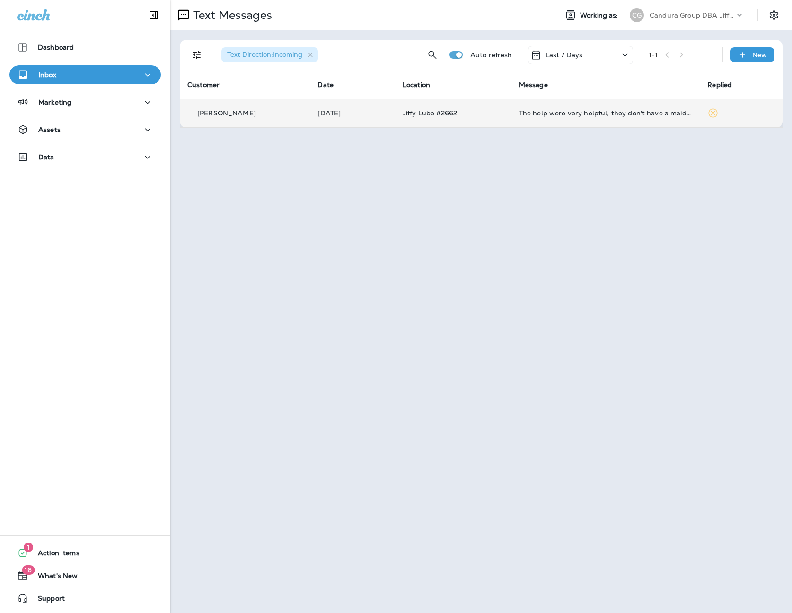
click at [633, 120] on td "The help were very helpful, they don't have a maid for the waiting room was not…" at bounding box center [605, 113] width 189 height 28
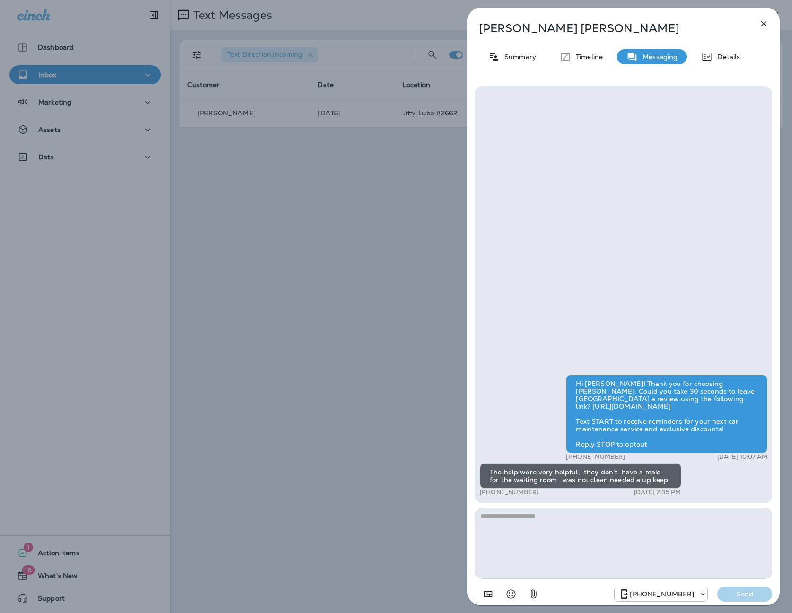
click at [388, 270] on div "[PERSON_NAME] Summary Timeline Messaging Details Hi [PERSON_NAME]! Thank you fo…" at bounding box center [396, 306] width 792 height 613
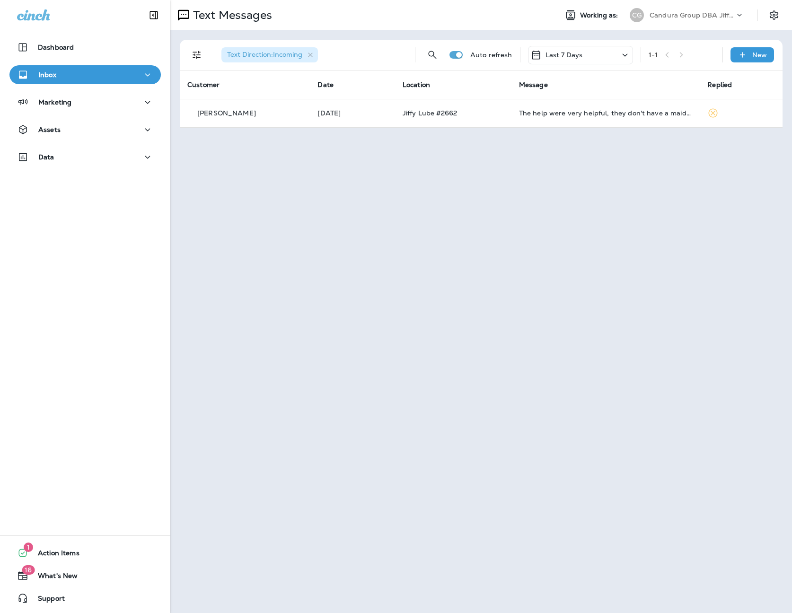
click at [674, 13] on p "Candura Group DBA Jiffy Lube" at bounding box center [692, 15] width 85 height 8
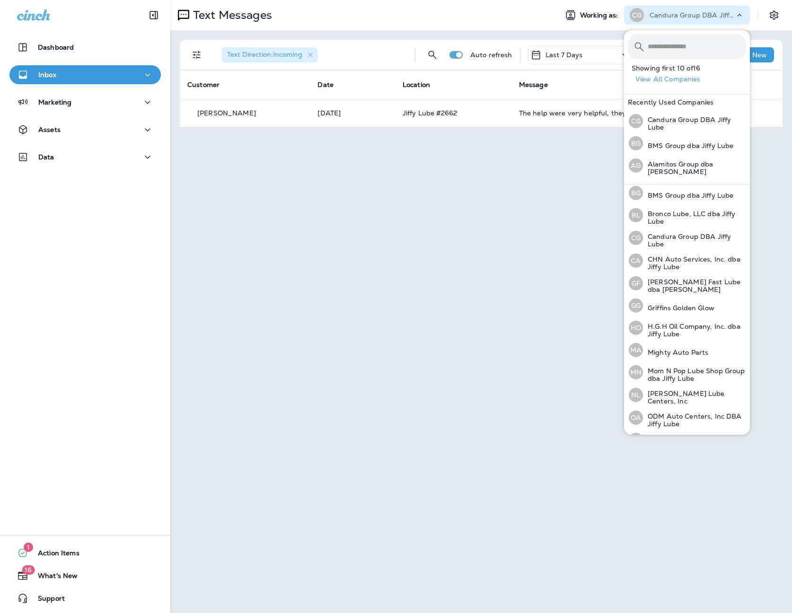
scroll to position [51, 0]
click at [678, 256] on p "CHN Auto Services, Inc. dba Jiffy Lube" at bounding box center [694, 260] width 103 height 15
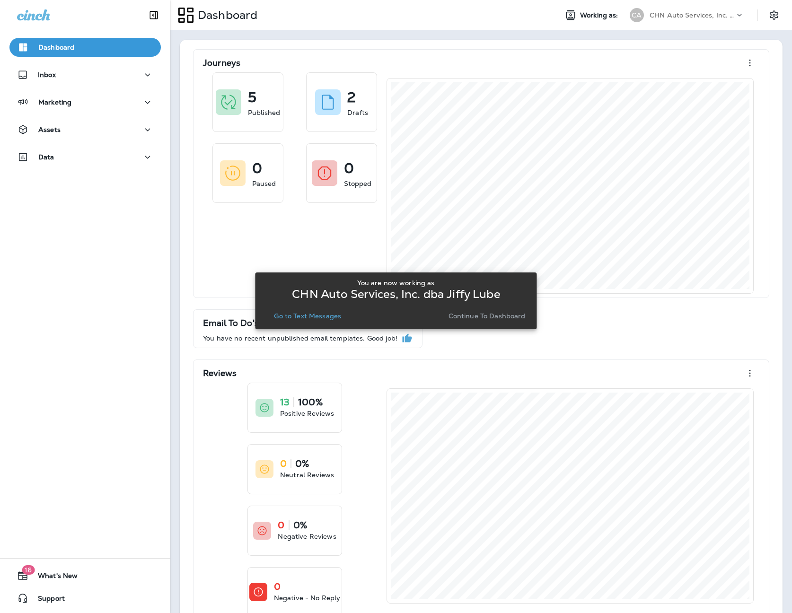
click at [327, 315] on p "Go to Text Messages" at bounding box center [307, 316] width 67 height 8
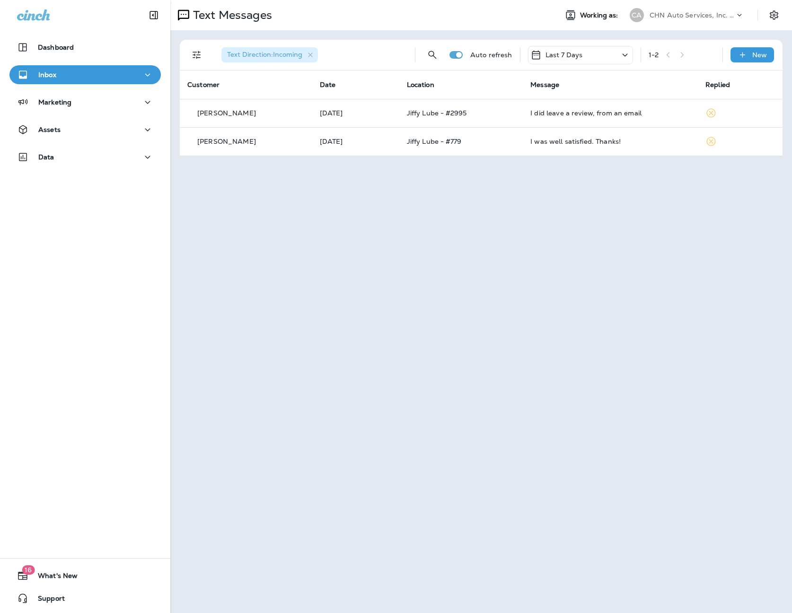
click at [684, 15] on p "CHN Auto Services, Inc. dba Jiffy Lube" at bounding box center [692, 15] width 85 height 8
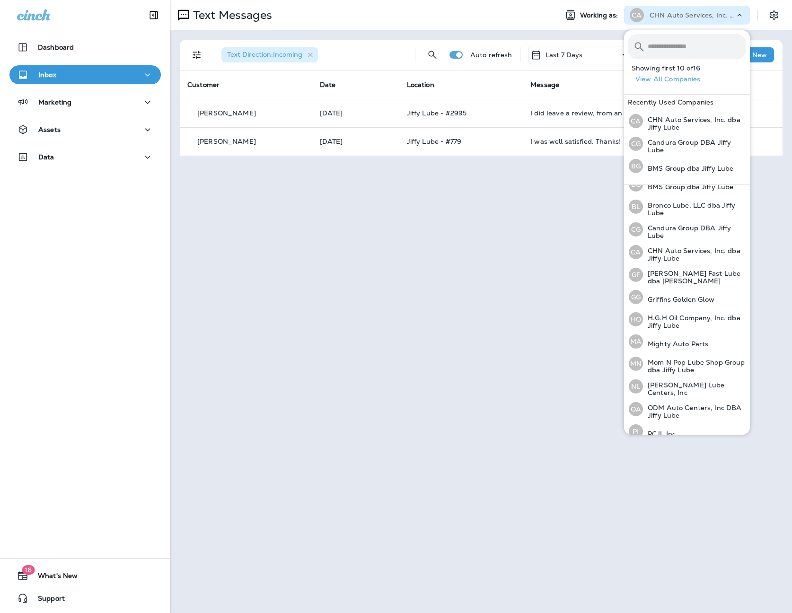
scroll to position [58, 0]
click at [681, 318] on p "H.G.H Oil Company, Inc. dba Jiffy Lube" at bounding box center [694, 320] width 103 height 15
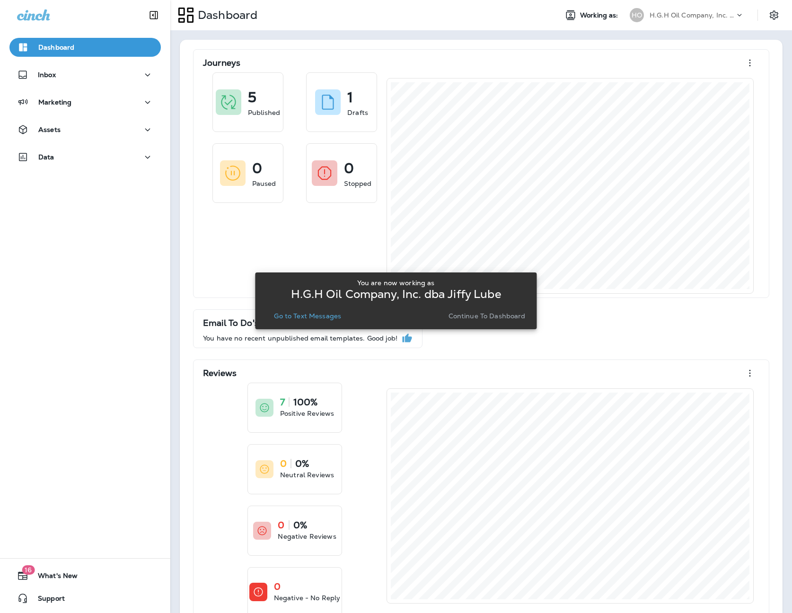
click at [296, 320] on button "Go to Text Messages" at bounding box center [307, 315] width 75 height 13
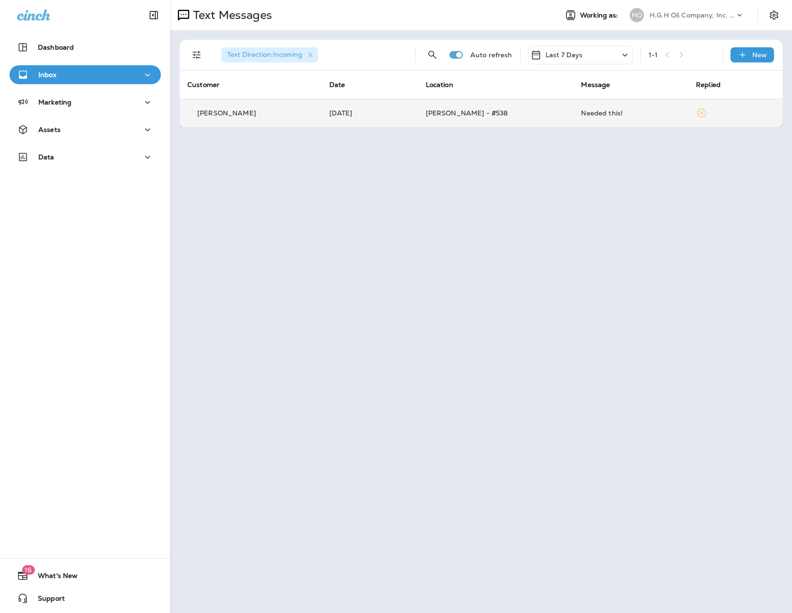
click at [586, 121] on td "Needed this!" at bounding box center [630, 113] width 115 height 28
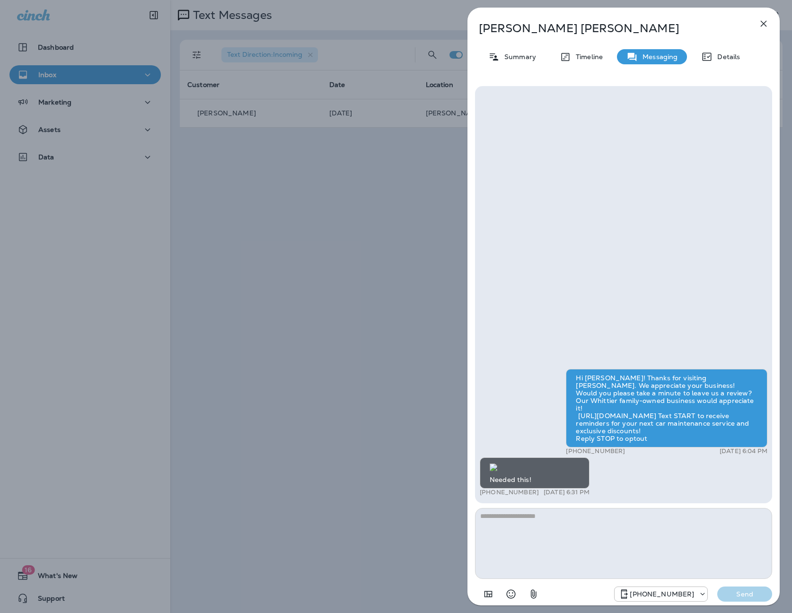
click at [272, 248] on div "[PERSON_NAME] Summary Timeline Messaging Details Hi [PERSON_NAME]! Thanks for v…" at bounding box center [396, 306] width 792 height 613
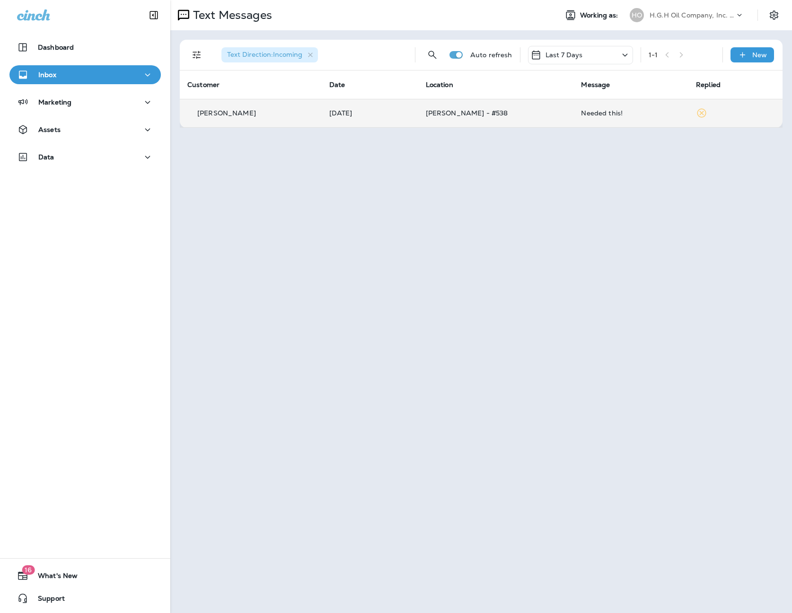
click at [584, 108] on td "Needed this!" at bounding box center [630, 113] width 115 height 28
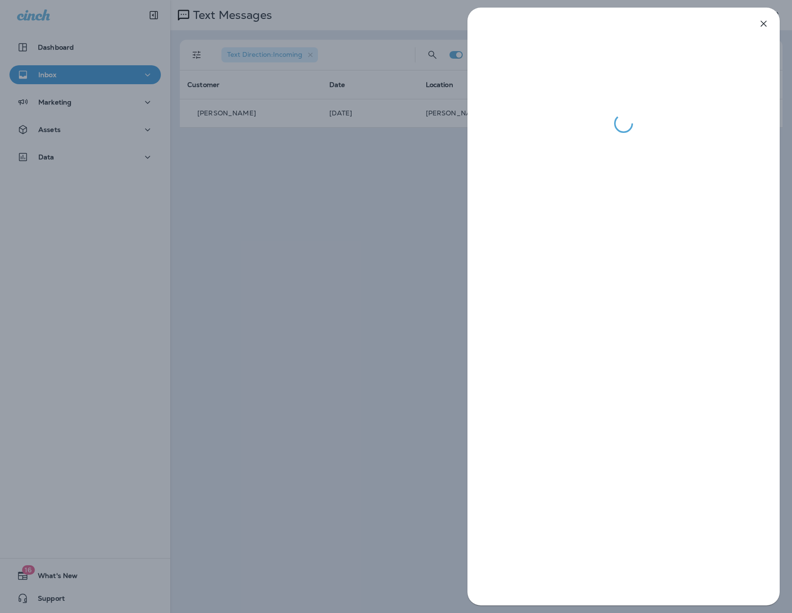
click at [364, 165] on div at bounding box center [396, 306] width 792 height 613
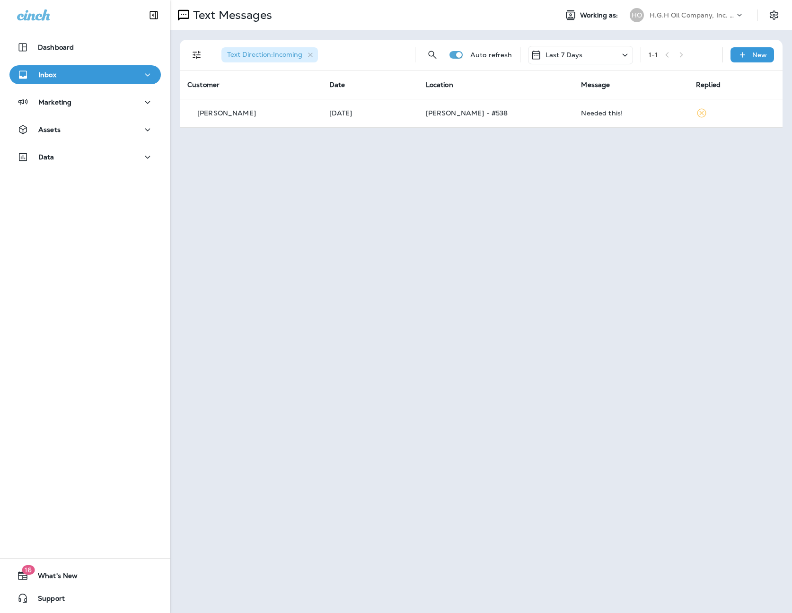
click at [707, 17] on p "H.G.H Oil Company, Inc. dba Jiffy Lube" at bounding box center [692, 15] width 85 height 8
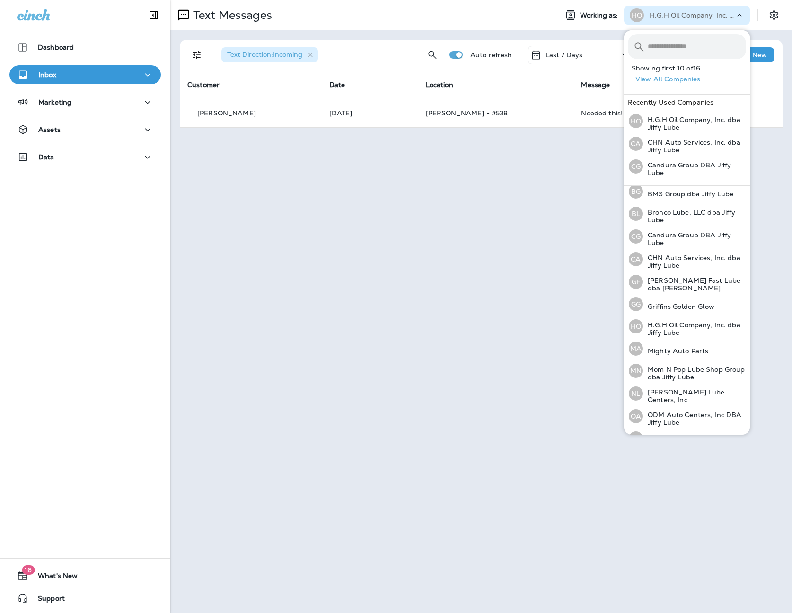
scroll to position [56, 0]
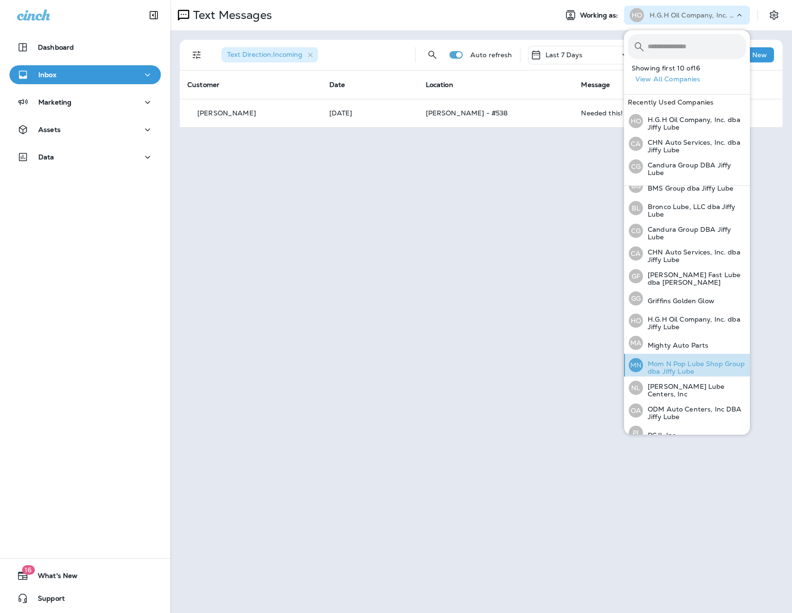
click at [689, 366] on p "Mom N Pop Lube Shop Group dba Jiffy Lube" at bounding box center [694, 367] width 103 height 15
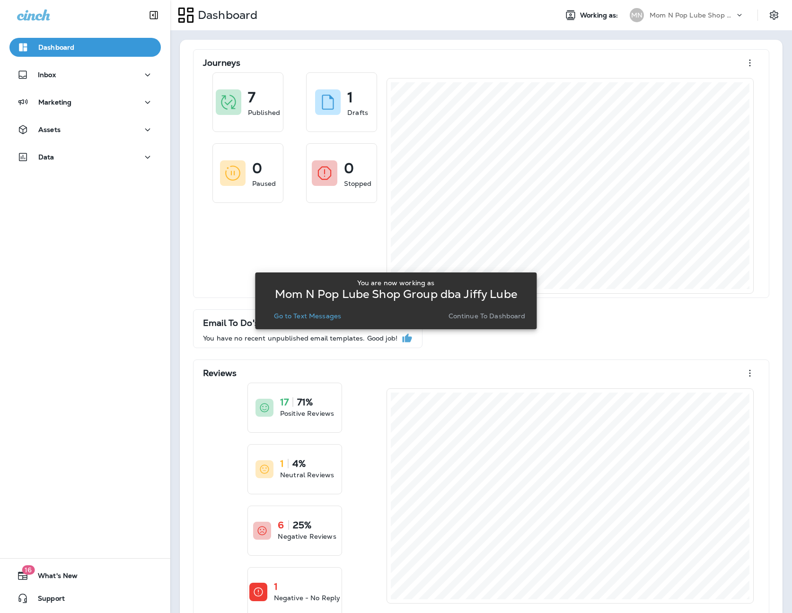
click at [329, 313] on p "Go to Text Messages" at bounding box center [307, 316] width 67 height 8
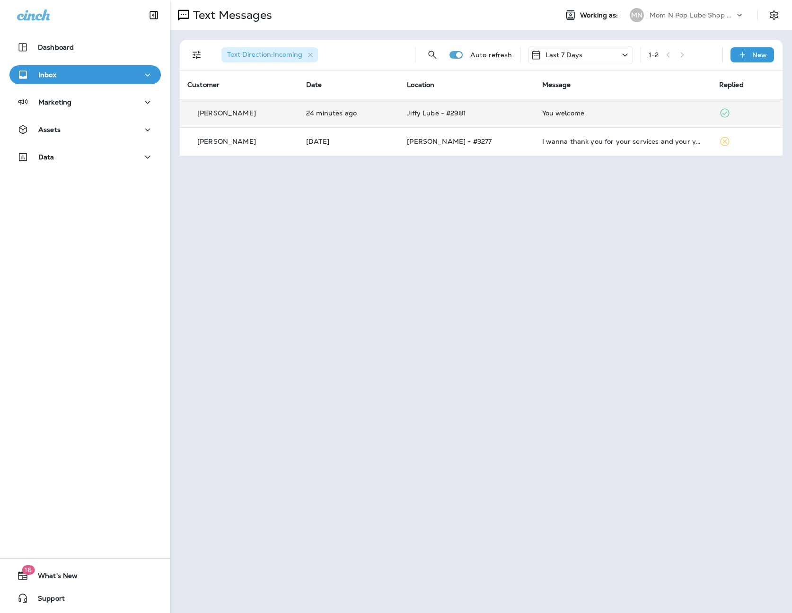
click at [600, 117] on td "You welcome" at bounding box center [623, 113] width 177 height 28
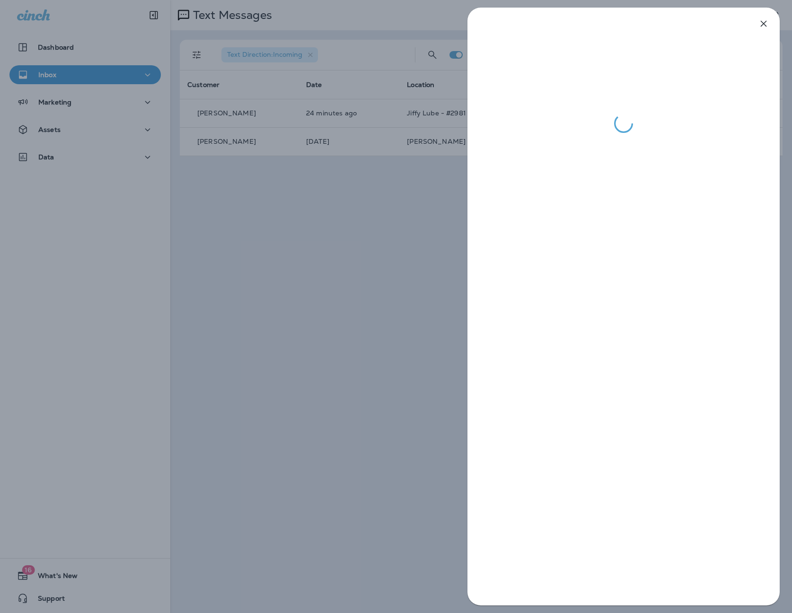
click at [308, 230] on div at bounding box center [396, 306] width 792 height 613
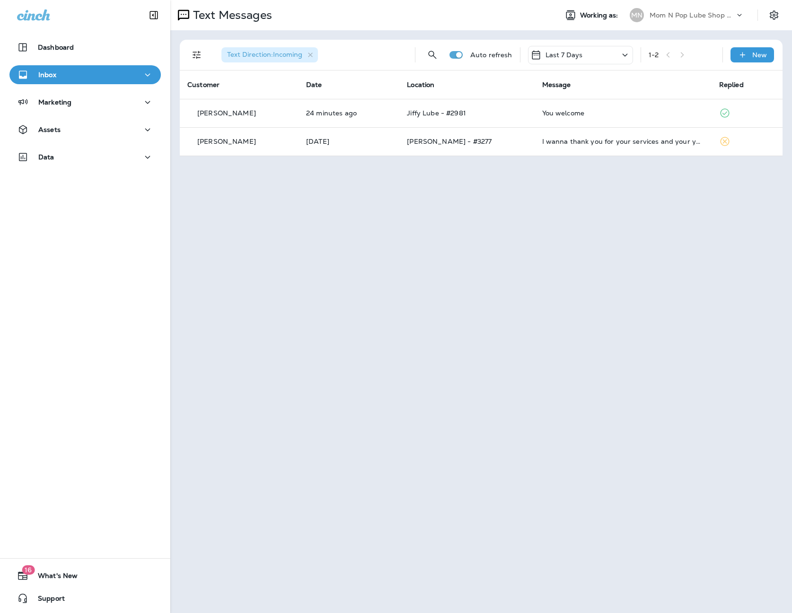
click at [667, 12] on p "Mom N Pop Lube Shop Group dba Jiffy Lube" at bounding box center [692, 15] width 85 height 8
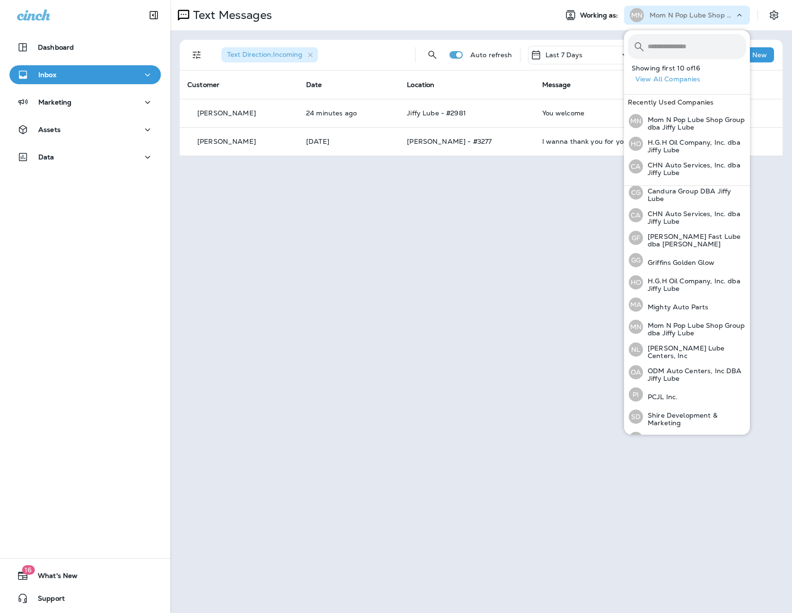
scroll to position [110, 0]
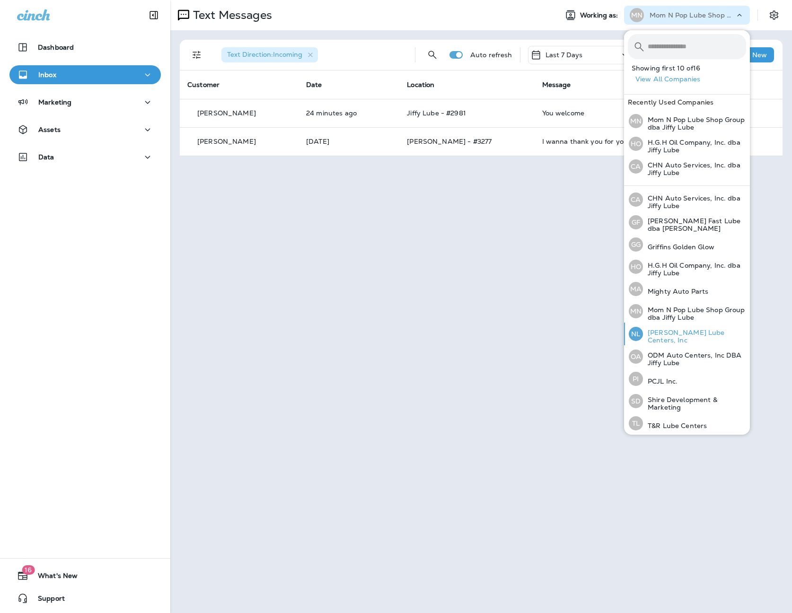
click at [699, 333] on p "[PERSON_NAME] Lube Centers, Inc" at bounding box center [694, 336] width 103 height 15
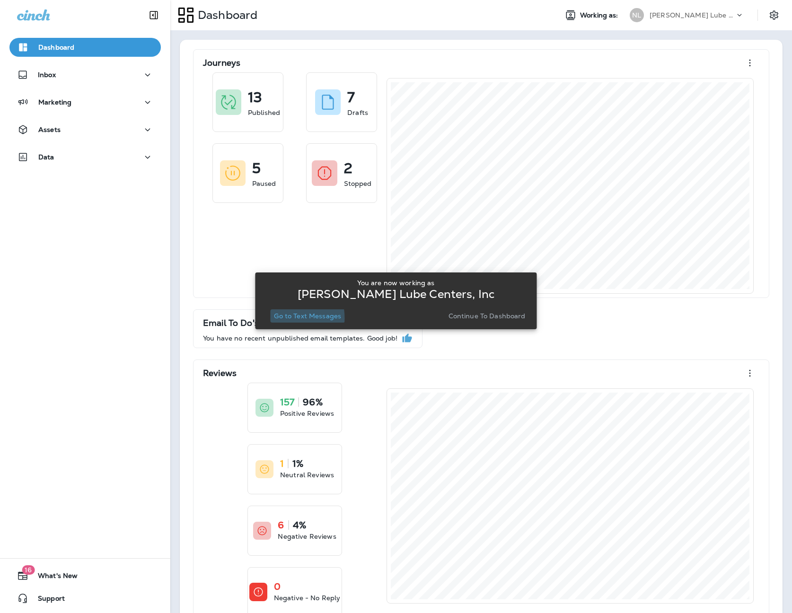
click at [284, 318] on p "Go to Text Messages" at bounding box center [307, 316] width 67 height 8
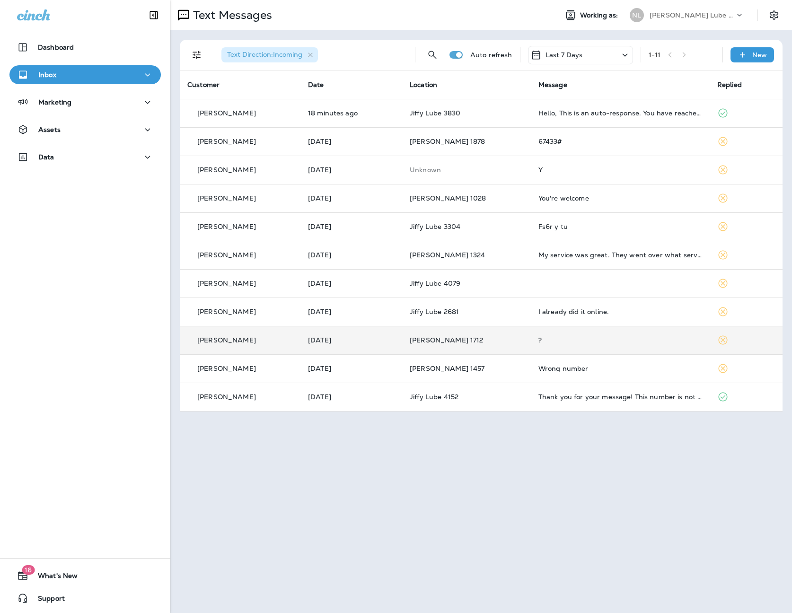
click at [564, 344] on td "?" at bounding box center [620, 340] width 179 height 28
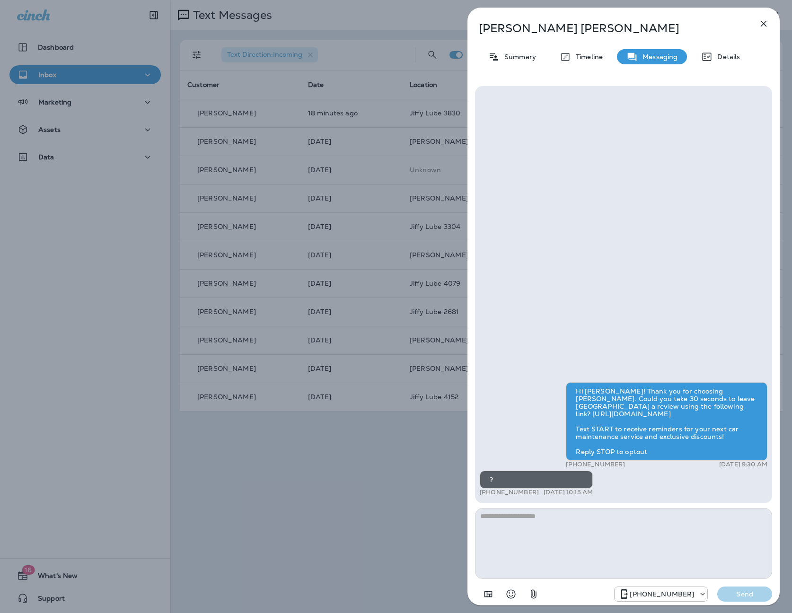
click at [413, 326] on div "[PERSON_NAME] Summary Timeline Messaging Details Hi [PERSON_NAME]! Thank you fo…" at bounding box center [396, 306] width 792 height 613
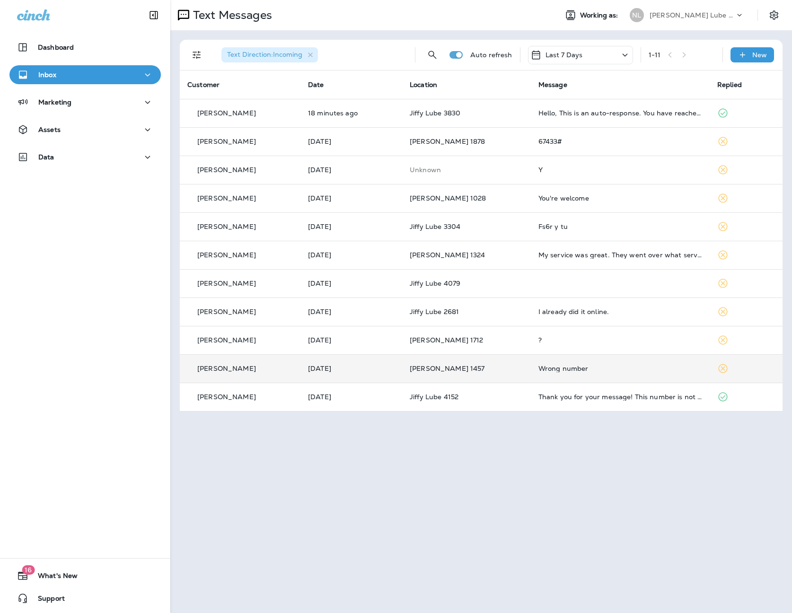
click at [582, 373] on td "Wrong number" at bounding box center [620, 368] width 179 height 28
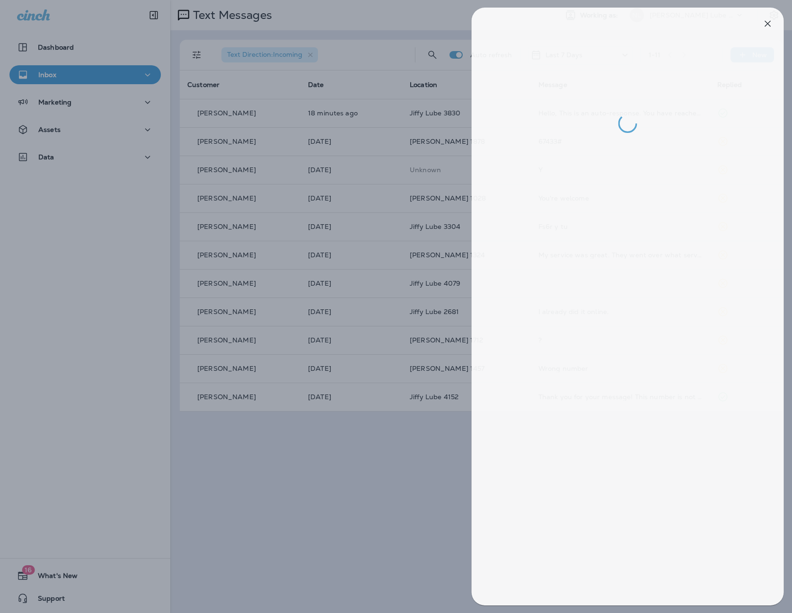
click at [373, 304] on div at bounding box center [400, 306] width 792 height 613
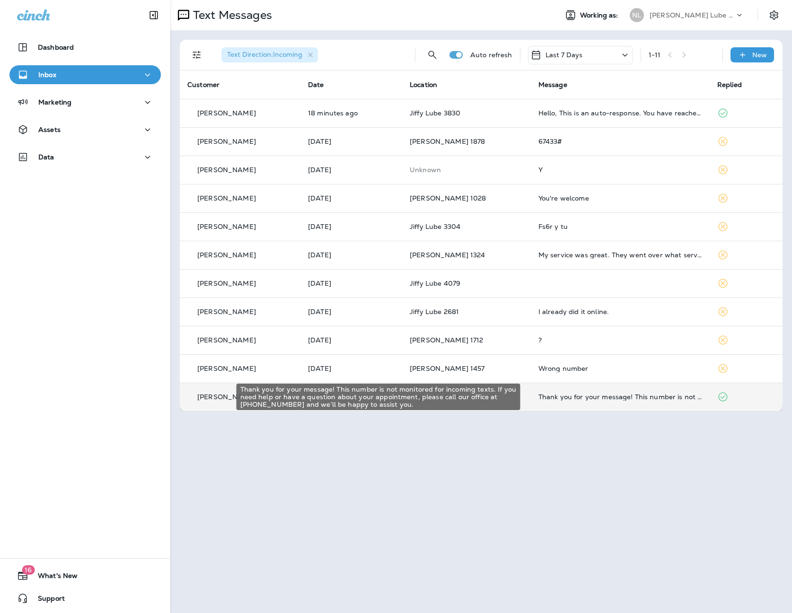
click at [633, 394] on div "Thank you for your message! This number is not monitored for incoming texts. If…" at bounding box center [620, 397] width 164 height 8
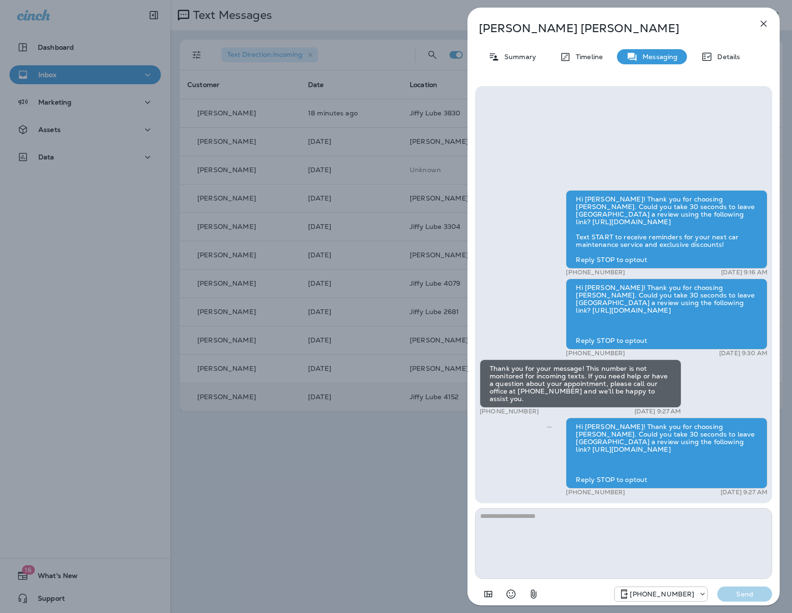
click at [353, 410] on div "[PERSON_NAME] Summary Timeline Messaging Details Hi [PERSON_NAME]! Thank you fo…" at bounding box center [396, 306] width 792 height 613
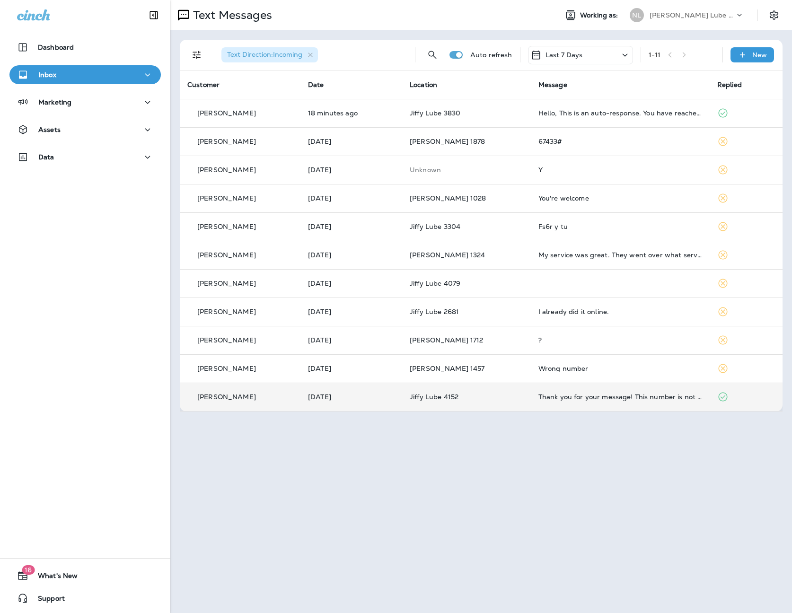
click at [710, 18] on p "[PERSON_NAME] Lube Centers, Inc" at bounding box center [692, 15] width 85 height 8
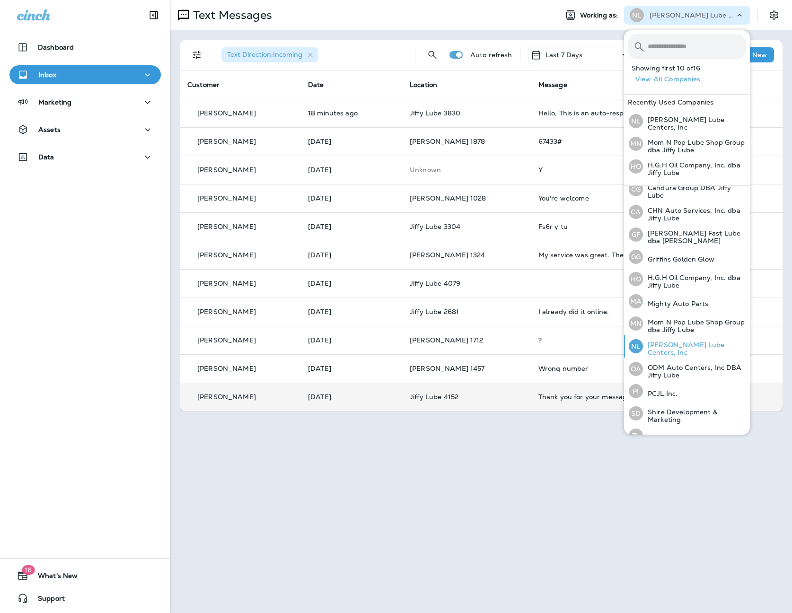
scroll to position [109, 0]
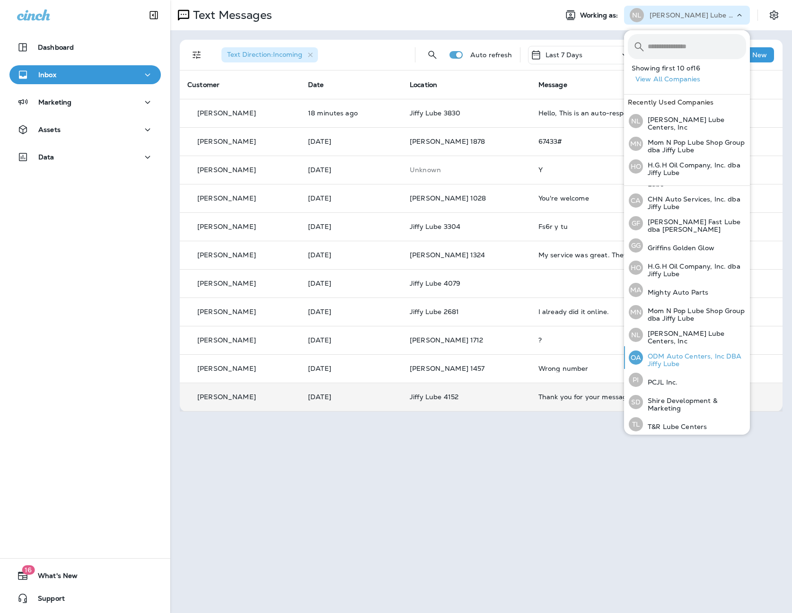
click at [671, 355] on p "ODM Auto Centers, Inc DBA Jiffy Lube" at bounding box center [694, 359] width 103 height 15
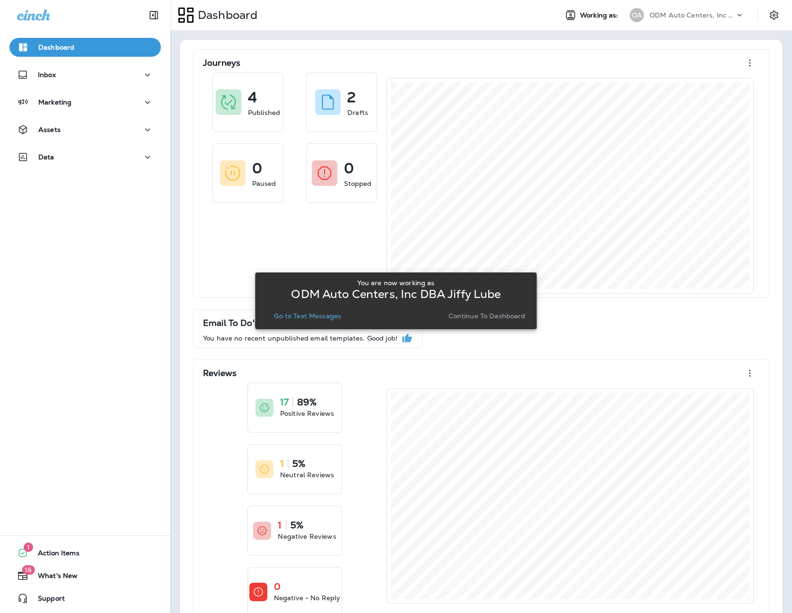
click at [334, 320] on p "Go to Text Messages" at bounding box center [307, 316] width 67 height 8
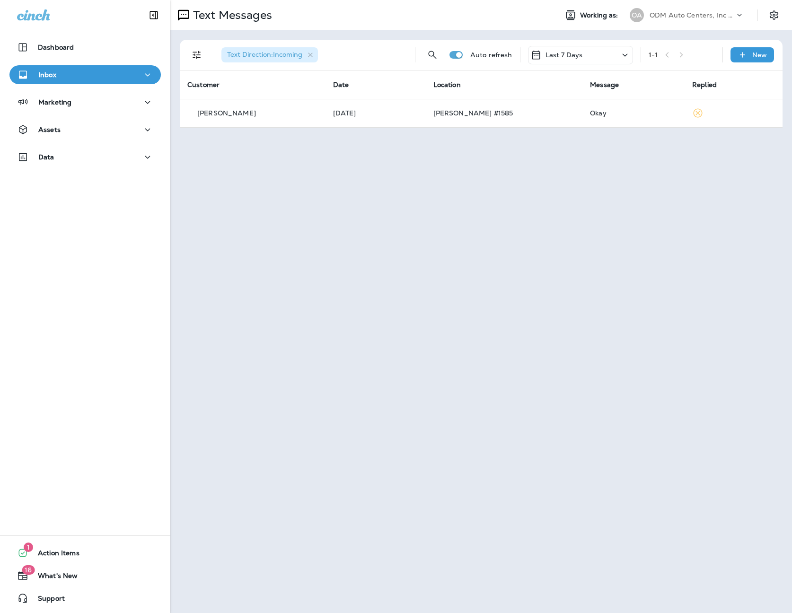
click at [684, 12] on p "ODM Auto Centers, Inc DBA Jiffy Lube" at bounding box center [692, 15] width 85 height 8
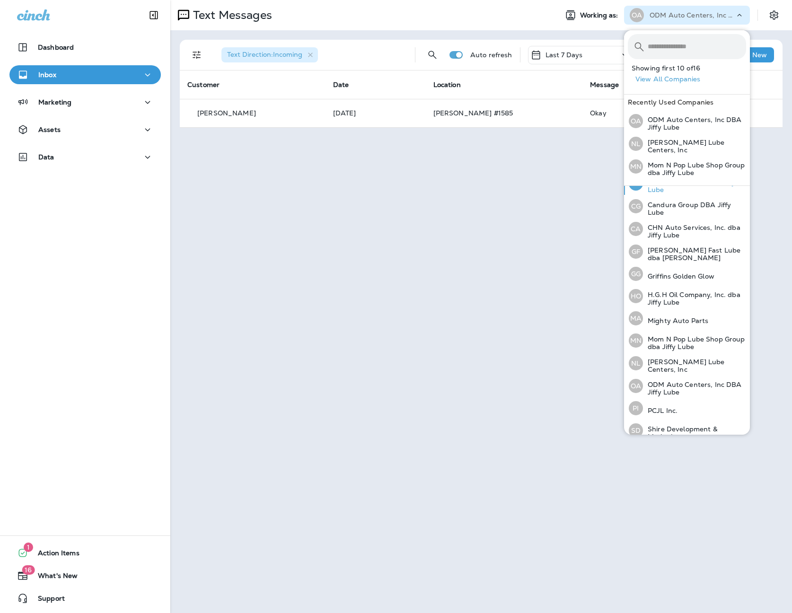
scroll to position [109, 0]
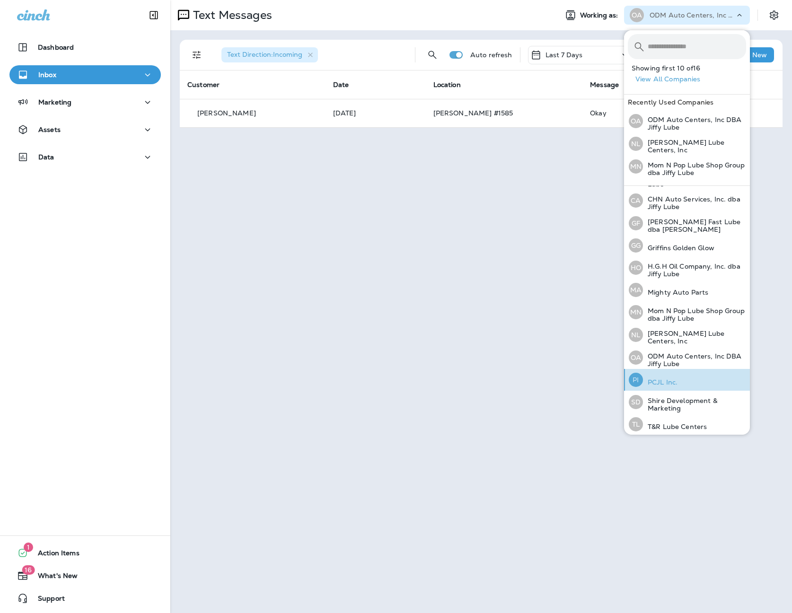
click at [676, 379] on p "PCJL Inc." at bounding box center [660, 383] width 35 height 8
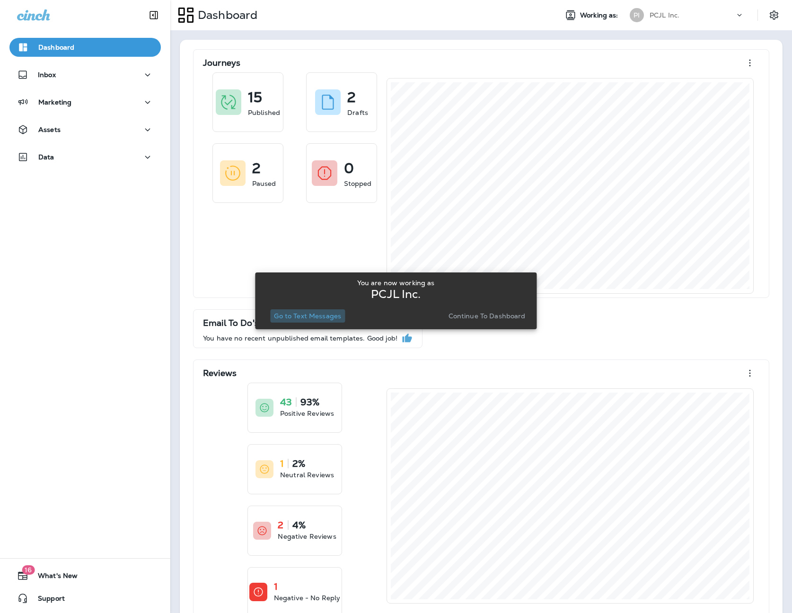
click at [322, 317] on p "Go to Text Messages" at bounding box center [307, 316] width 67 height 8
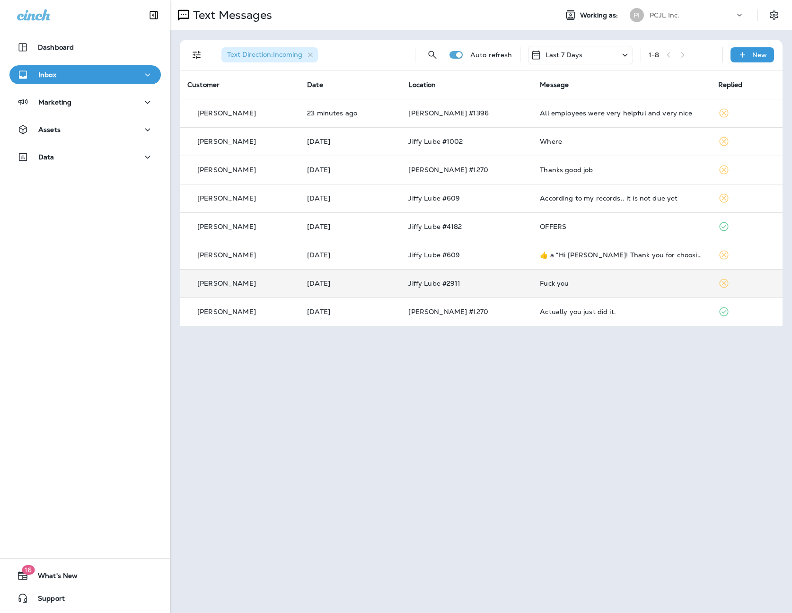
click at [599, 280] on div "Fuck you" at bounding box center [621, 284] width 163 height 8
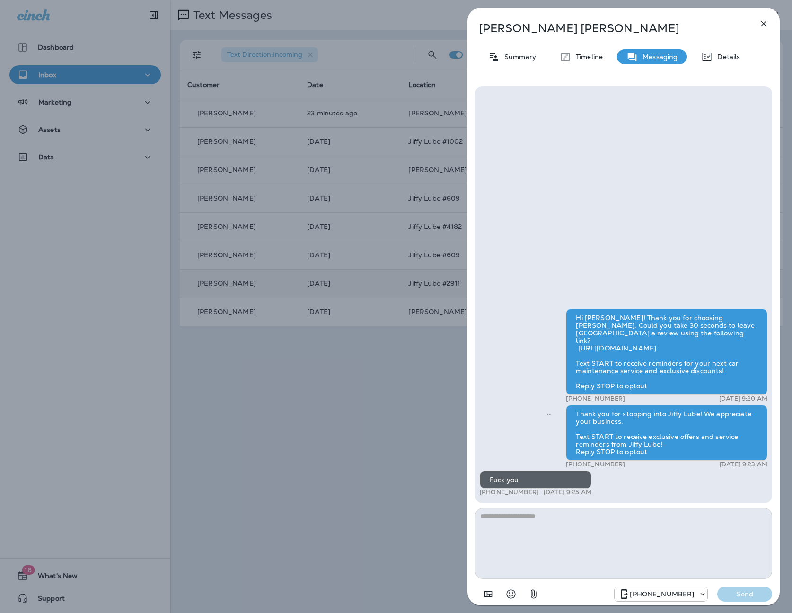
click at [398, 94] on div "[PERSON_NAME] Summary Timeline Messaging Details Hi [PERSON_NAME]! Thank you fo…" at bounding box center [396, 306] width 792 height 613
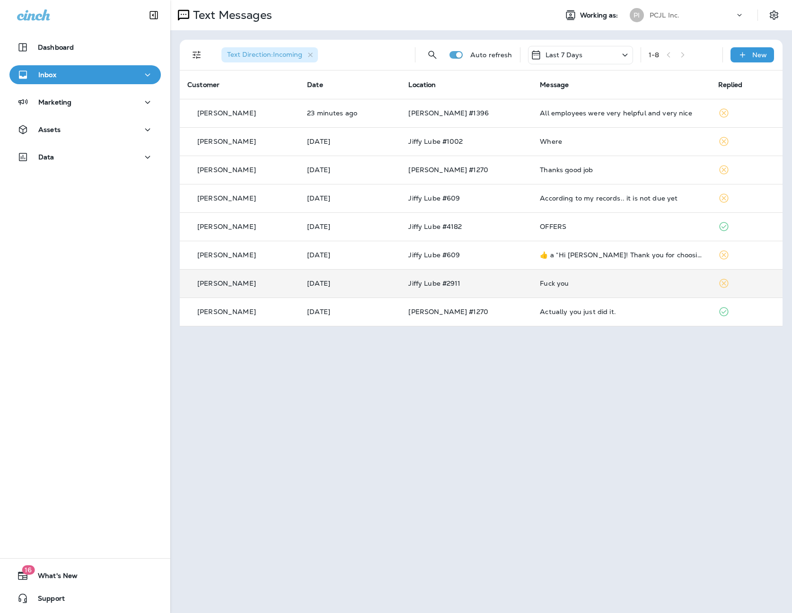
click at [674, 13] on p "PCJL Inc." at bounding box center [665, 15] width 30 height 8
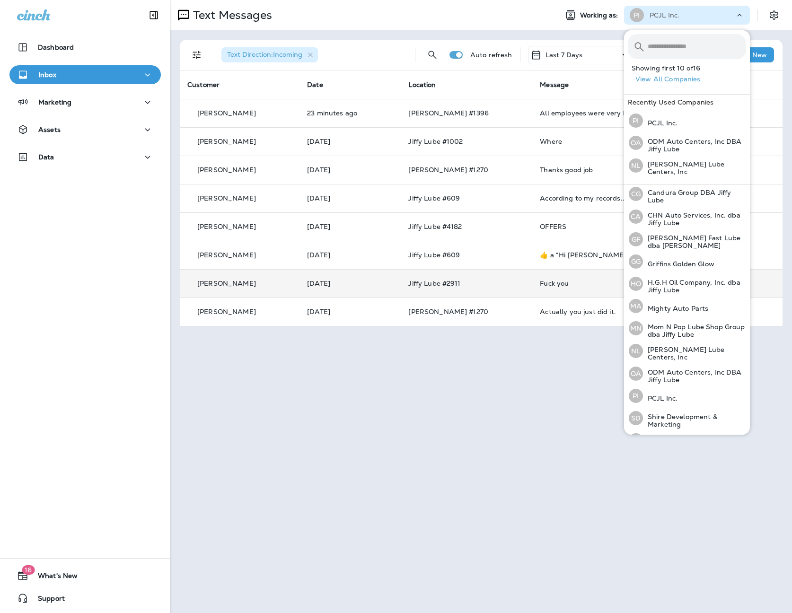
scroll to position [108, 0]
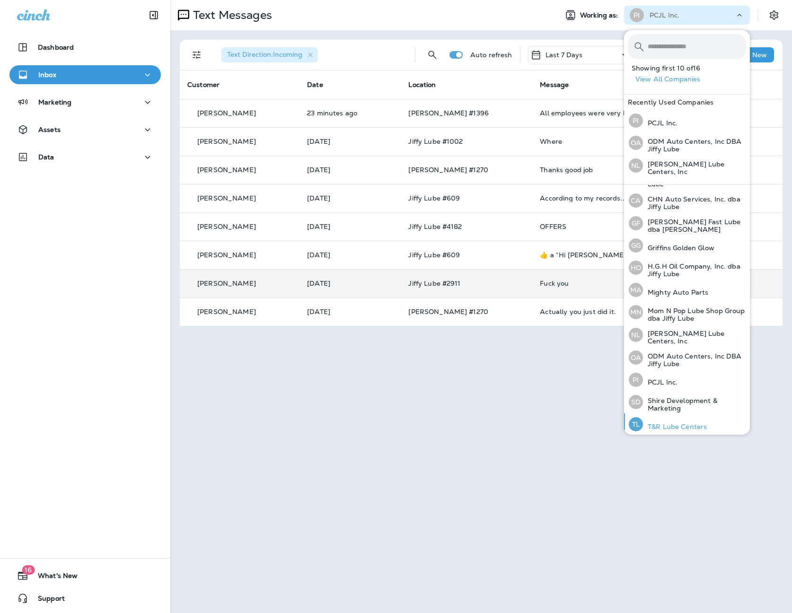
click at [680, 417] on div "TL T&R Lube Centers" at bounding box center [668, 425] width 86 height 22
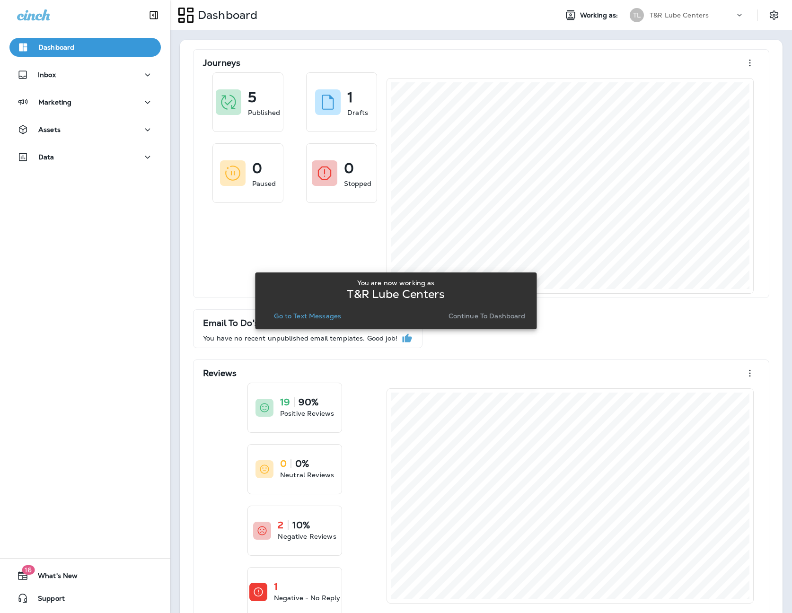
click at [277, 315] on p "Go to Text Messages" at bounding box center [307, 316] width 67 height 8
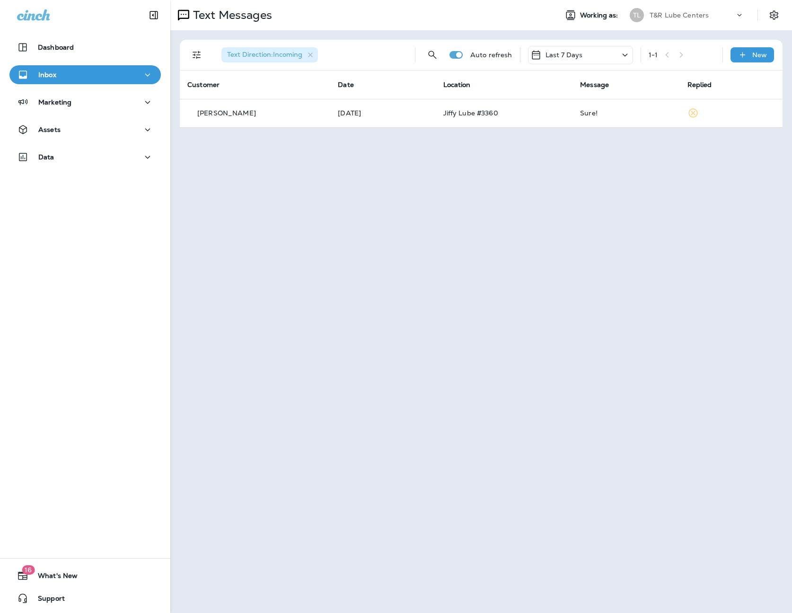
click at [665, 3] on div "Text Messages Working as: TL T&R Lube Centers" at bounding box center [481, 15] width 622 height 30
click at [665, 9] on div "T&R Lube Centers" at bounding box center [692, 15] width 85 height 14
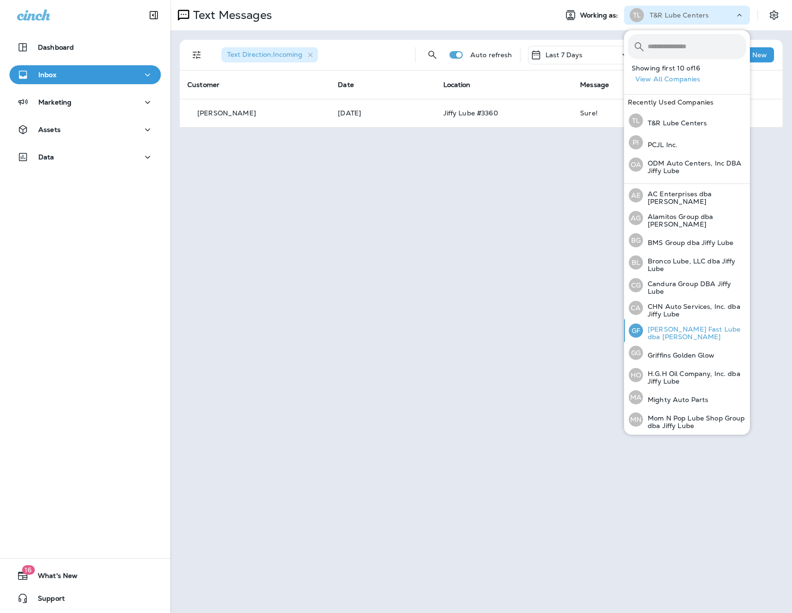
click at [682, 331] on p "[PERSON_NAME] Fast Lube dba [PERSON_NAME]" at bounding box center [694, 333] width 103 height 15
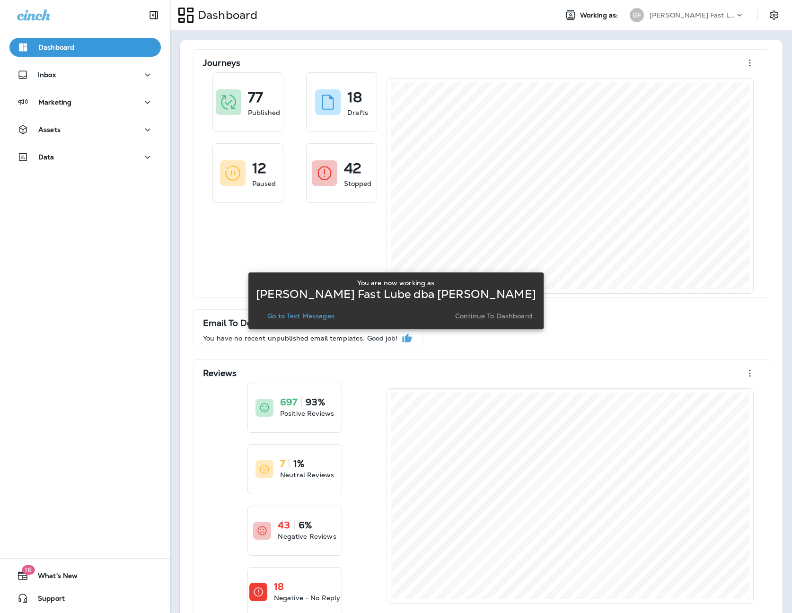
click at [333, 315] on p "Go to Text Messages" at bounding box center [300, 316] width 67 height 8
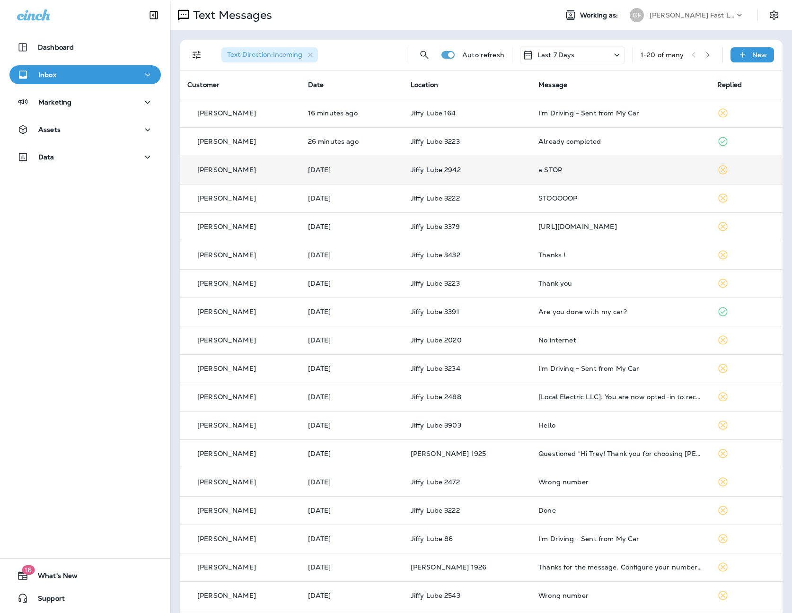
click at [566, 169] on div "a STOP" at bounding box center [620, 170] width 164 height 8
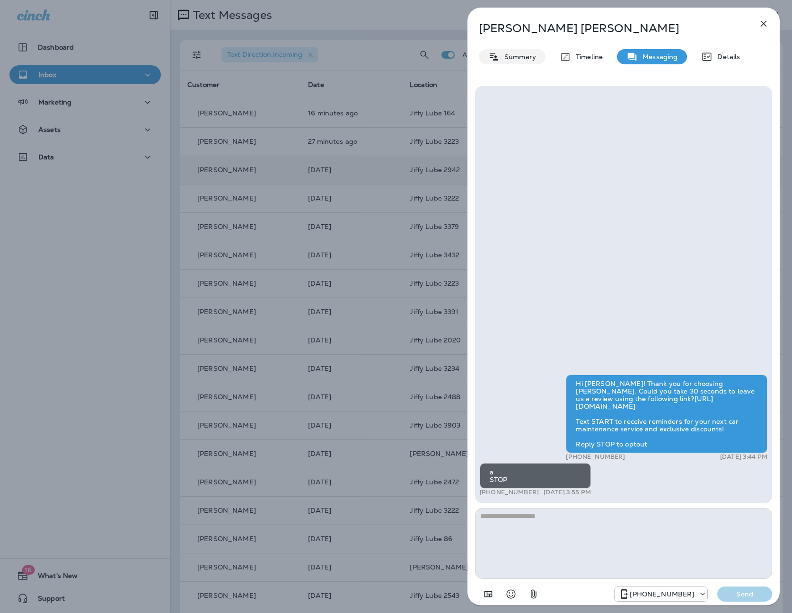
click at [517, 54] on p "Summary" at bounding box center [518, 57] width 36 height 8
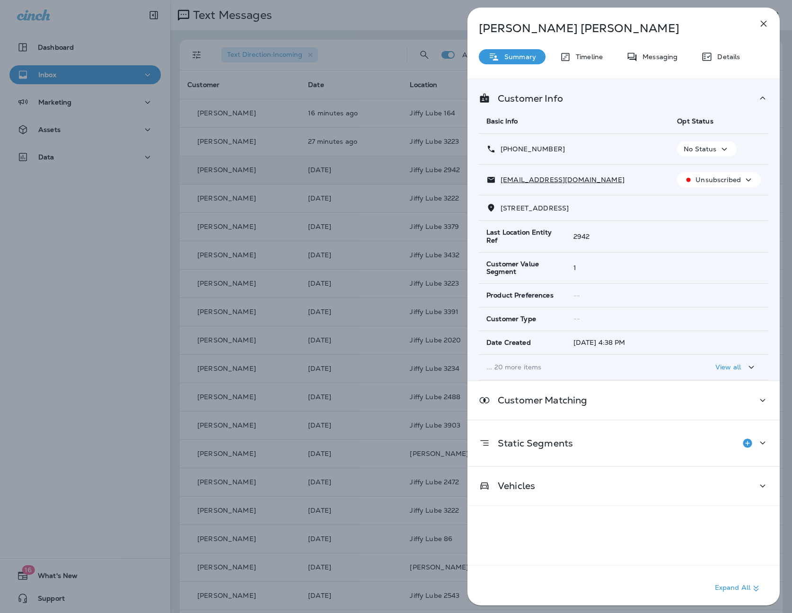
click at [716, 153] on div "No Status" at bounding box center [707, 149] width 52 height 12
click at [708, 167] on button "Opt out" at bounding box center [709, 171] width 68 height 23
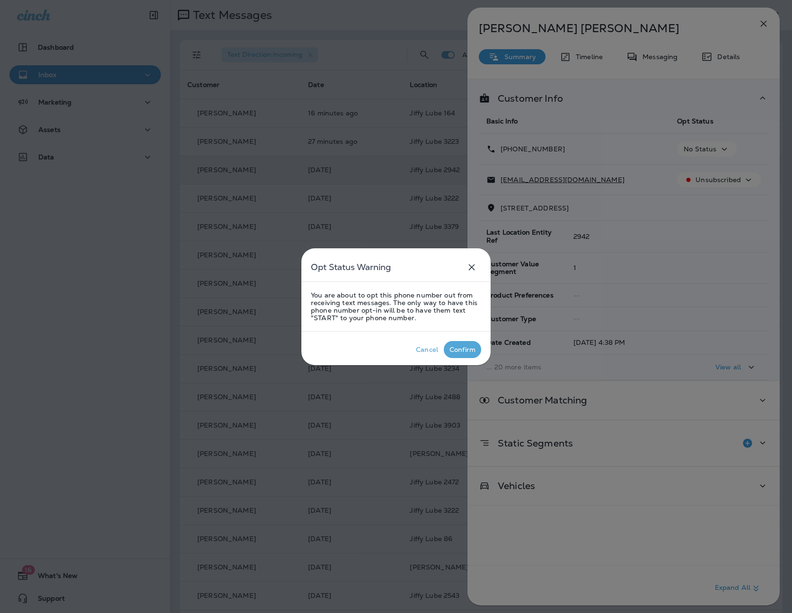
click at [462, 346] on div "Confirm" at bounding box center [462, 350] width 26 height 8
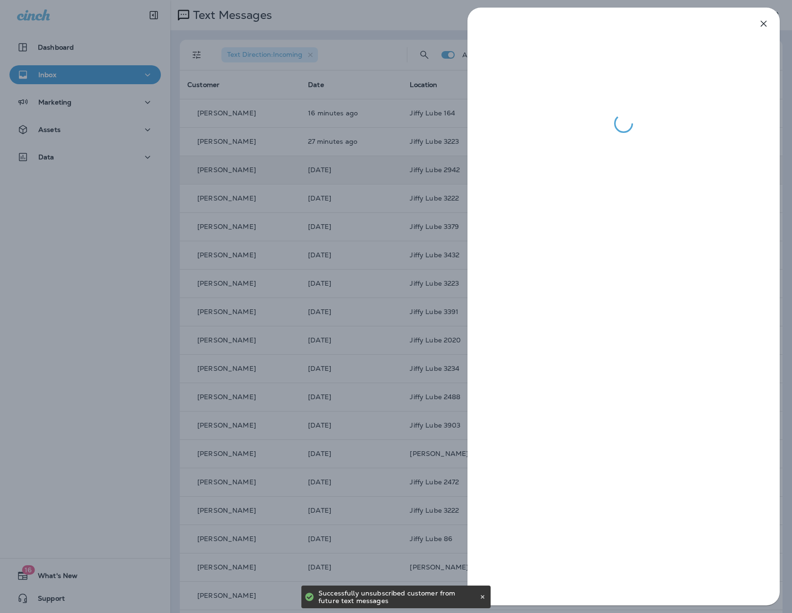
click at [411, 190] on div at bounding box center [396, 306] width 792 height 613
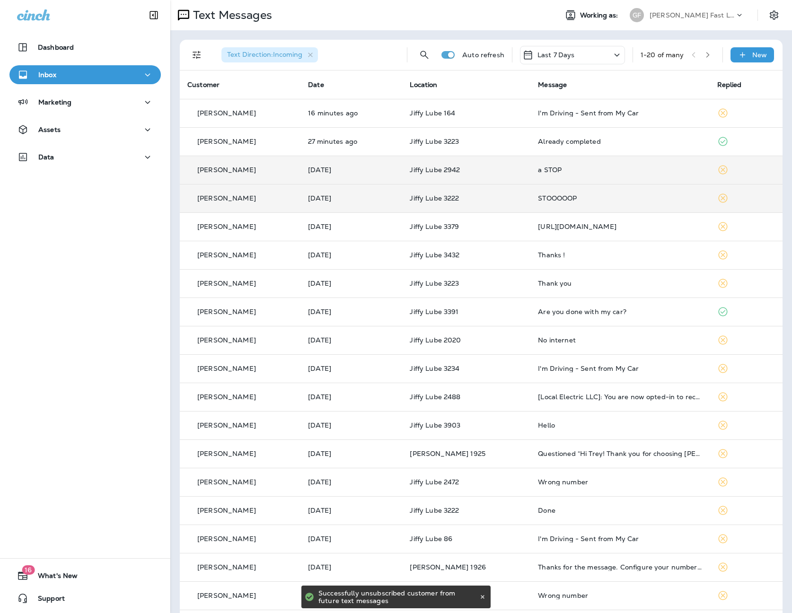
click at [552, 197] on div "STOOOOOP" at bounding box center [620, 198] width 164 height 8
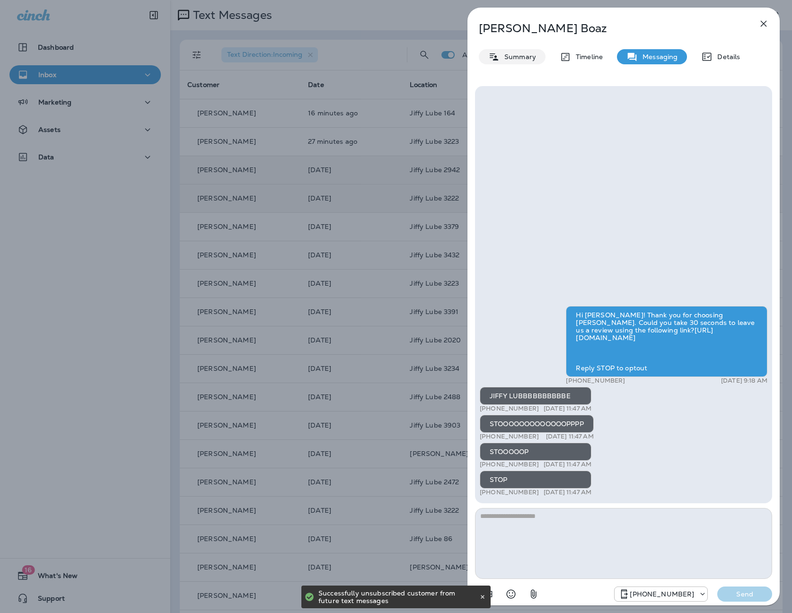
click at [504, 56] on p "Summary" at bounding box center [518, 57] width 36 height 8
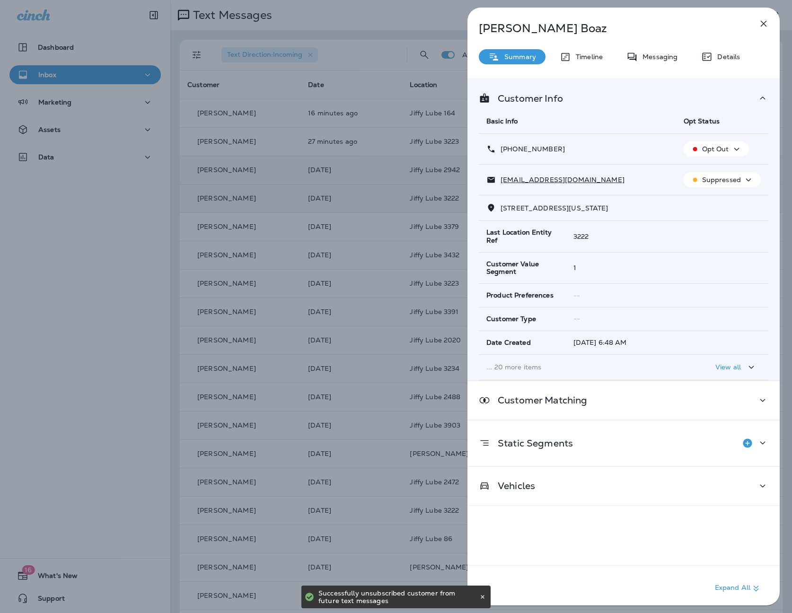
click at [381, 117] on div "[PERSON_NAME] Summary Timeline Messaging Details Customer Info Basic Info Opt S…" at bounding box center [396, 306] width 792 height 613
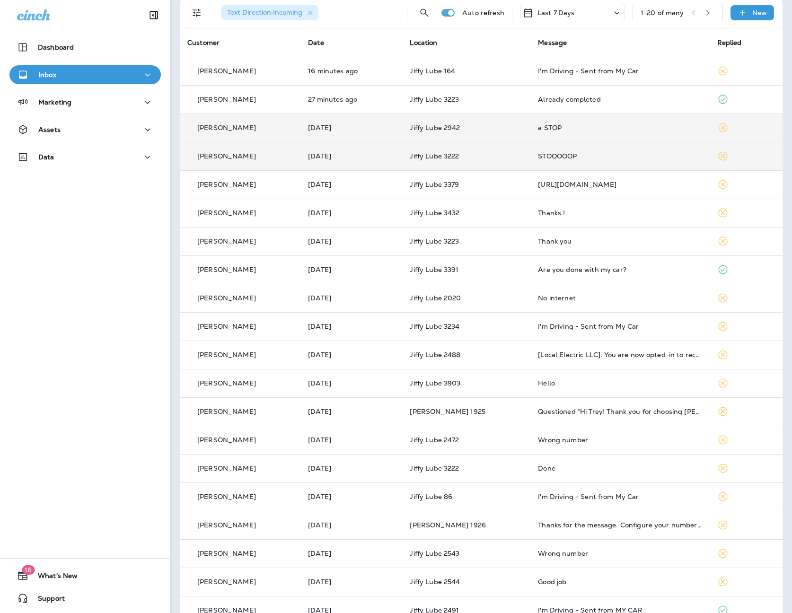
scroll to position [47, 0]
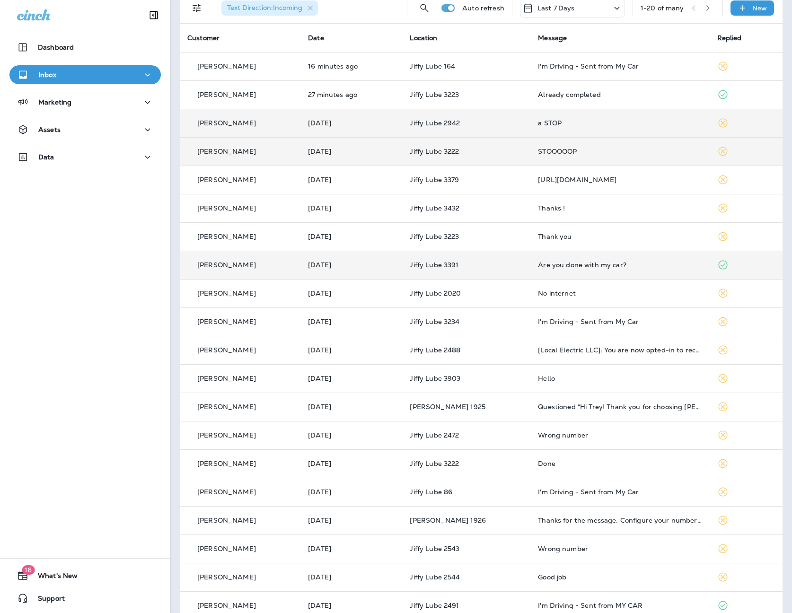
click at [572, 272] on td "Are you done with my car?" at bounding box center [619, 265] width 179 height 28
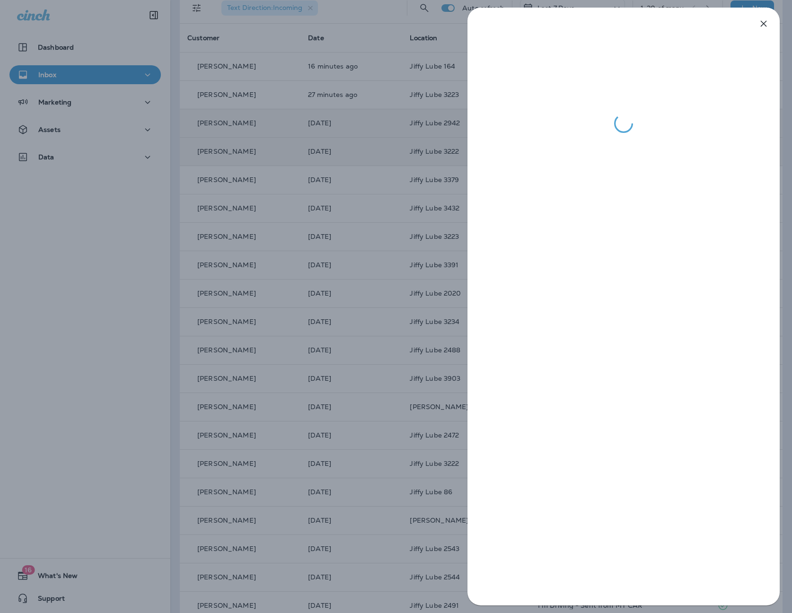
click at [352, 208] on div at bounding box center [396, 306] width 792 height 613
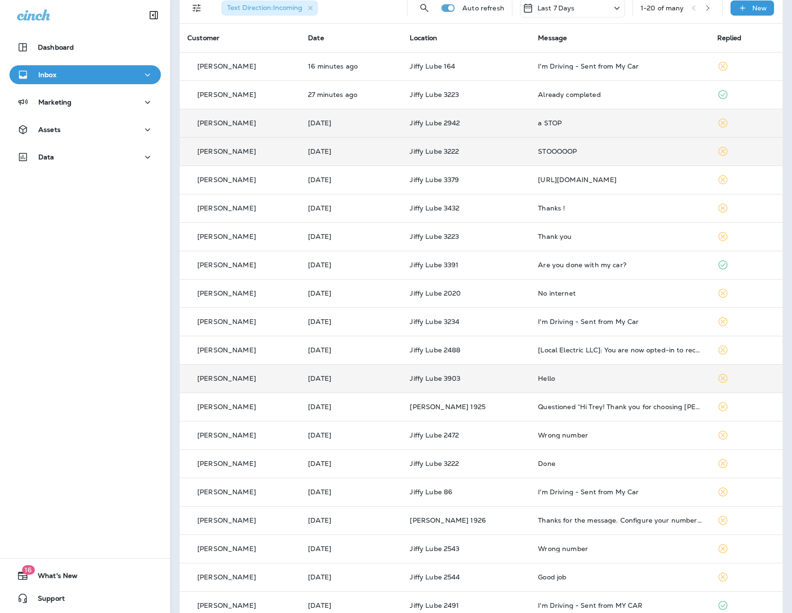
click at [579, 382] on div "Hello" at bounding box center [620, 379] width 164 height 8
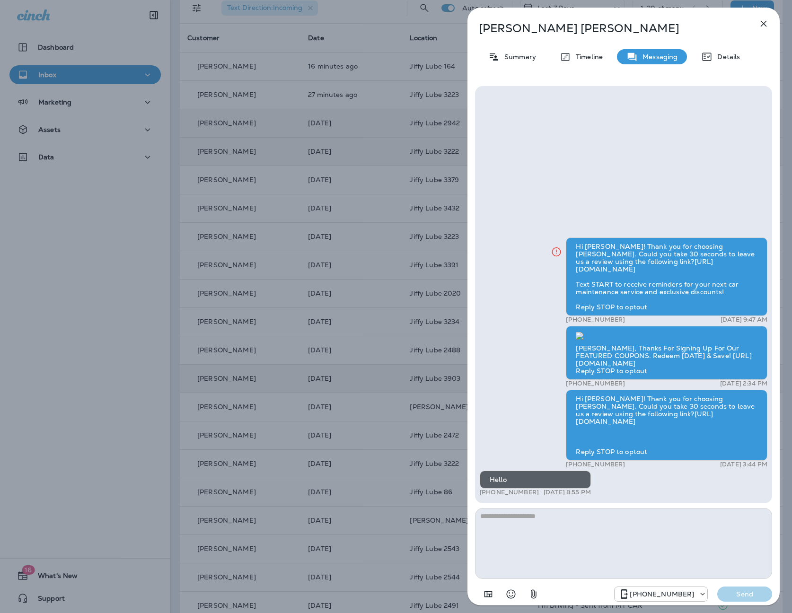
click at [438, 352] on div "[PERSON_NAME] Summary Timeline Messaging Details Hi [PERSON_NAME]! Thank you fo…" at bounding box center [396, 306] width 792 height 613
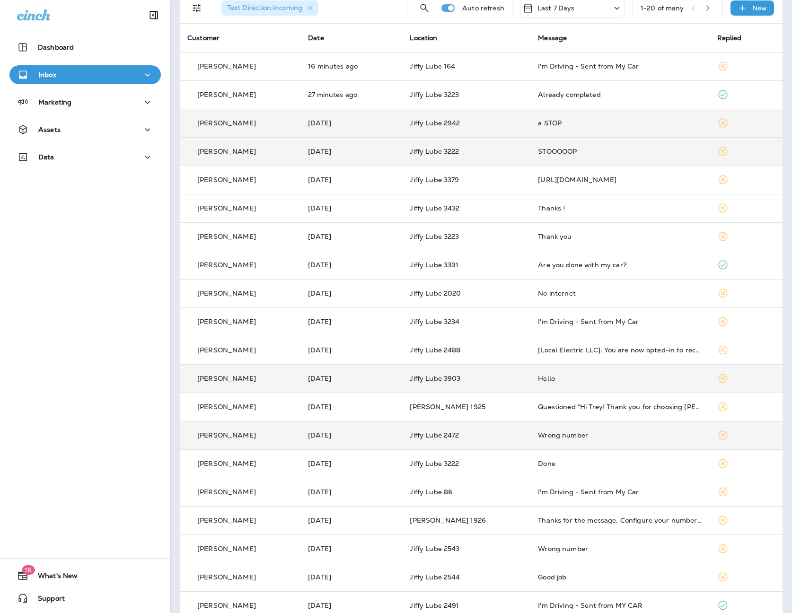
click at [629, 432] on div "Wrong number" at bounding box center [620, 436] width 164 height 8
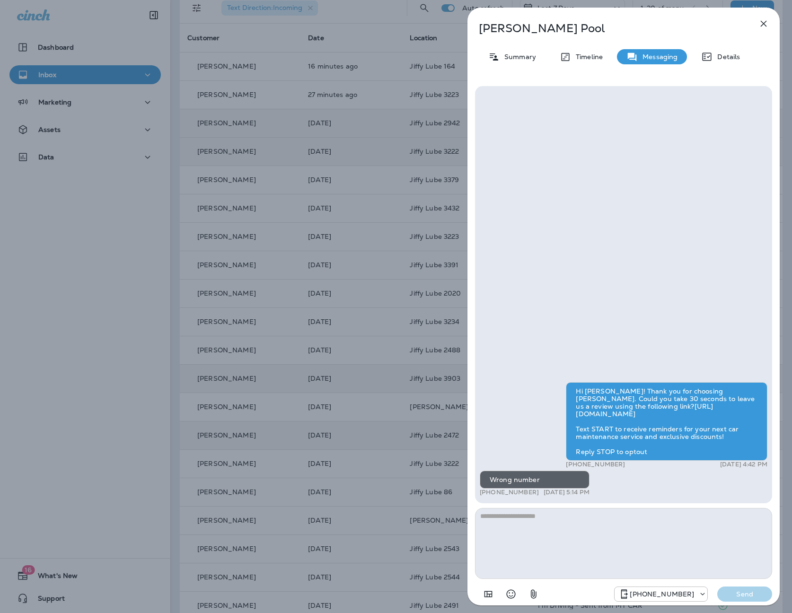
click at [392, 366] on div "[PERSON_NAME] Pool Summary Timeline Messaging Details Hi [PERSON_NAME]! Thank y…" at bounding box center [396, 306] width 792 height 613
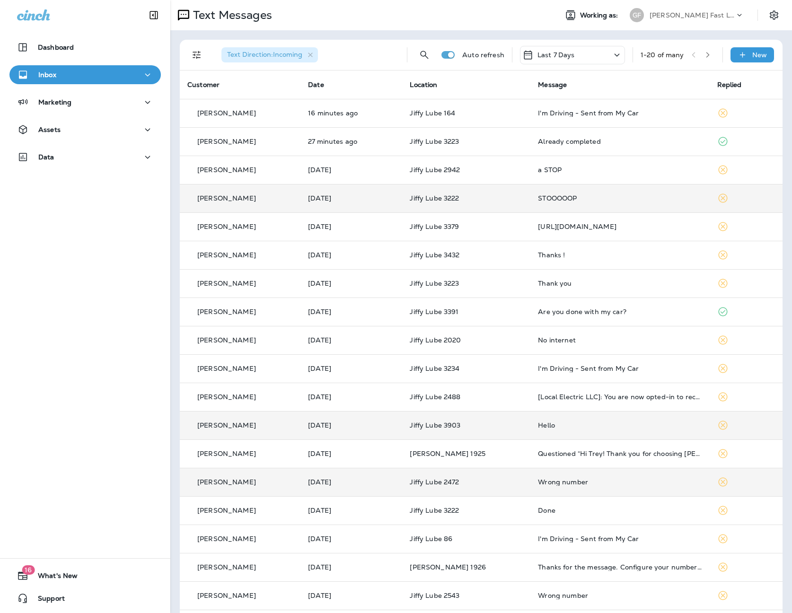
click at [706, 53] on icon "button" at bounding box center [708, 55] width 7 height 7
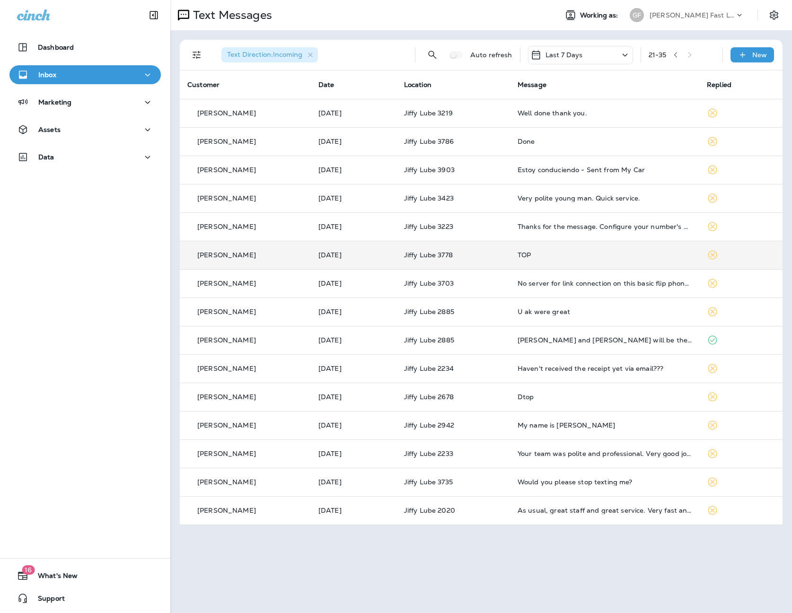
click at [546, 248] on td "TOP" at bounding box center [604, 255] width 189 height 28
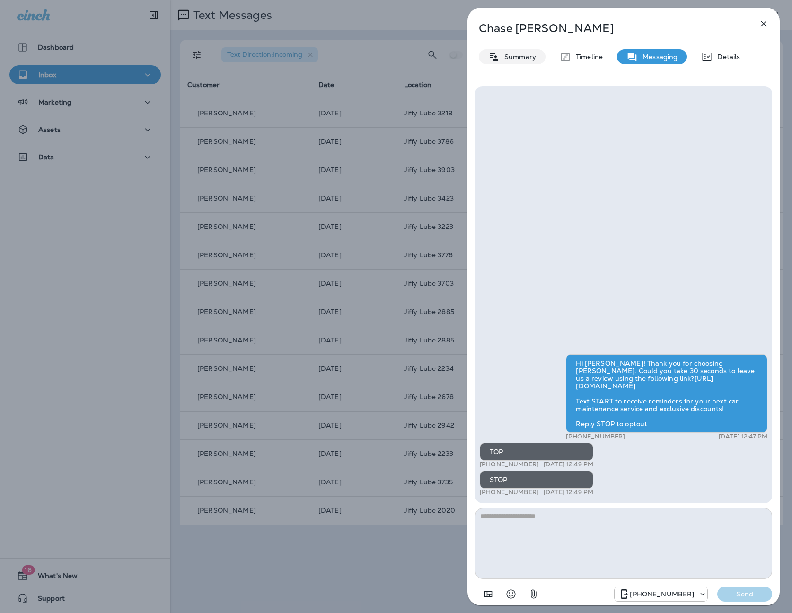
click at [519, 58] on p "Summary" at bounding box center [518, 57] width 36 height 8
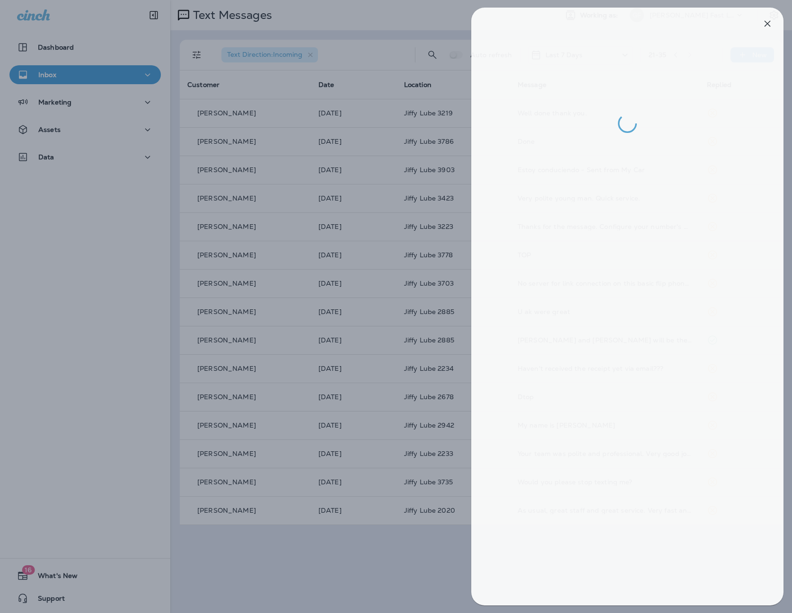
click at [375, 115] on div at bounding box center [400, 306] width 792 height 613
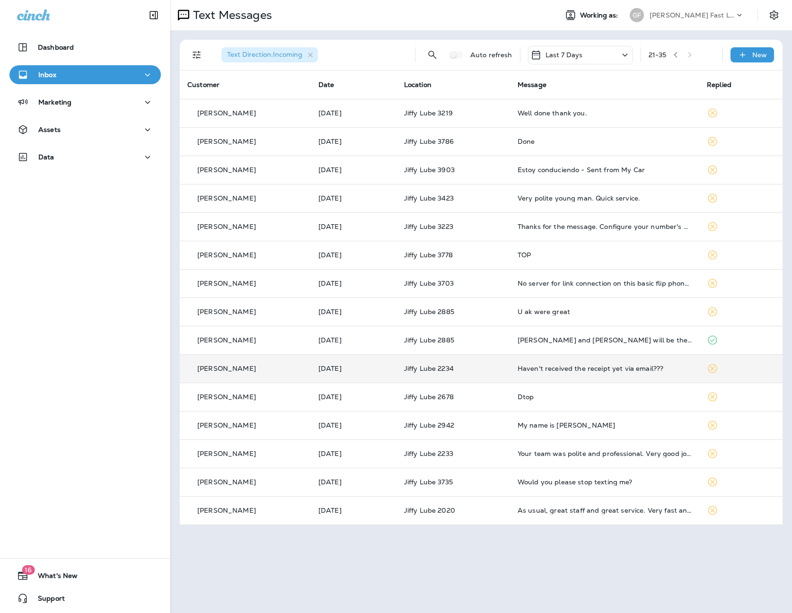
click at [574, 375] on td "Haven't received the receipt yet via email???" at bounding box center [604, 368] width 189 height 28
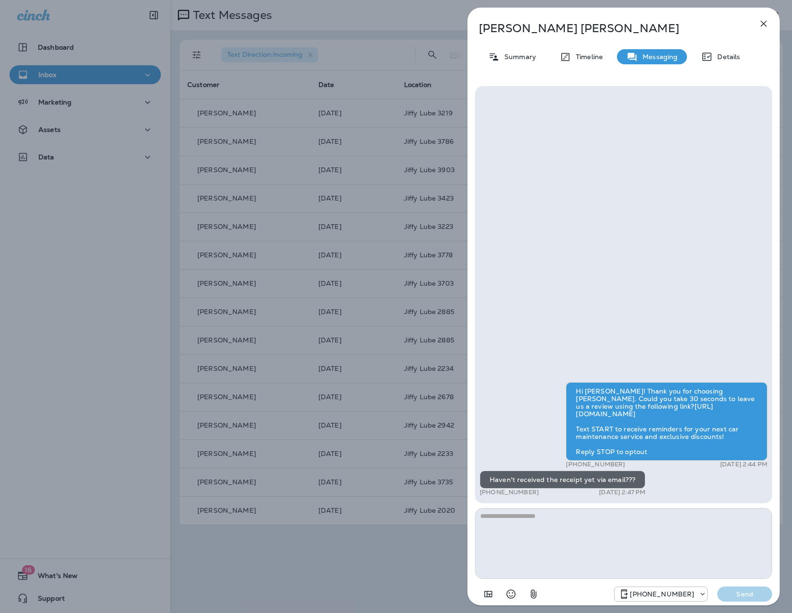
click at [296, 308] on div "[PERSON_NAME] Summary Timeline Messaging Details Hi [PERSON_NAME]! Thank you fo…" at bounding box center [396, 306] width 792 height 613
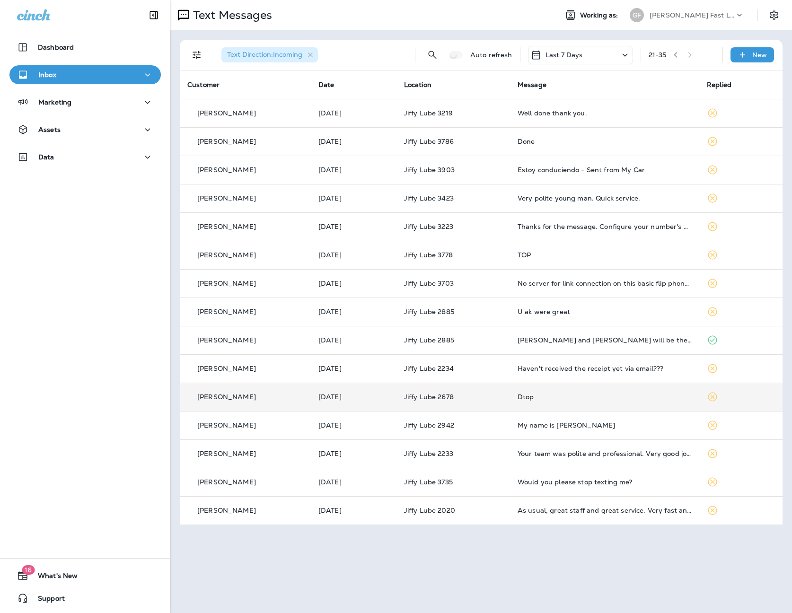
click at [545, 407] on td "Dtop" at bounding box center [604, 397] width 189 height 28
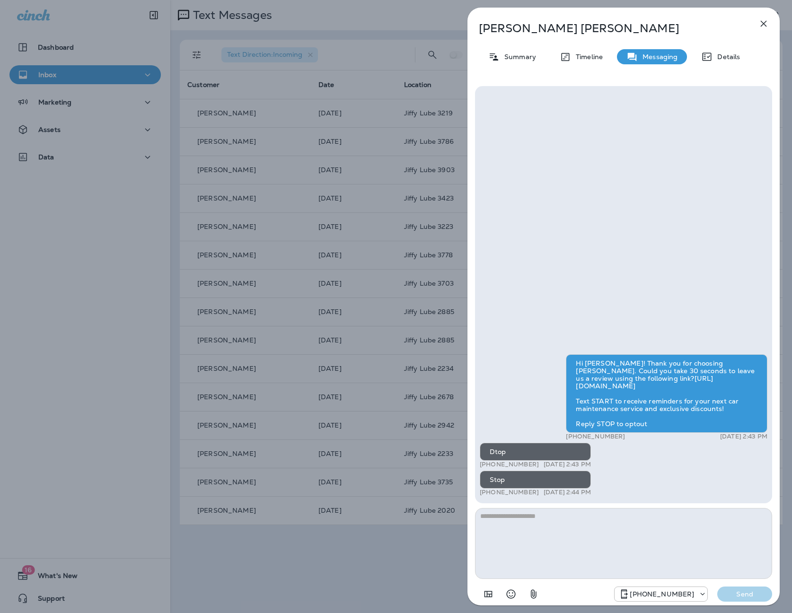
click at [371, 333] on div "[PERSON_NAME] Summary Timeline Messaging Details Hi [PERSON_NAME]! Thank you fo…" at bounding box center [396, 306] width 792 height 613
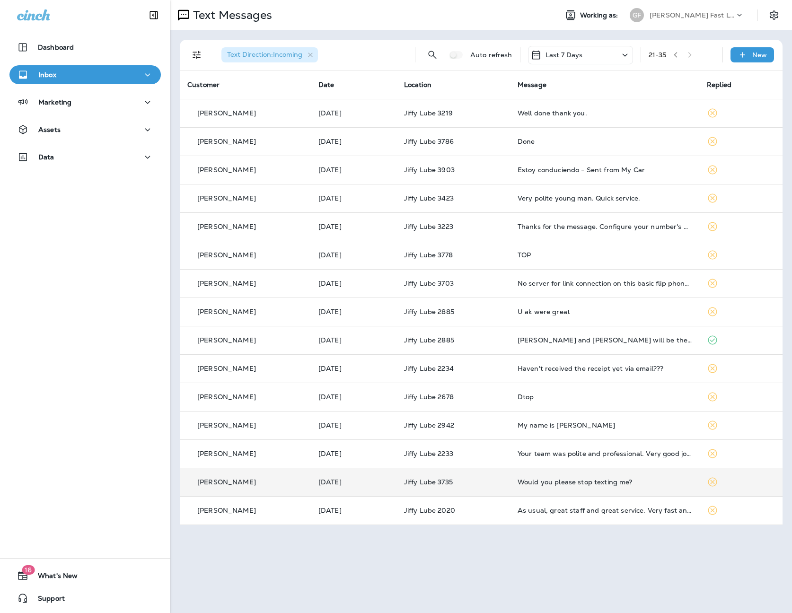
click at [589, 482] on div "Would you please stop texting me?" at bounding box center [605, 482] width 174 height 8
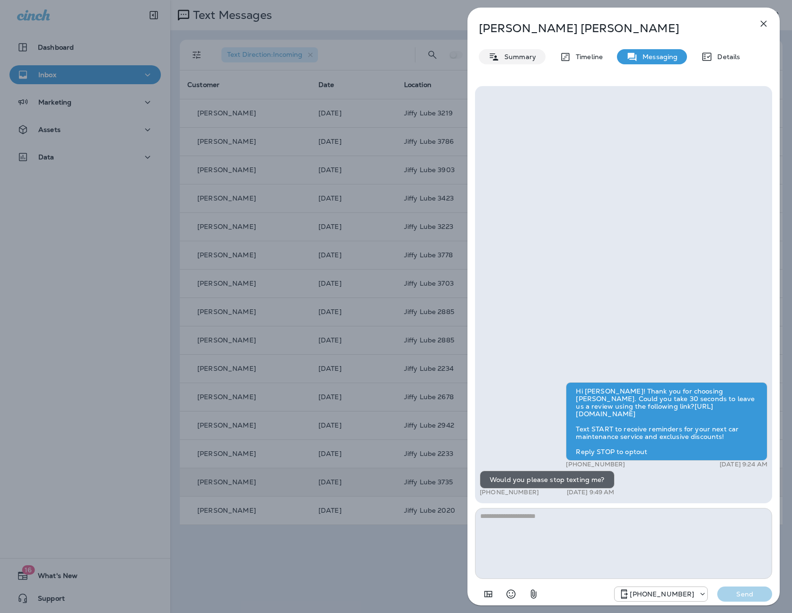
click at [500, 55] on p "Summary" at bounding box center [518, 57] width 36 height 8
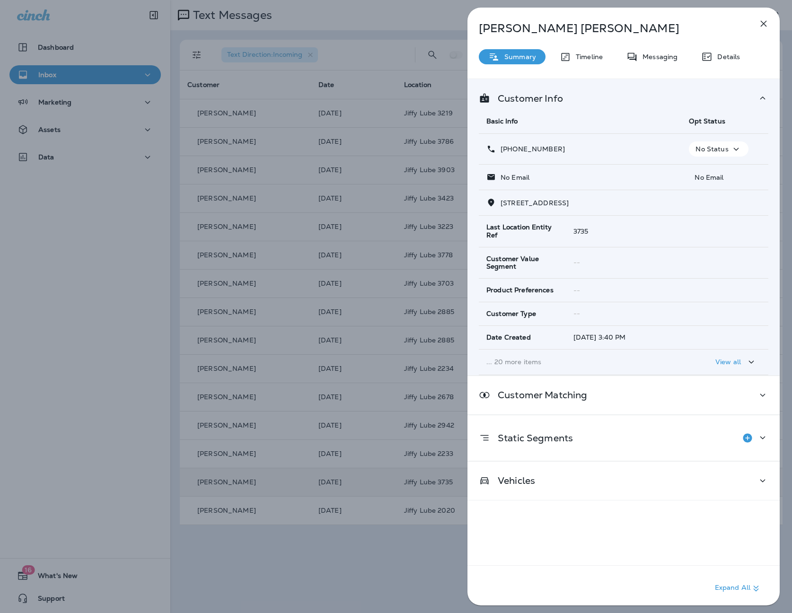
click at [699, 146] on p "No Status" at bounding box center [712, 149] width 33 height 8
click at [710, 169] on p "Opt out" at bounding box center [716, 172] width 26 height 8
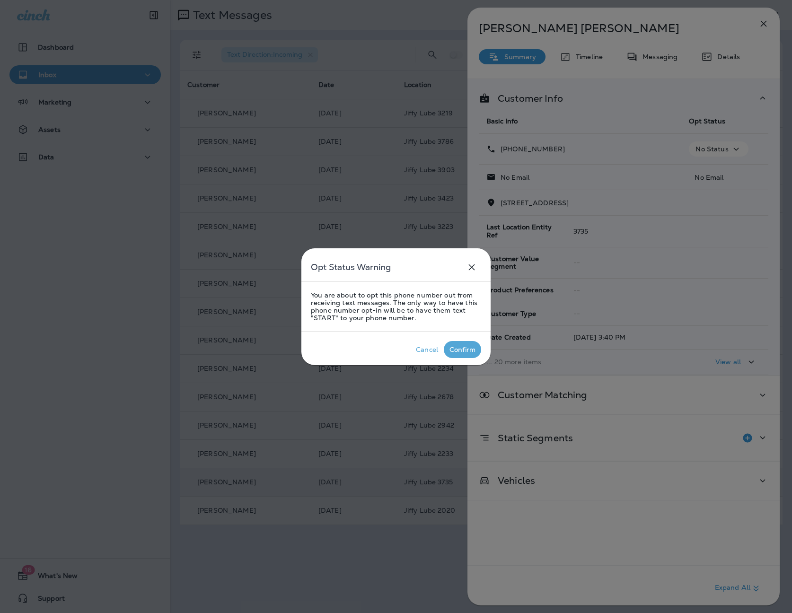
click at [463, 346] on div "Confirm" at bounding box center [462, 350] width 26 height 8
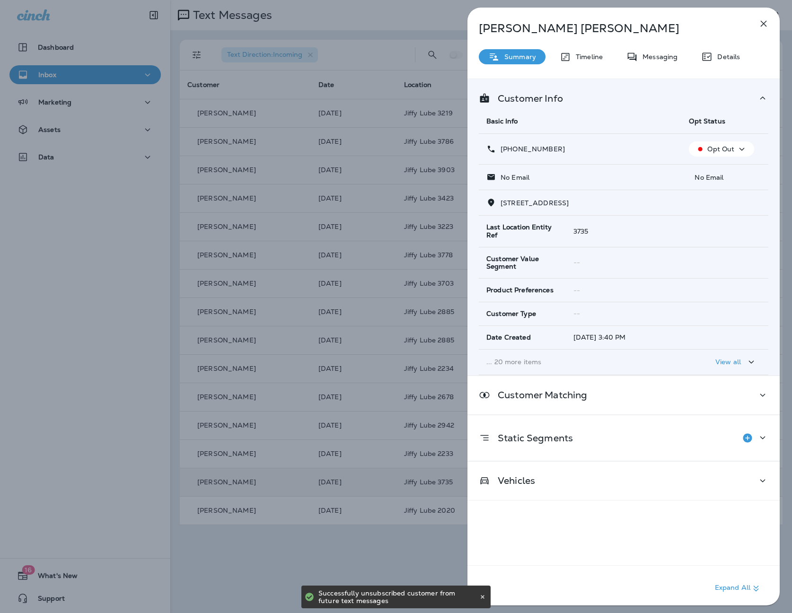
click at [387, 246] on div "[PERSON_NAME] Summary Timeline Messaging Details Customer Info Basic Info Opt S…" at bounding box center [396, 306] width 792 height 613
